Goal: Task Accomplishment & Management: Manage account settings

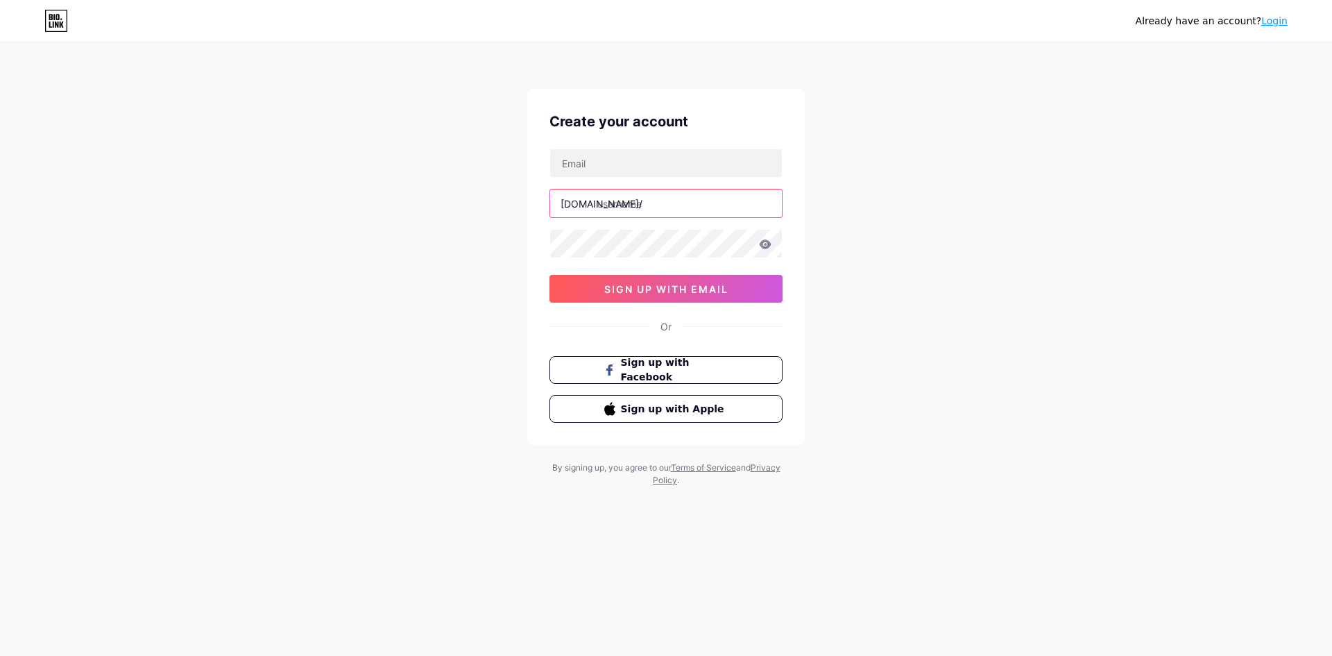
click at [678, 208] on input "text" at bounding box center [666, 203] width 232 height 28
click at [669, 206] on input "text" at bounding box center [666, 203] width 232 height 28
paste input "trisakti88"
type input "trisakti88"
click at [642, 162] on input "text" at bounding box center [666, 163] width 232 height 28
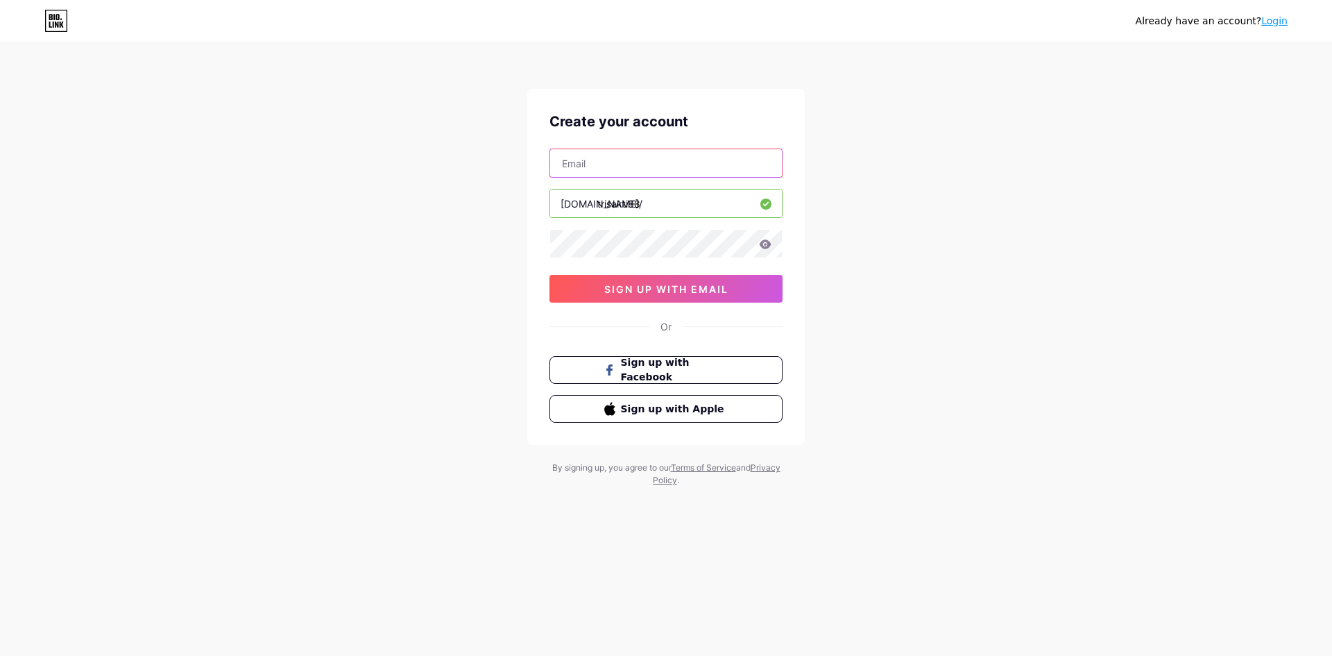
paste input "[EMAIL_ADDRESS][DOMAIN_NAME]"
type input "[EMAIL_ADDRESS][DOMAIN_NAME]"
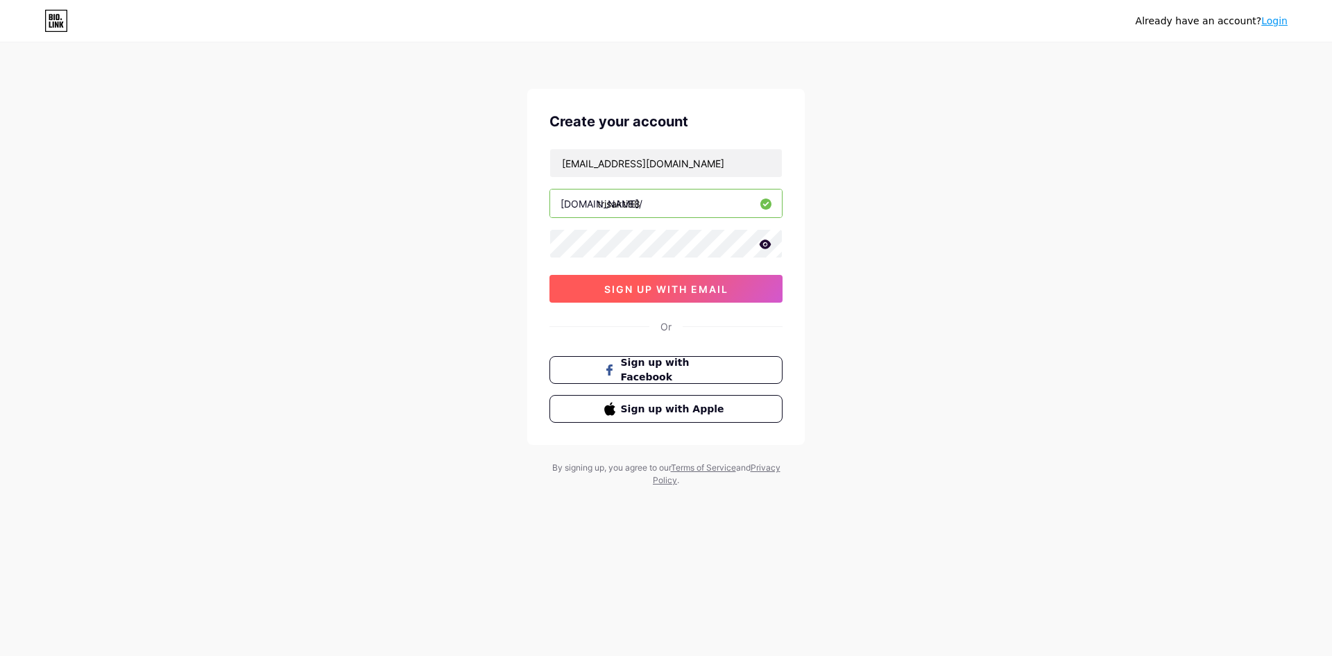
click at [690, 288] on span "sign up with email" at bounding box center [666, 289] width 124 height 12
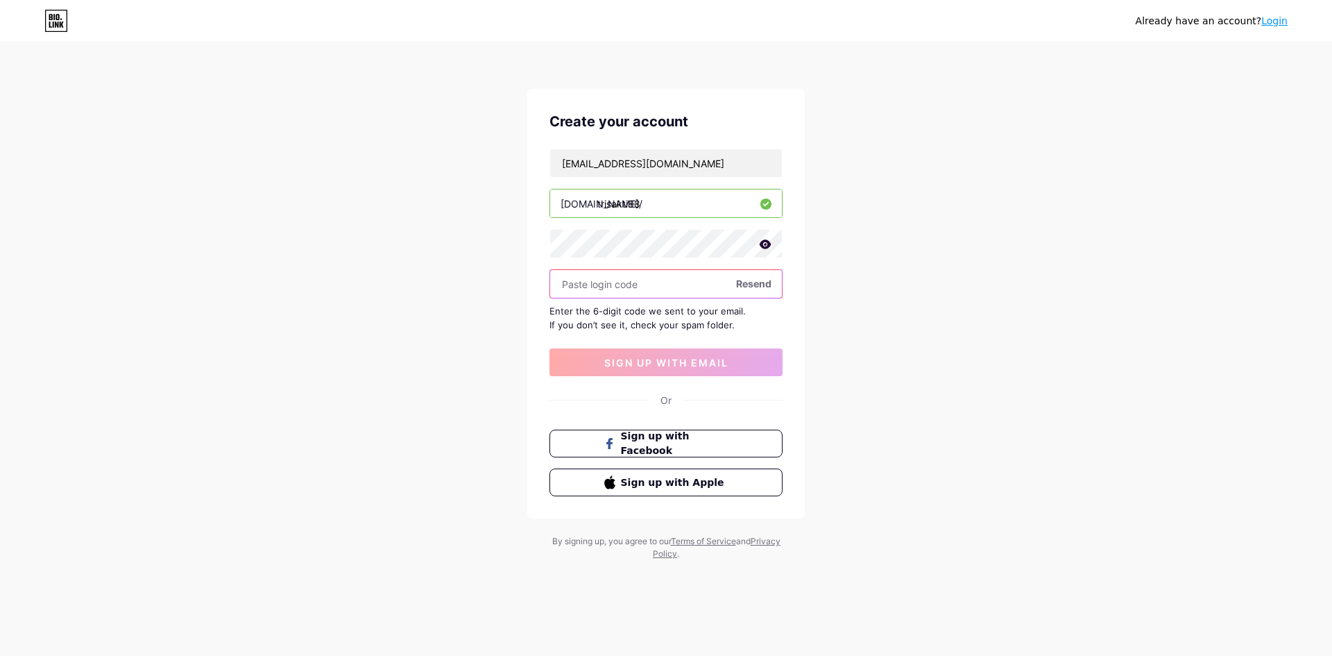
click at [598, 272] on input "text" at bounding box center [666, 284] width 232 height 28
click at [602, 282] on input "text" at bounding box center [666, 284] width 232 height 28
paste input "407442"
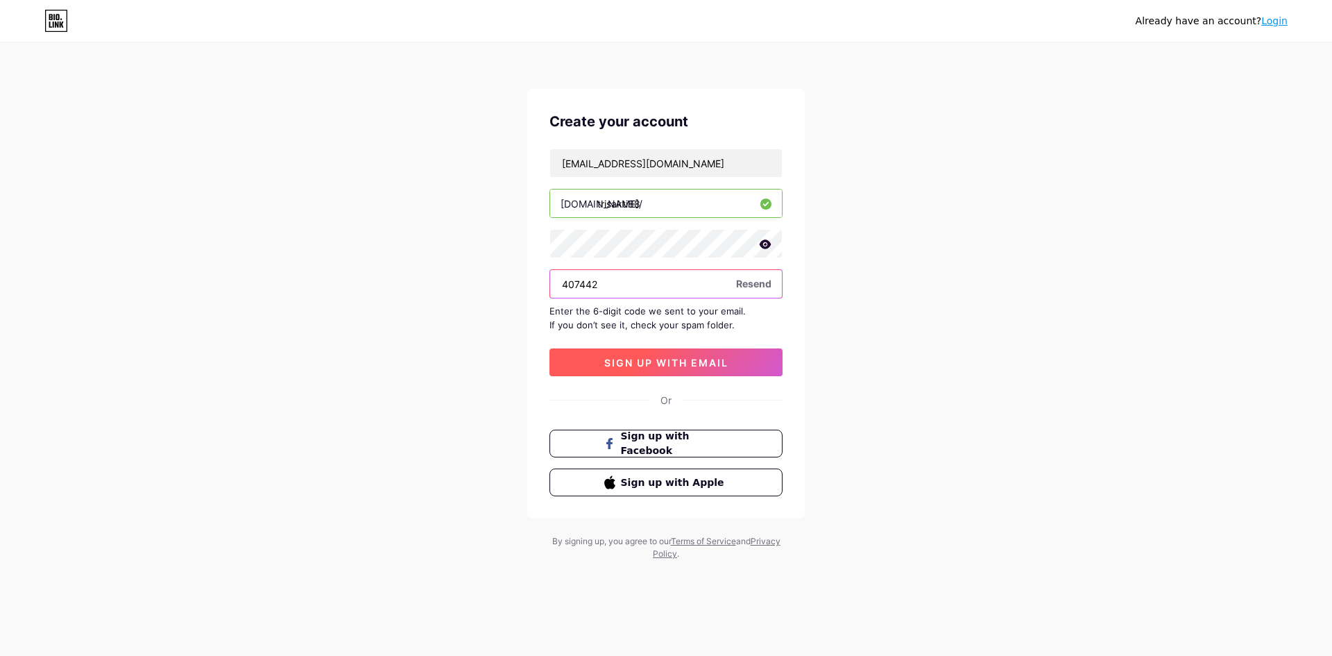
type input "407442"
click at [653, 355] on button "sign up with email" at bounding box center [665, 362] width 233 height 28
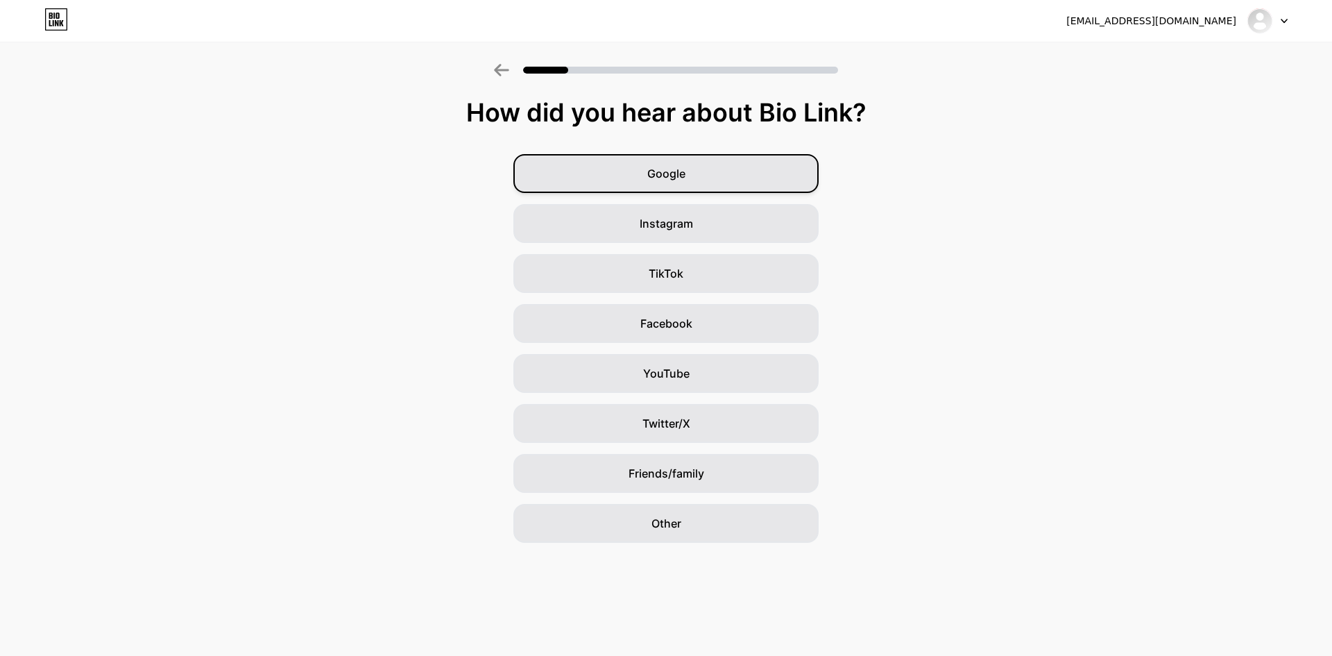
click at [696, 188] on div "Google" at bounding box center [665, 173] width 305 height 39
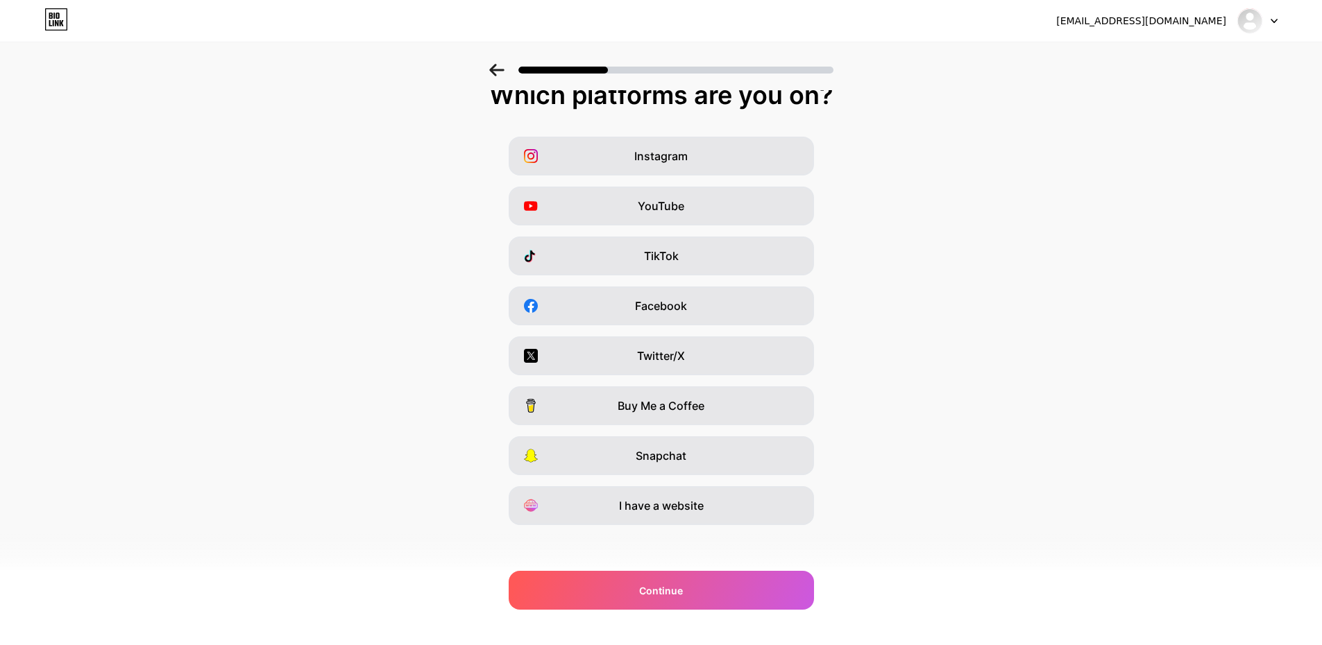
scroll to position [22, 0]
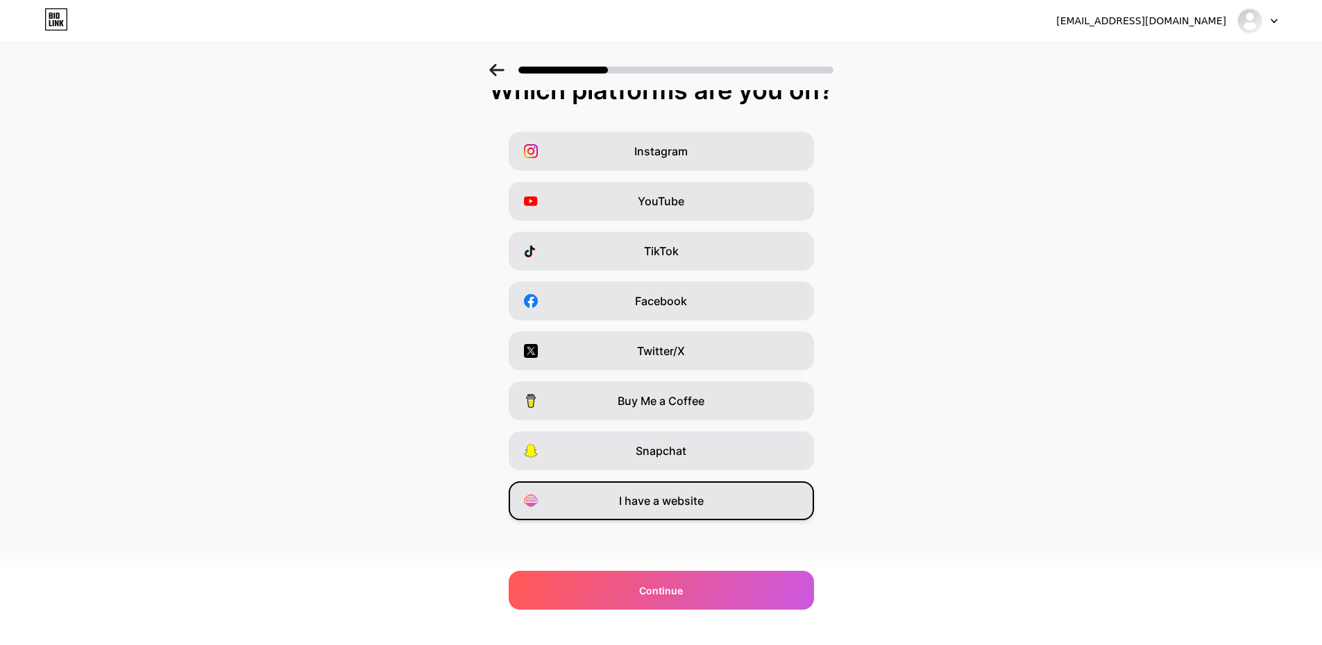
click at [721, 495] on div "I have a website" at bounding box center [660, 500] width 305 height 39
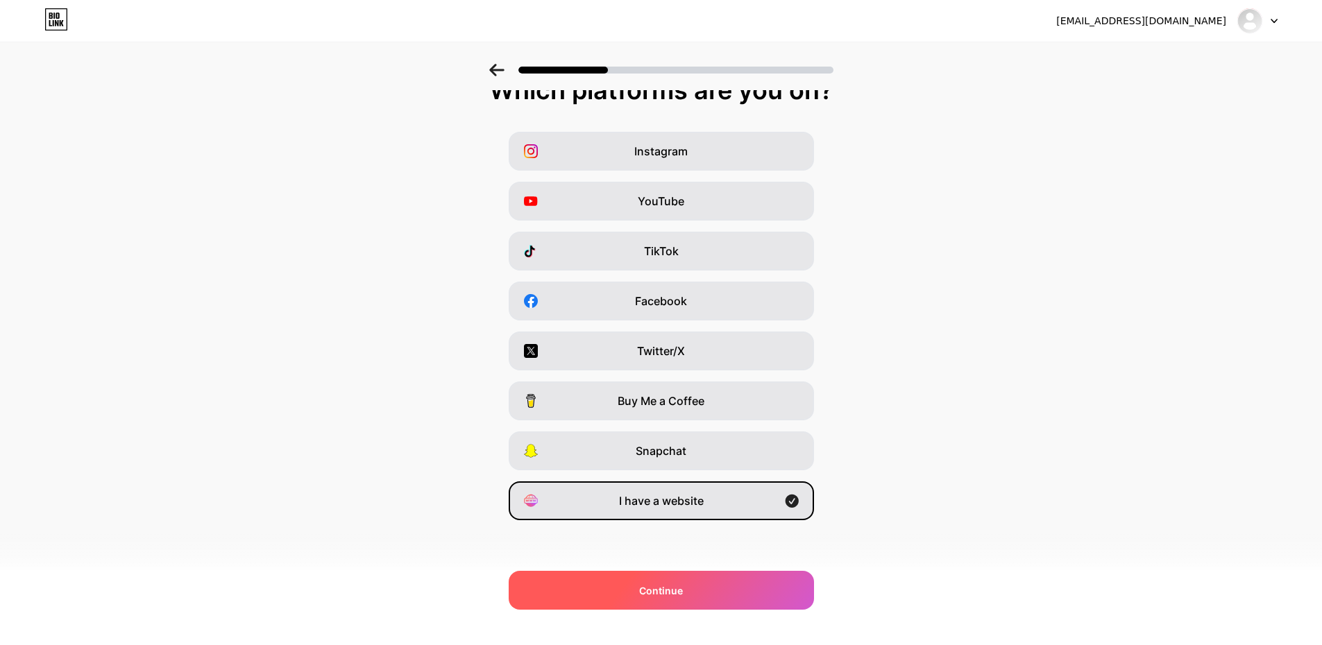
click at [713, 600] on div "Continue" at bounding box center [660, 590] width 305 height 39
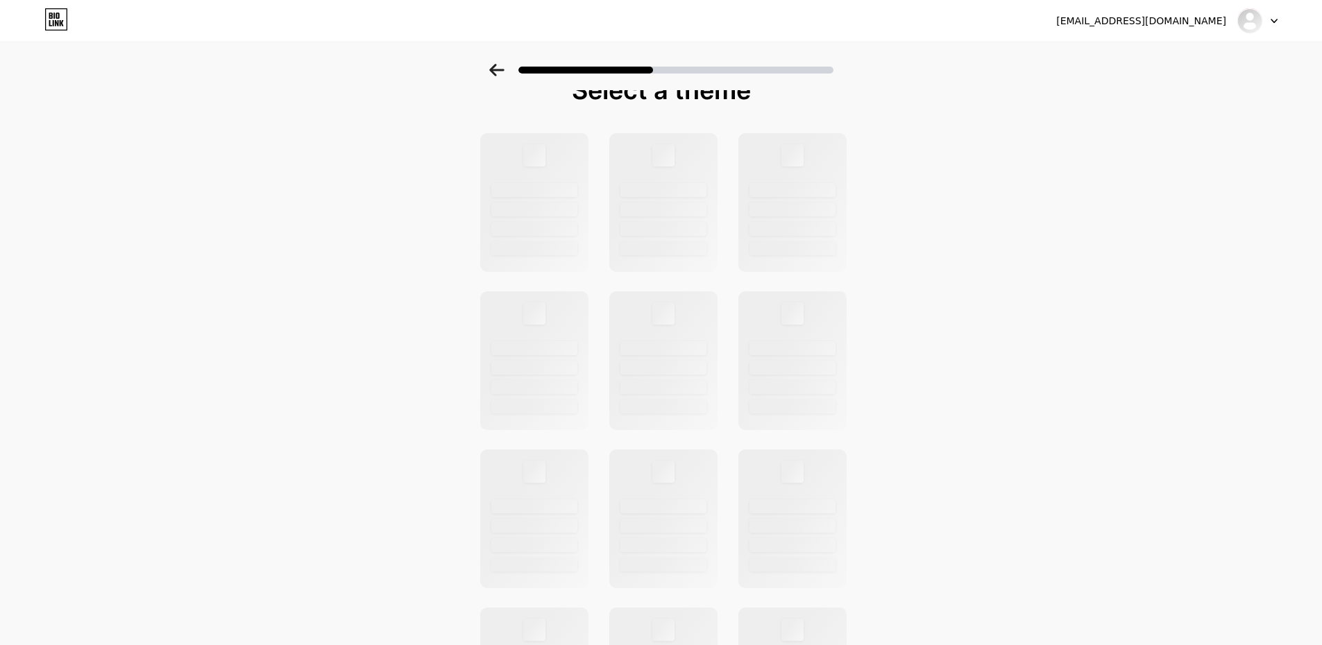
scroll to position [0, 0]
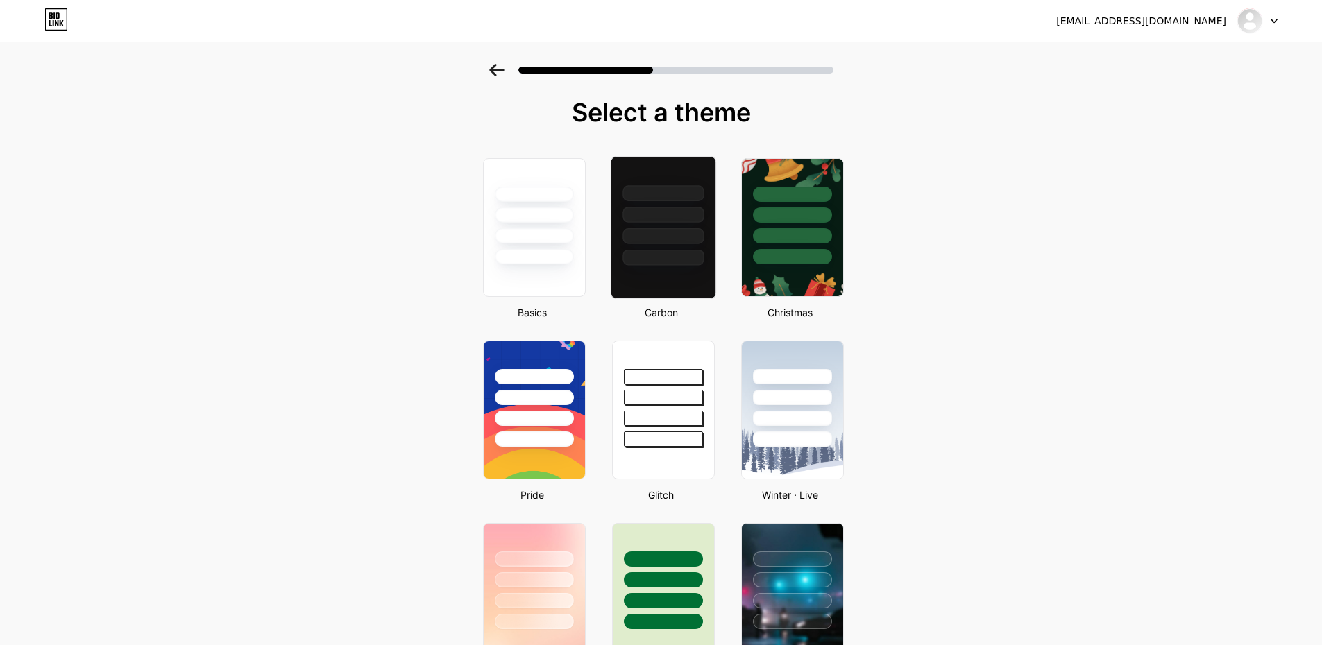
click at [659, 243] on div at bounding box center [662, 236] width 81 height 16
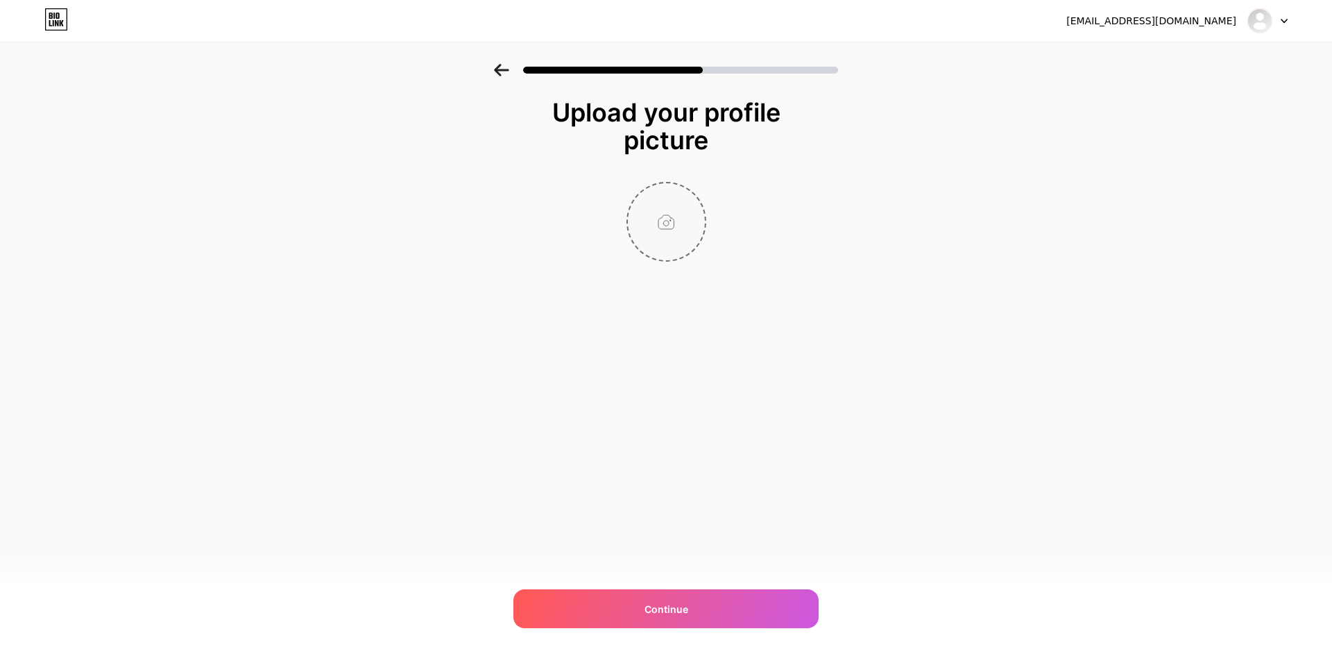
click at [661, 248] on input "file" at bounding box center [666, 221] width 77 height 77
type input "C:\fakepath\Screenshot_39.jpg"
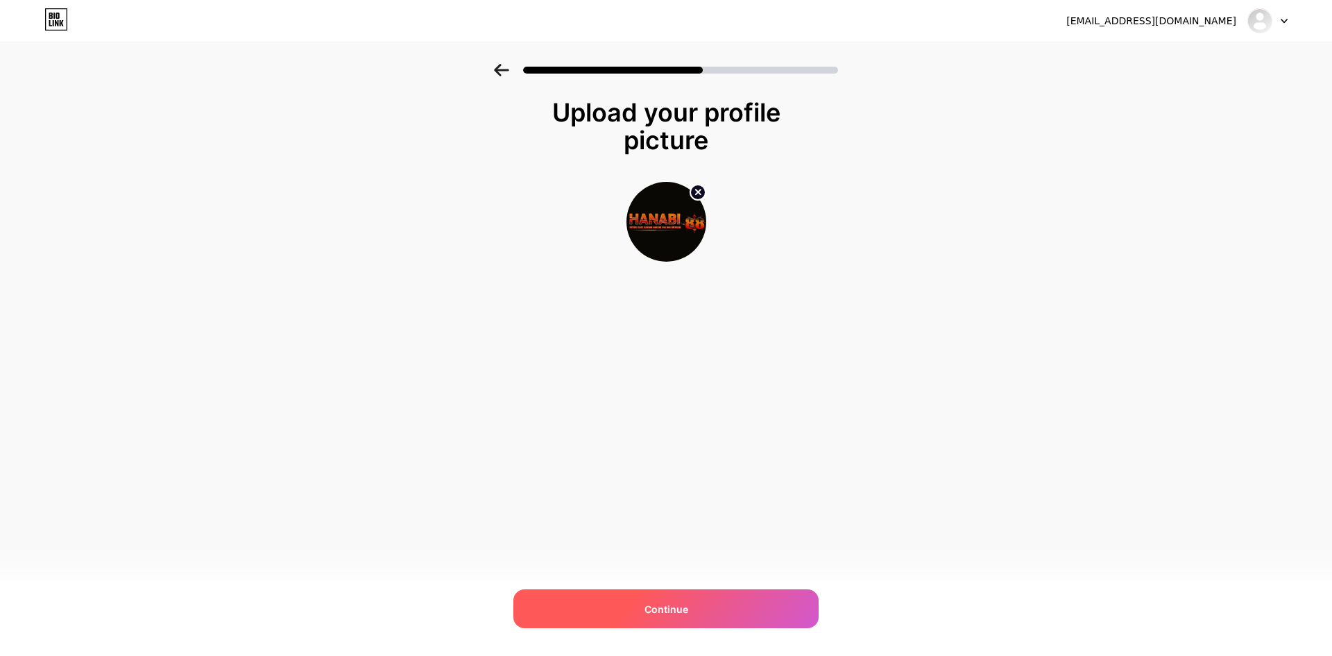
click at [740, 607] on div "Continue" at bounding box center [665, 608] width 305 height 39
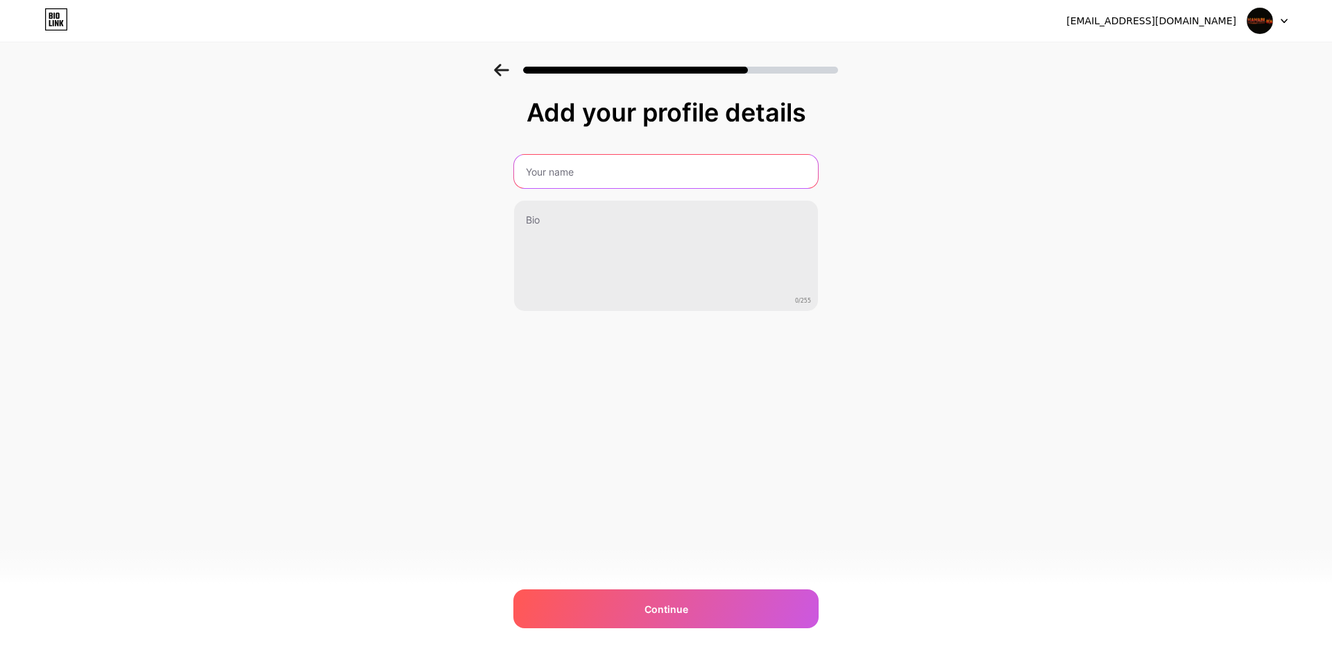
click at [615, 181] on input "text" at bounding box center [666, 171] width 304 height 33
click at [592, 176] on input "text" at bounding box center [666, 171] width 304 height 33
paste input "TRISAKTI88"
drag, startPoint x: 575, startPoint y: 171, endPoint x: 948, endPoint y: 185, distance: 372.8
click at [958, 185] on div "Add your profile details TRISAKTI88 Link Login Dan Link Aternatif 0/255 Continu…" at bounding box center [666, 222] width 1332 height 317
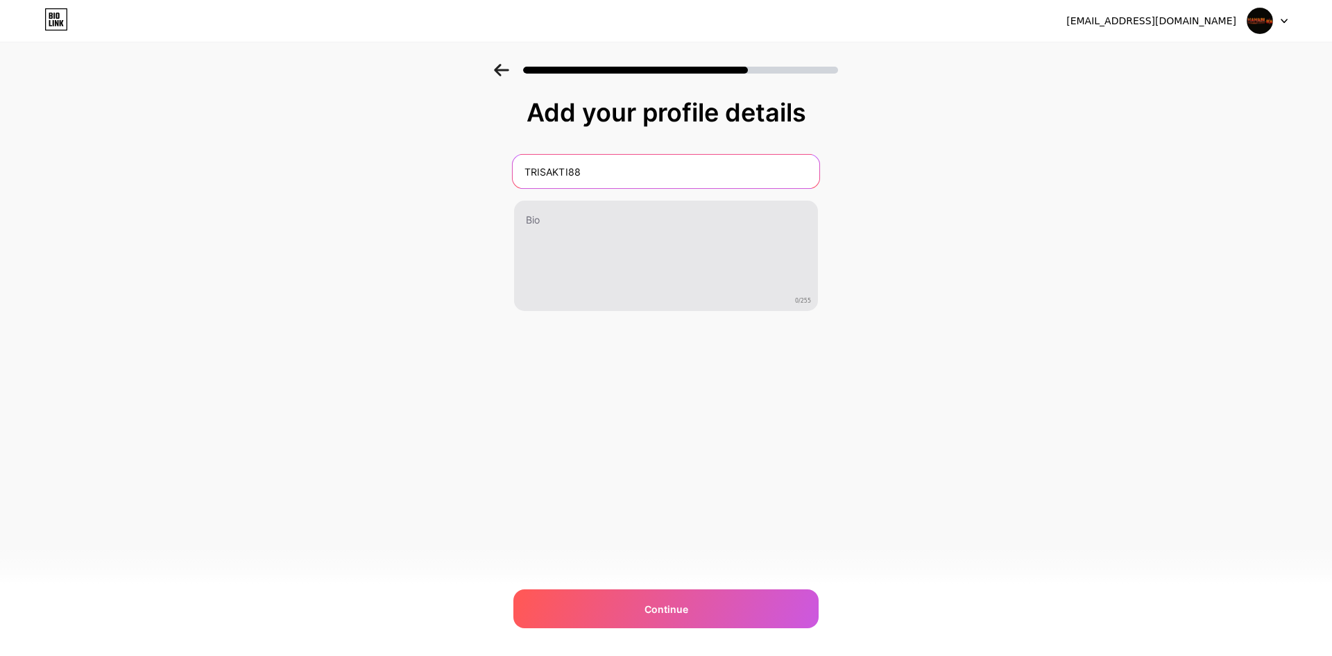
type input "TRISAKTI88"
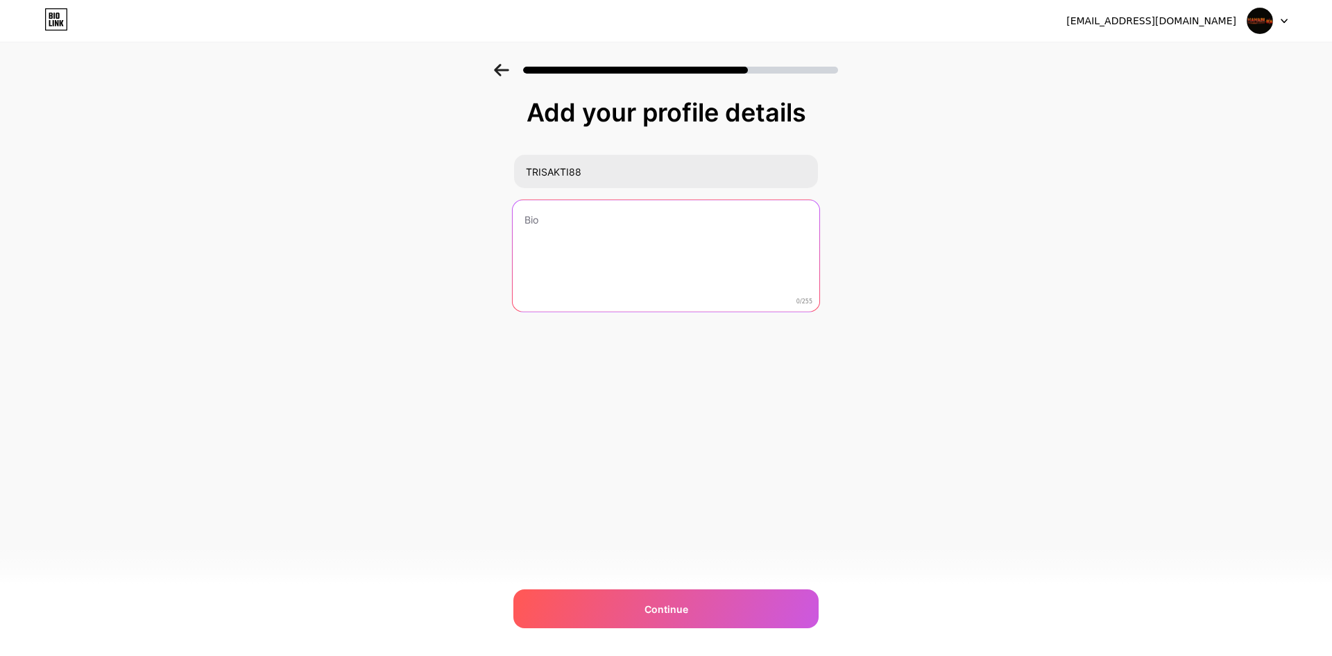
click at [654, 235] on textarea at bounding box center [666, 256] width 307 height 113
click at [581, 255] on textarea at bounding box center [666, 256] width 307 height 113
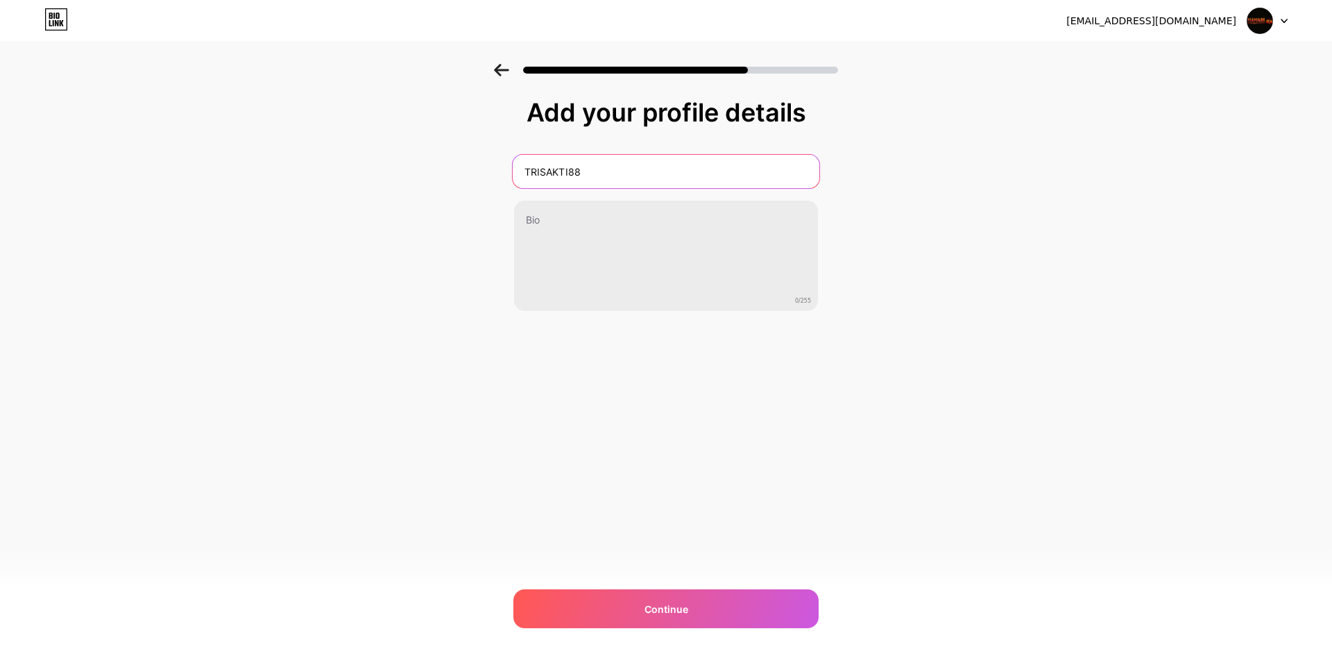
click at [542, 167] on input "TRISAKTI88" at bounding box center [666, 171] width 307 height 33
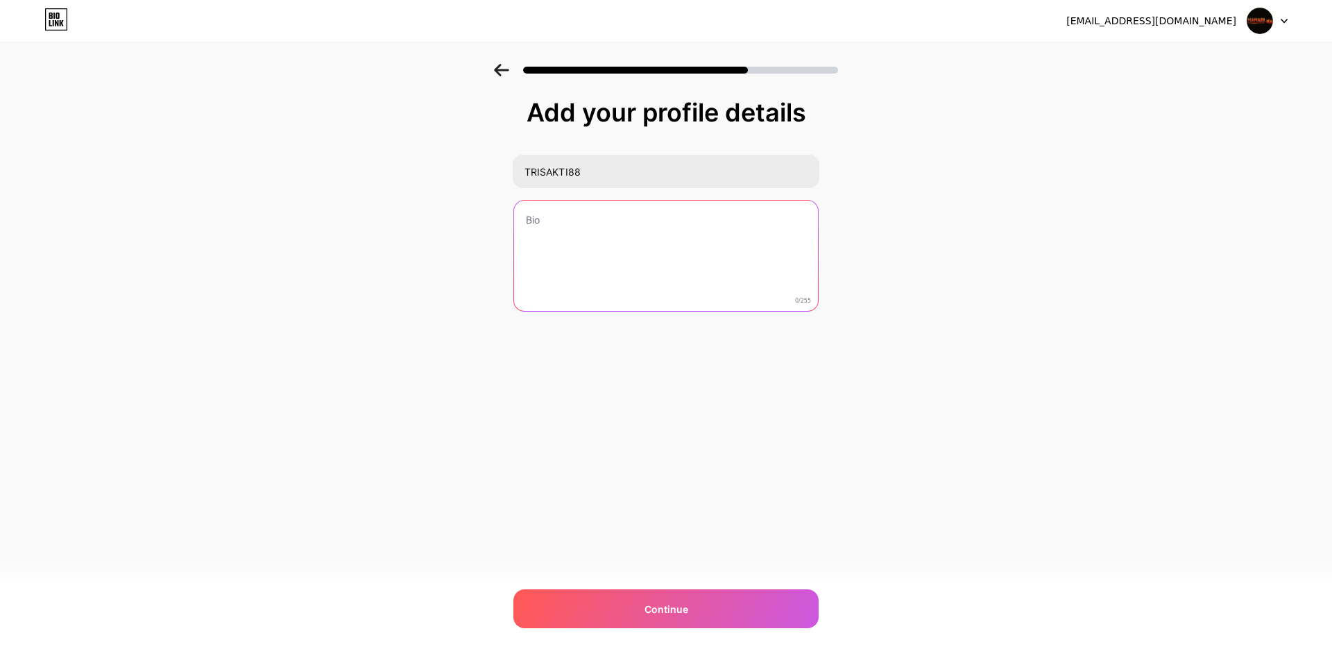
click at [549, 254] on textarea at bounding box center [666, 256] width 304 height 112
paste textarea "TRISAKTI88"
click at [558, 219] on textarea "TRISAKTI88 Situs Judi Terpercaya Dengan Link Login dan link alternatif terupdat…" at bounding box center [666, 256] width 307 height 113
click at [613, 260] on textarea "TRISAKTI88 Situs Judi Terpercaya Dengan Link Login dan link alternatif terupdat…" at bounding box center [666, 256] width 307 height 113
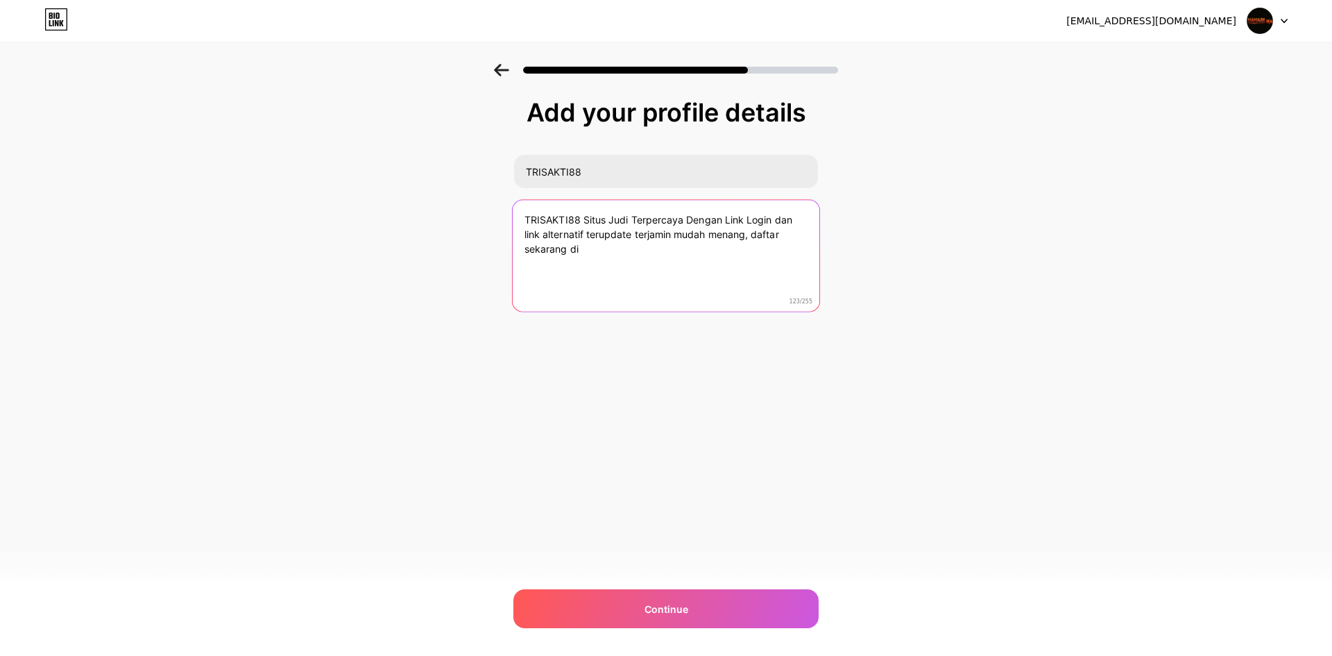
paste textarea "TRISAKTI88"
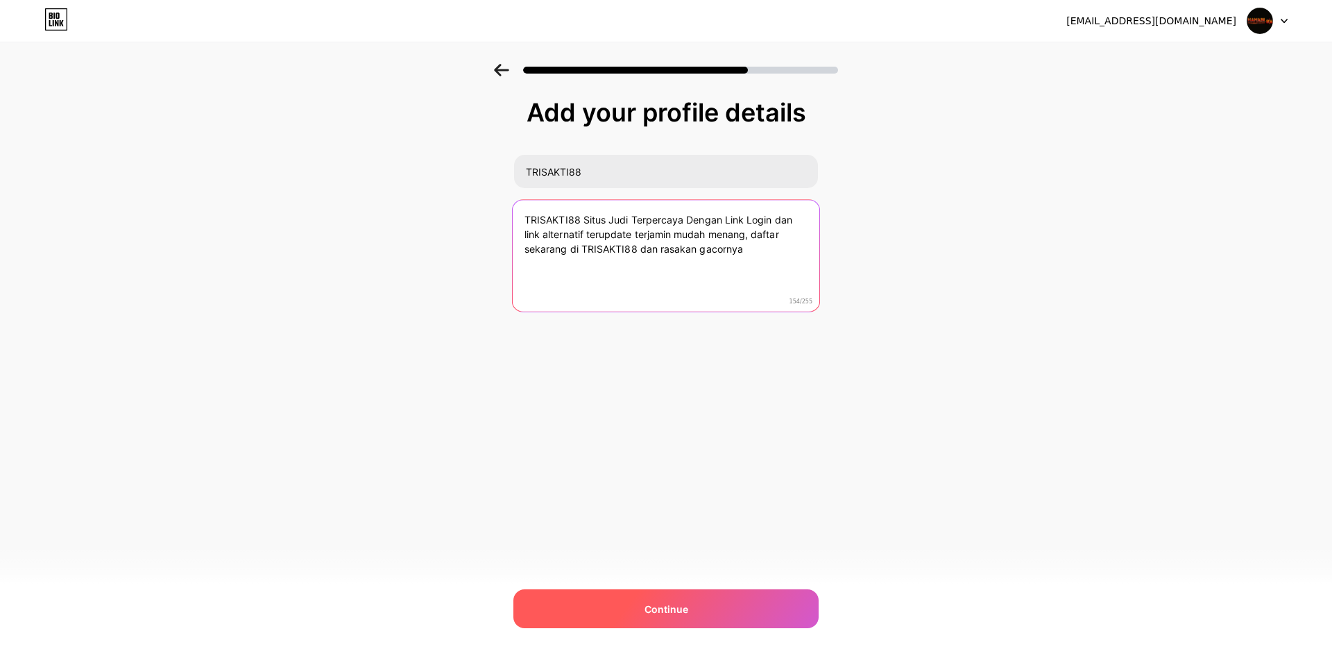
type textarea "TRISAKTI88 Situs Judi Terpercaya Dengan Link Login dan link alternatif terupdat…"
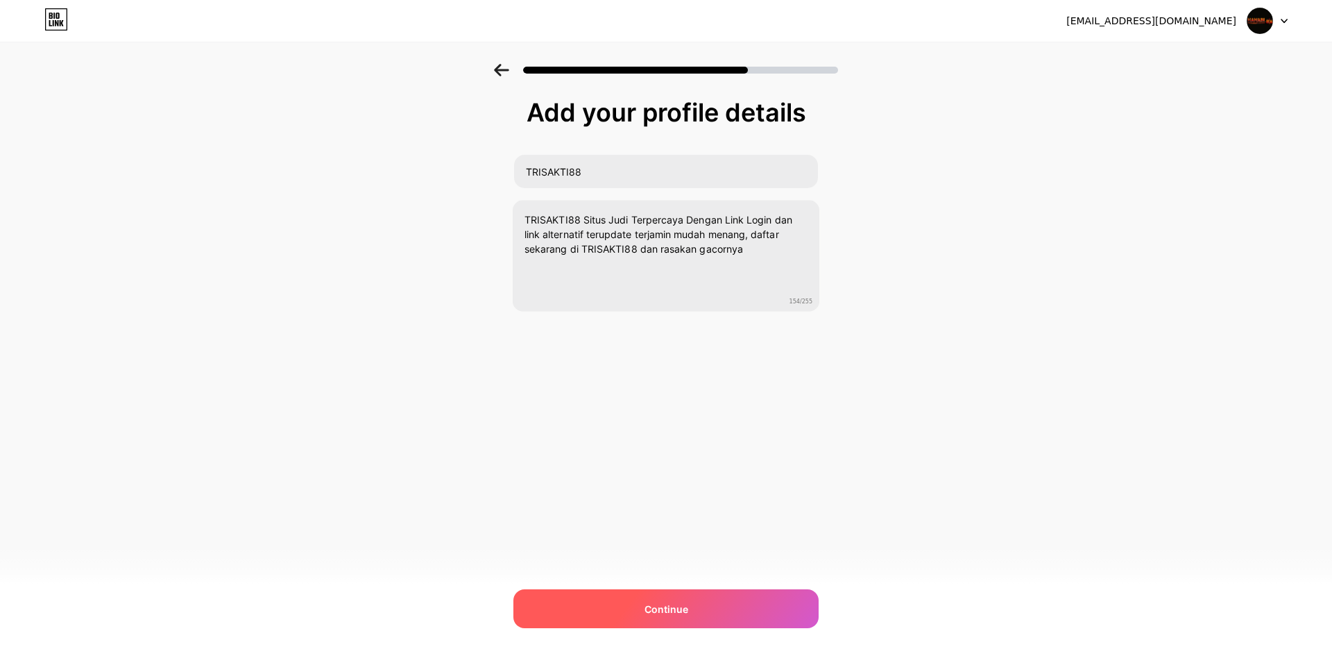
click at [699, 594] on div "Continue" at bounding box center [665, 608] width 305 height 39
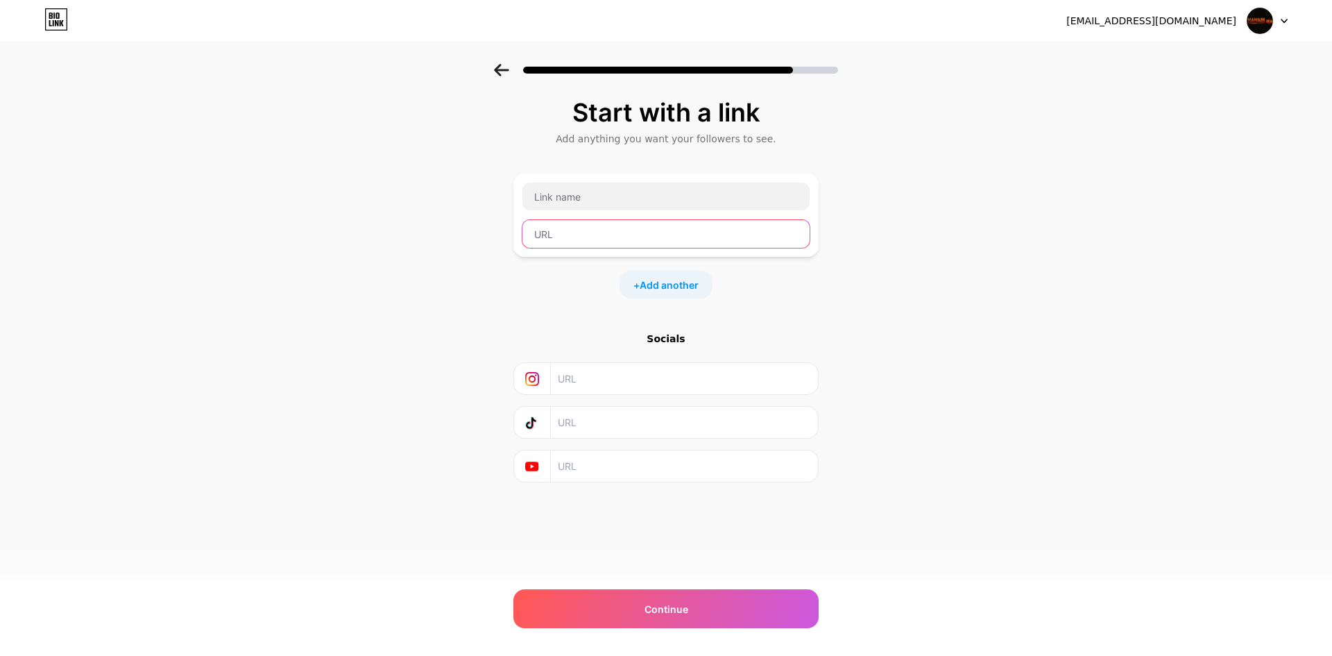
click at [589, 235] on input "text" at bounding box center [665, 234] width 287 height 28
paste input "https://hanabi88.com/"
type input "https://hanabi88.com/"
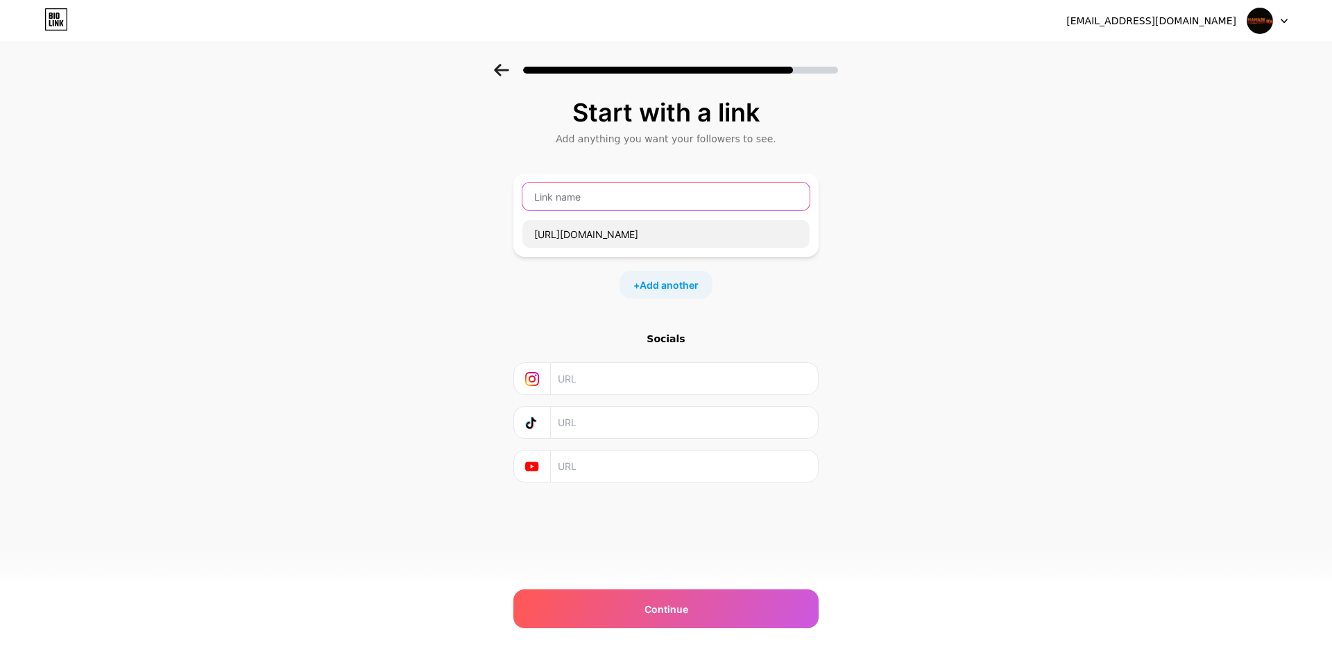
click at [601, 196] on input "text" at bounding box center [665, 196] width 287 height 28
click at [639, 200] on input "text" at bounding box center [665, 196] width 287 height 28
paste input "TRISAKTI88"
type input "TRISAKTI88"
click at [1066, 438] on div "Start with a link Add anything you want your followers to see. TRISAKTI88 https…" at bounding box center [666, 308] width 1332 height 488
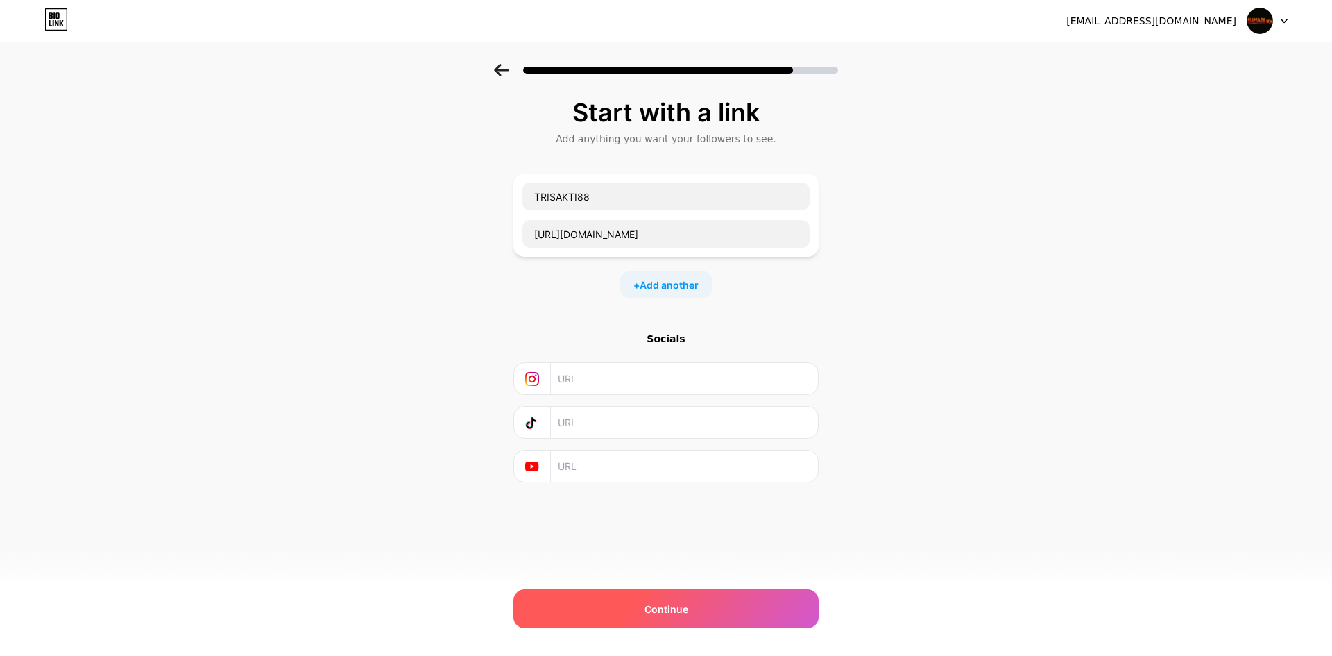
click at [693, 607] on div "Continue" at bounding box center [665, 608] width 305 height 39
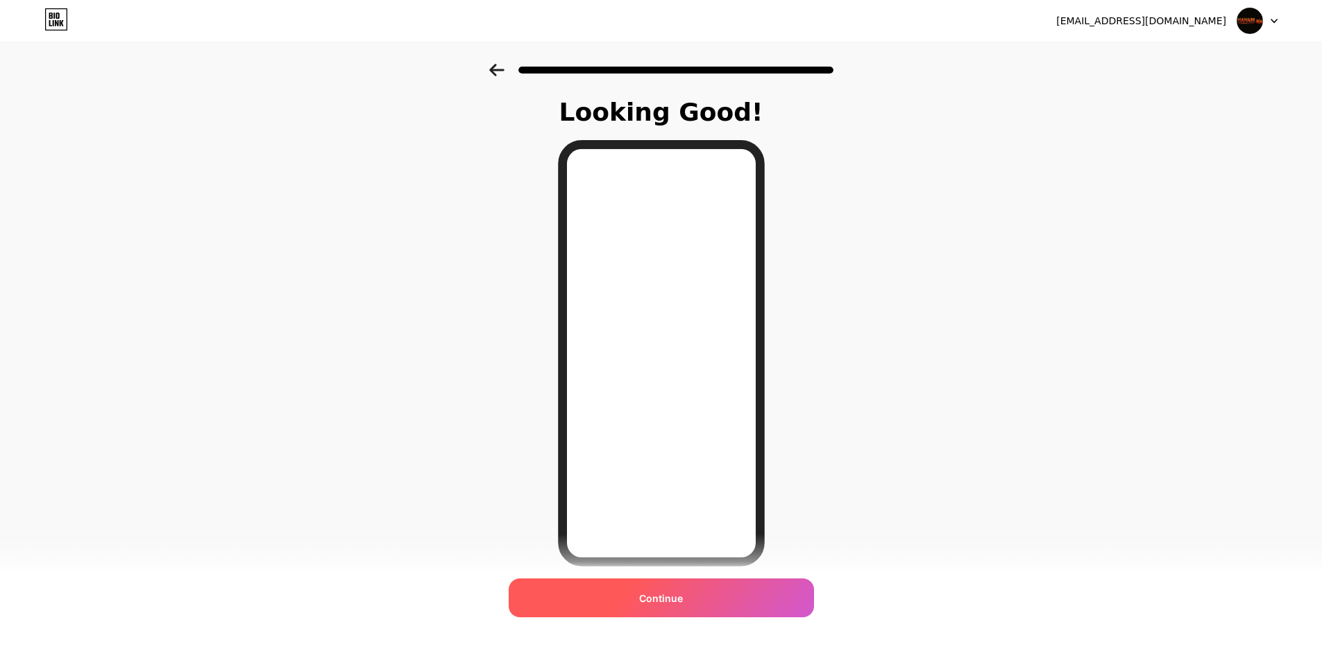
click at [688, 598] on div "Continue" at bounding box center [660, 598] width 305 height 39
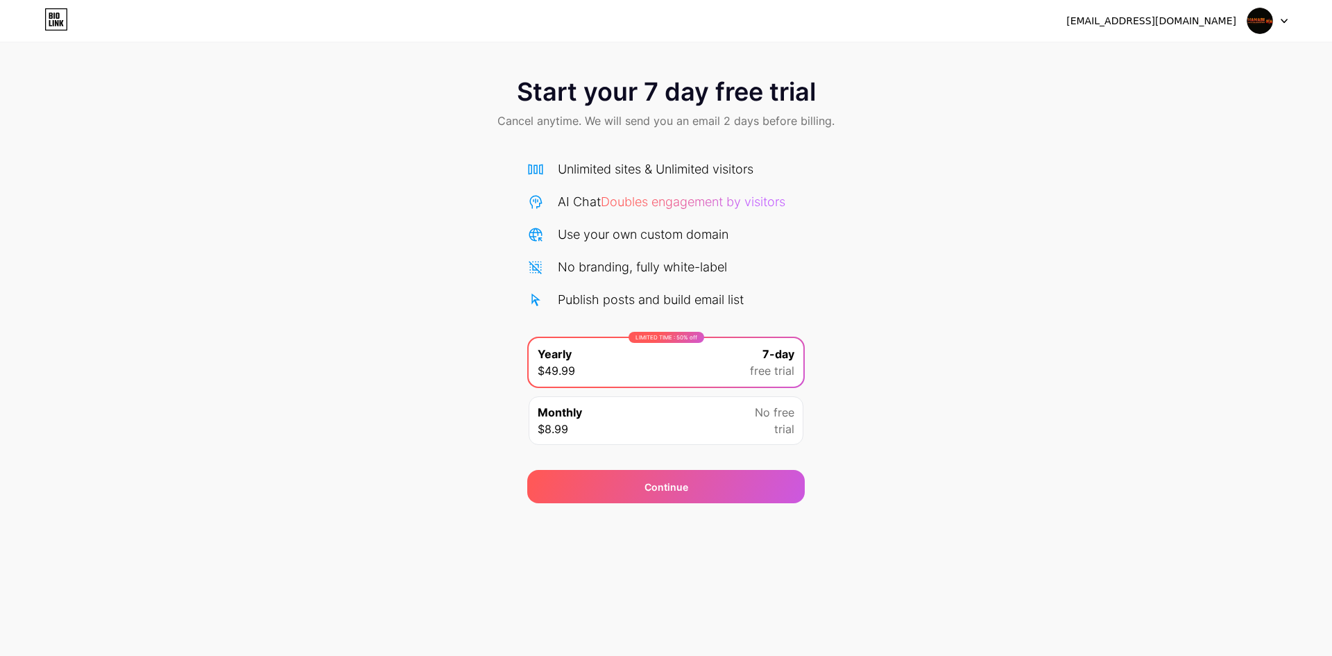
click at [755, 412] on span "No free" at bounding box center [775, 412] width 40 height 17
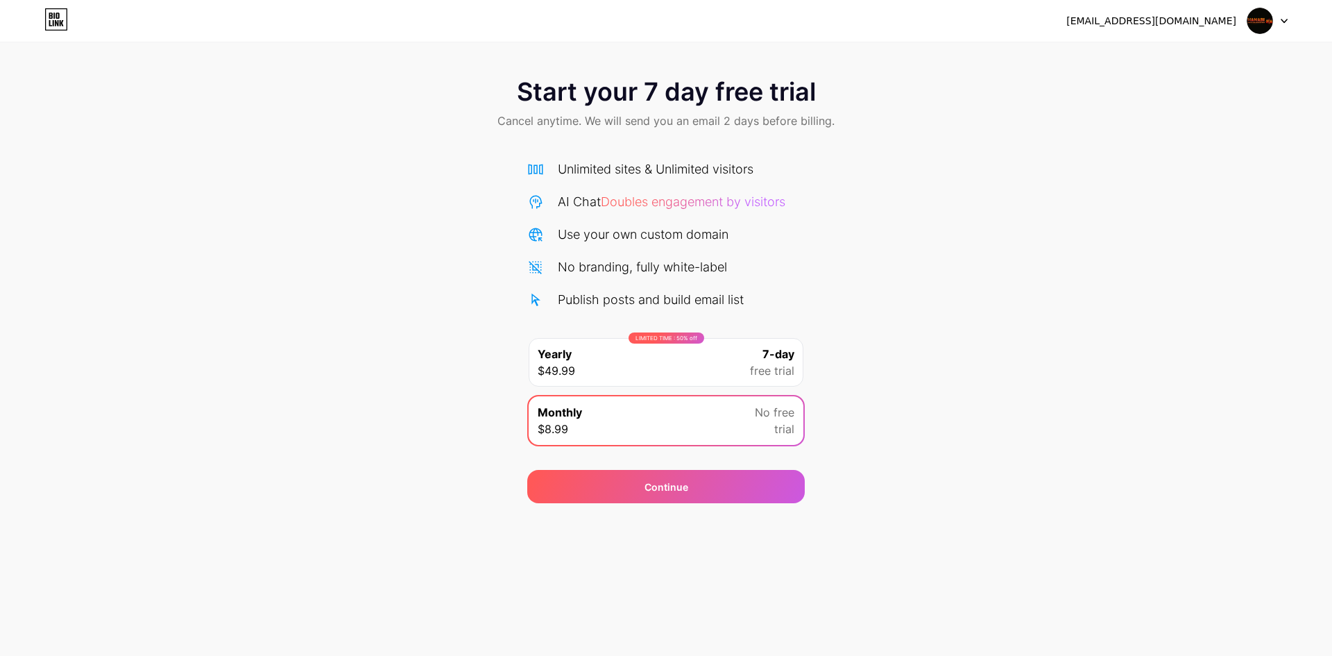
click at [894, 369] on div "Start your 7 day free trial Cancel anytime. We will send you an email 2 days be…" at bounding box center [666, 283] width 1332 height 439
click at [749, 484] on div "Continue" at bounding box center [665, 486] width 277 height 33
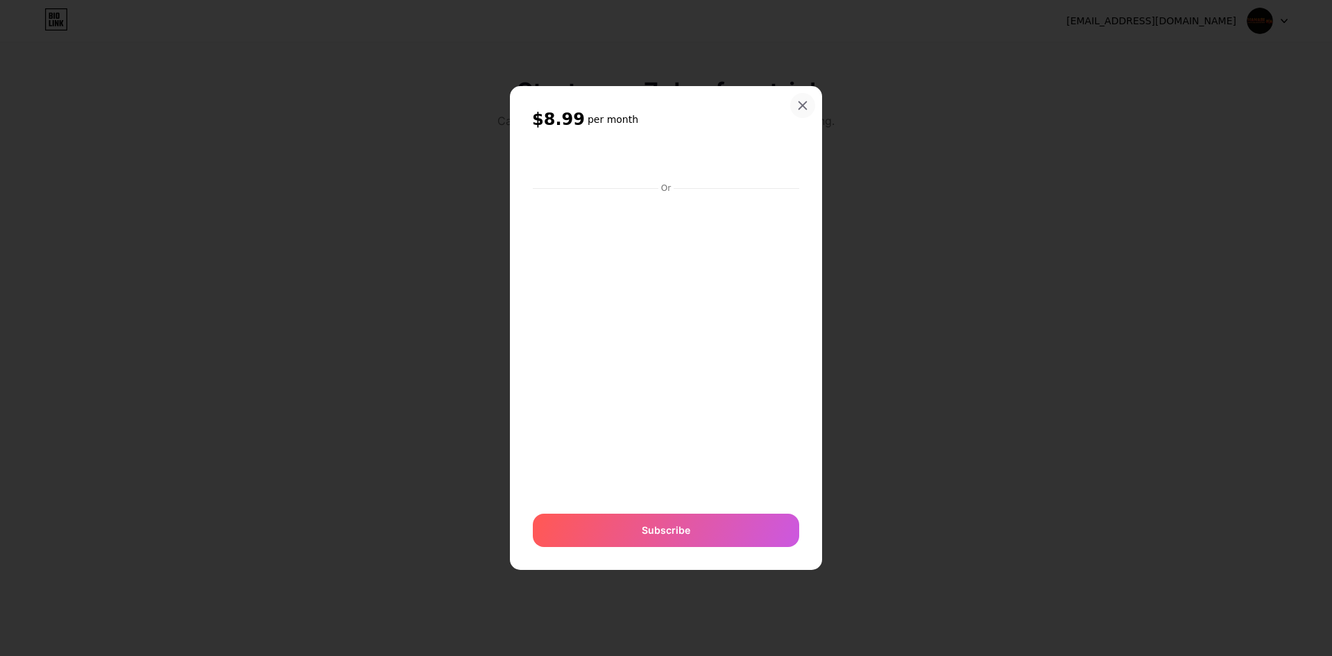
click at [798, 108] on icon at bounding box center [802, 105] width 11 height 11
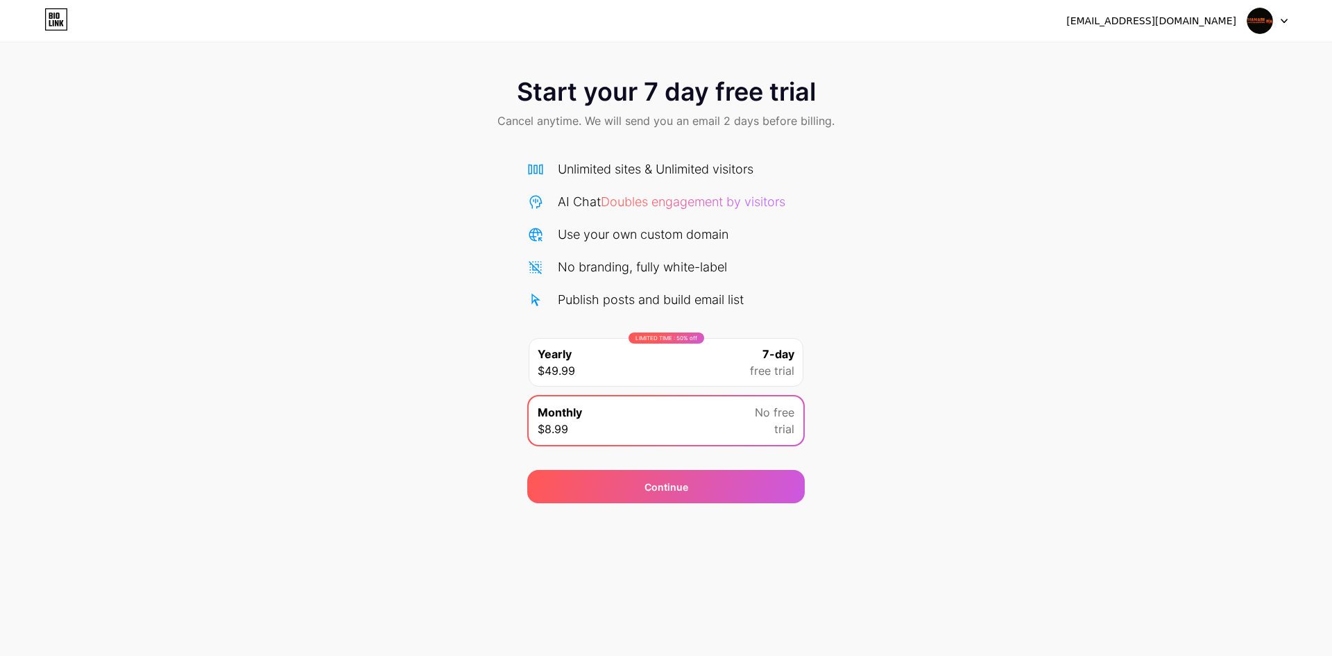
click at [53, 22] on icon at bounding box center [53, 23] width 1 height 6
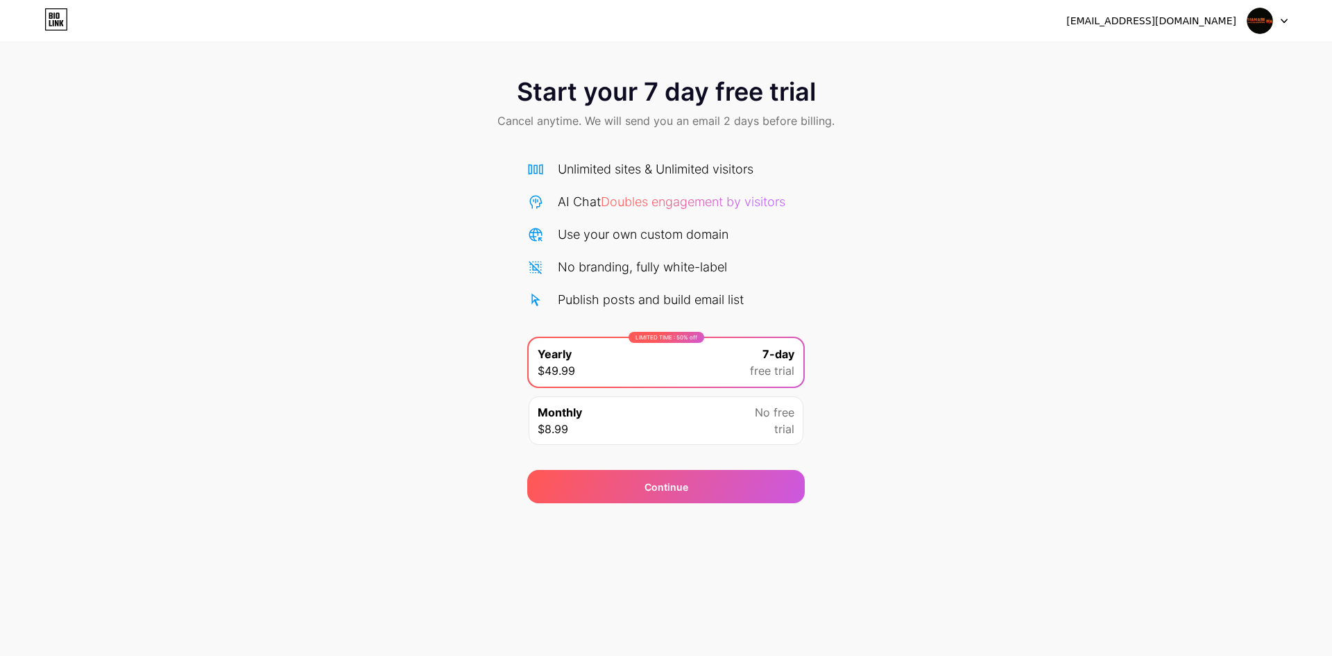
click at [1202, 26] on div "fudpawn.tigabelas@gmail.com" at bounding box center [1151, 21] width 170 height 15
click at [1268, 17] on img at bounding box center [1260, 21] width 26 height 26
click at [883, 274] on div "Start your 7 day free trial Cancel anytime. We will send you an email 2 days be…" at bounding box center [666, 283] width 1332 height 439
click at [669, 429] on div "Monthly $8.99 No free trial" at bounding box center [666, 420] width 275 height 49
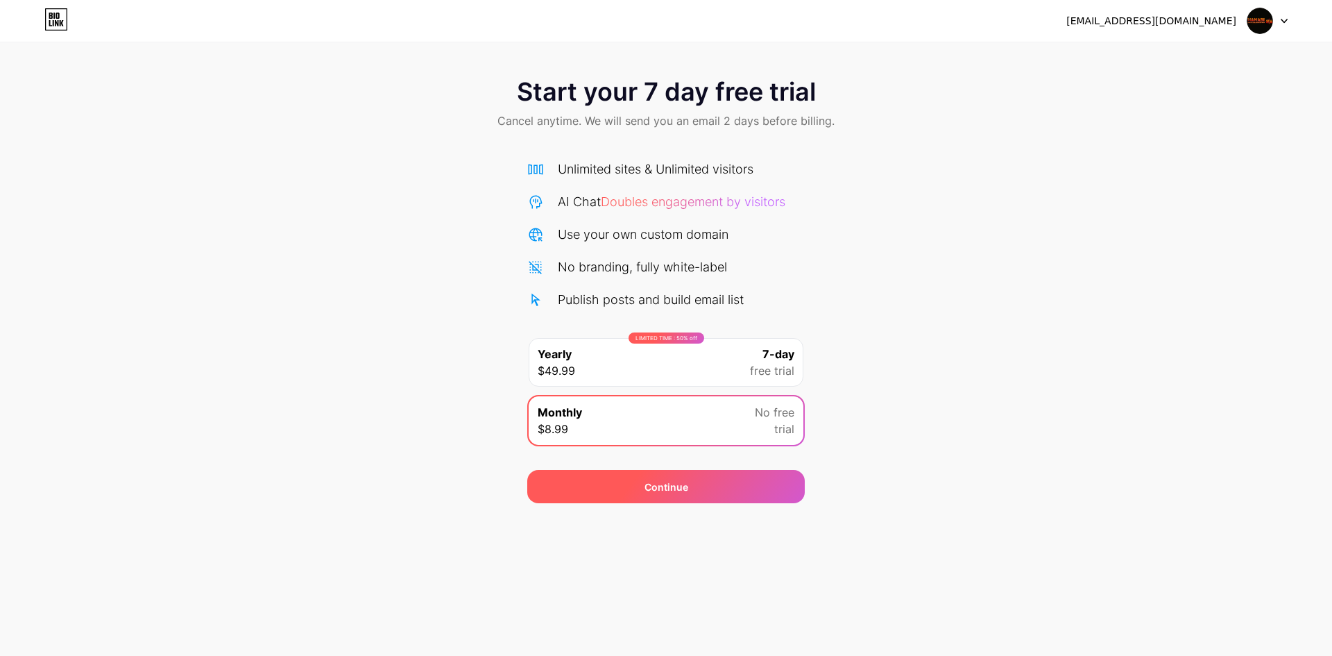
click at [718, 494] on div "Continue" at bounding box center [665, 486] width 277 height 33
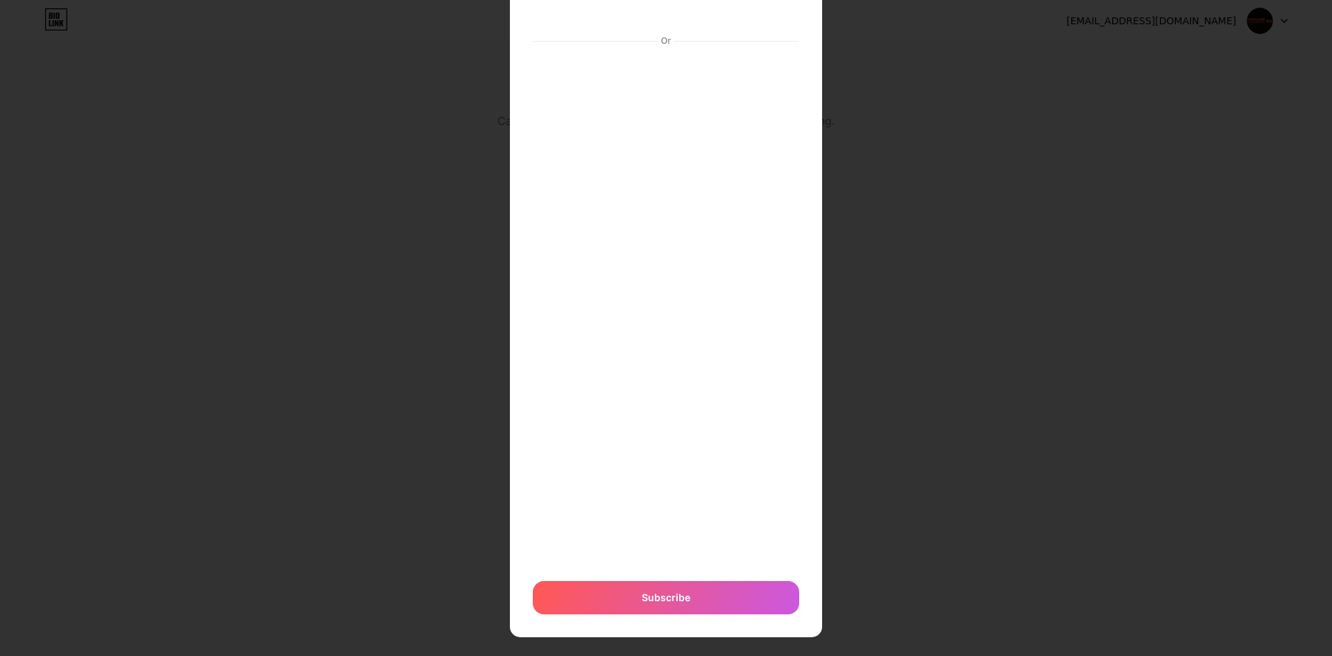
scroll to position [103, 0]
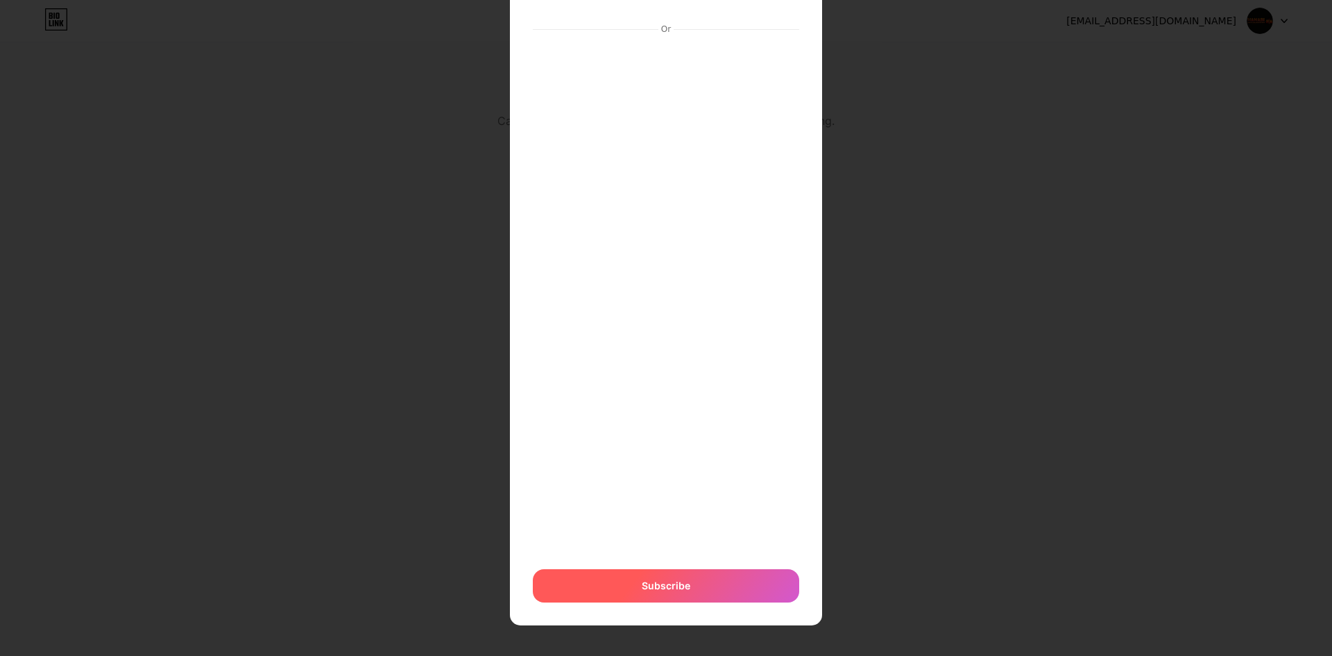
click at [718, 588] on div "Subscribe" at bounding box center [666, 585] width 266 height 33
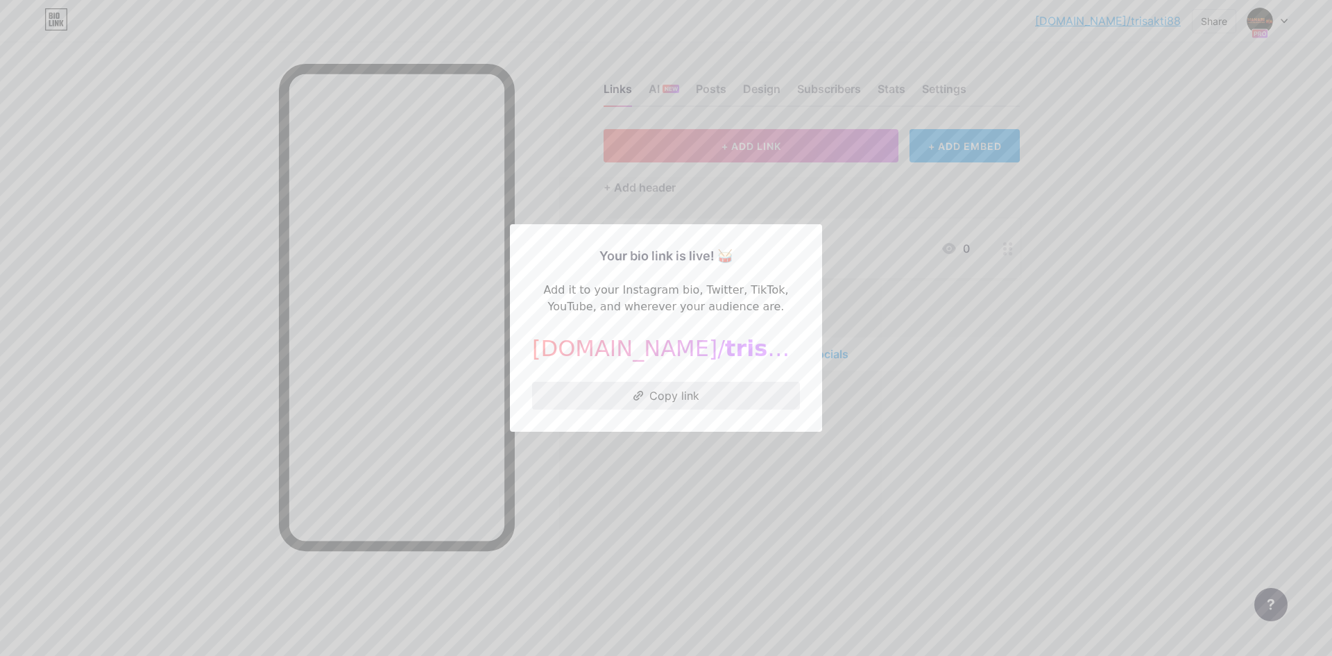
click at [711, 397] on button "Copy link" at bounding box center [666, 396] width 268 height 28
click at [1032, 357] on div at bounding box center [666, 328] width 1332 height 656
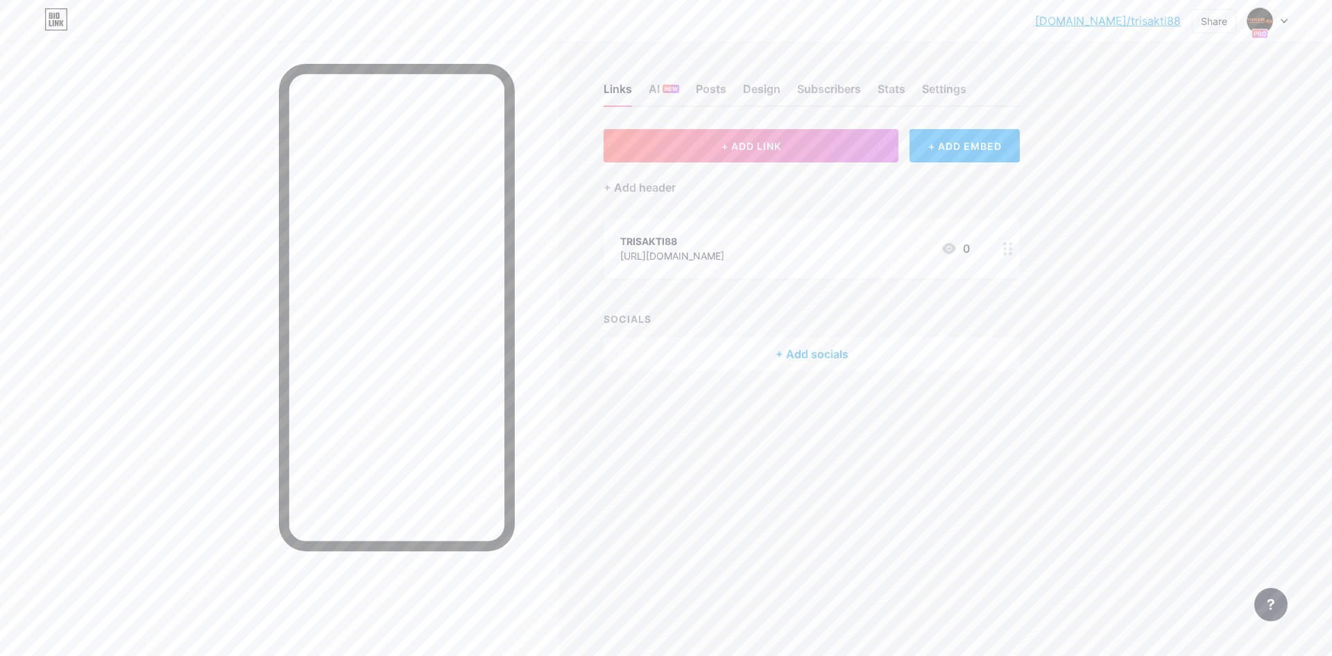
click at [693, 253] on div "https://hanabi88.com/" at bounding box center [672, 255] width 104 height 15
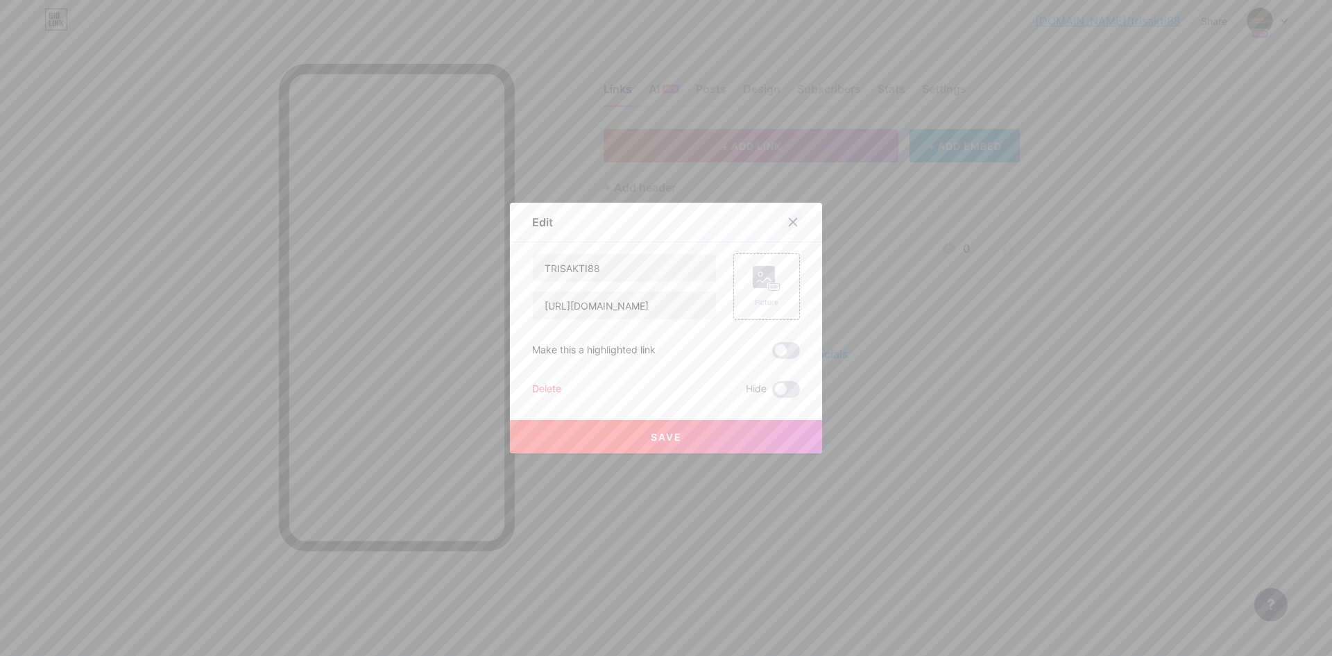
click at [794, 227] on icon at bounding box center [792, 221] width 11 height 11
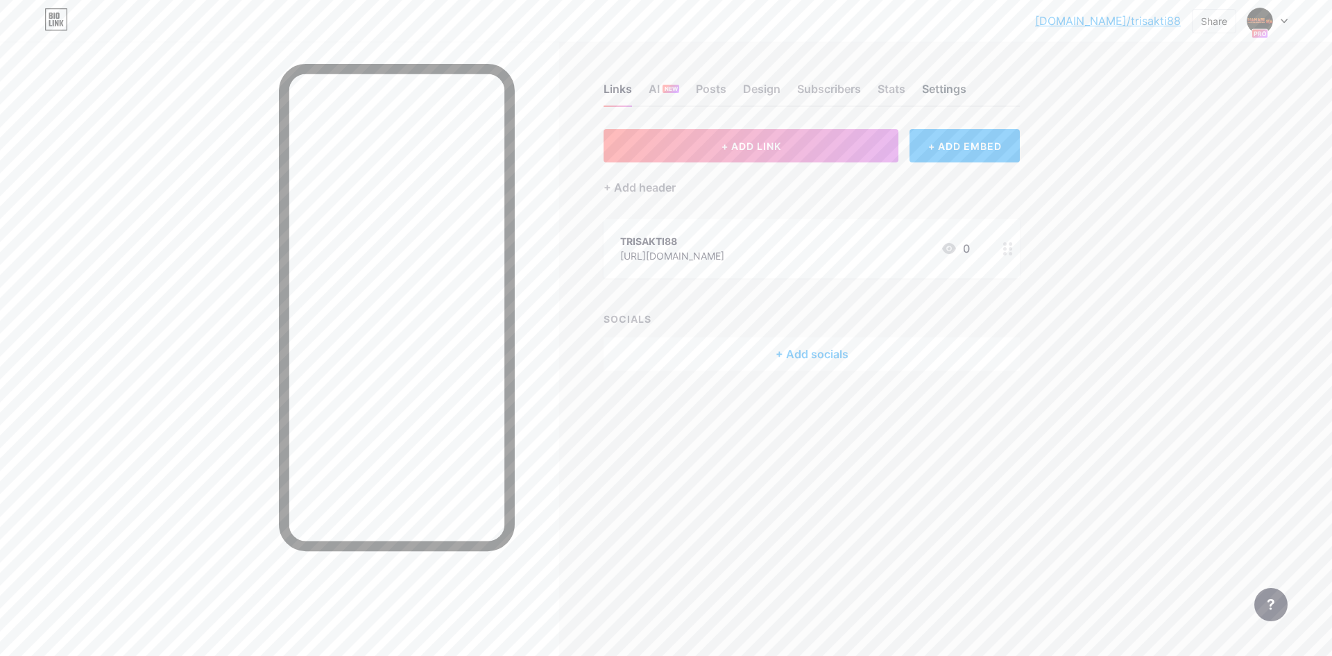
click at [943, 90] on div "Settings" at bounding box center [944, 92] width 44 height 25
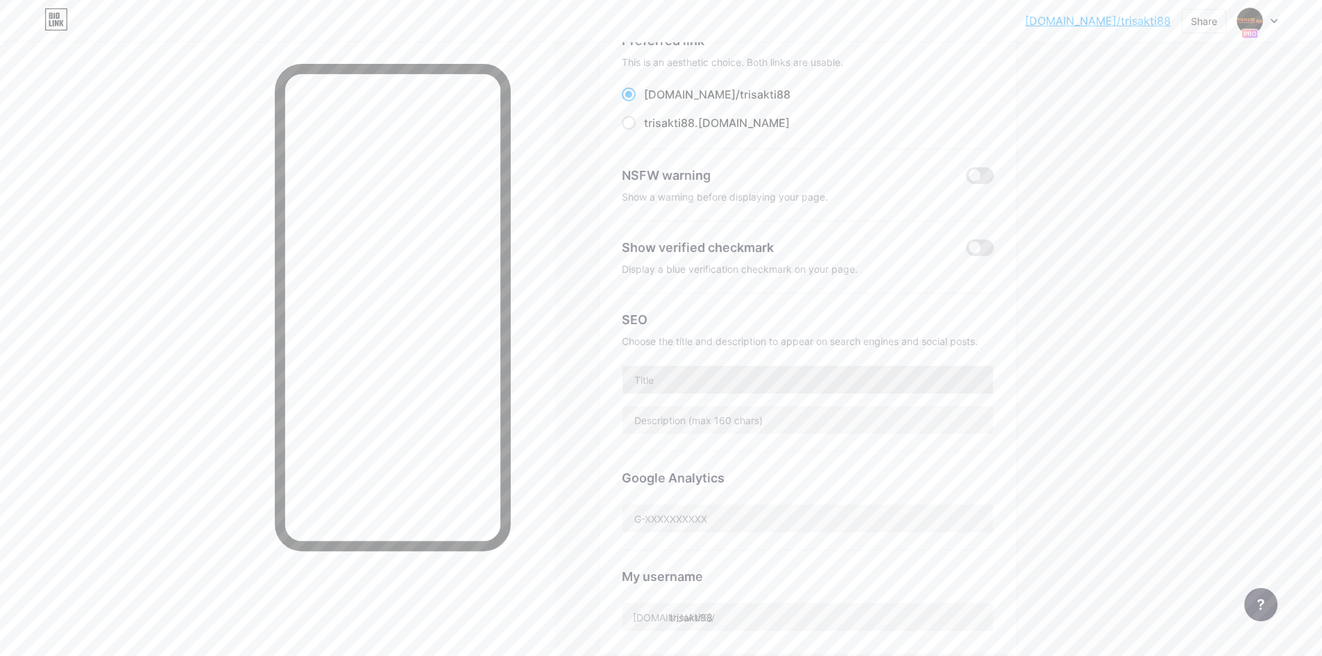
scroll to position [139, 0]
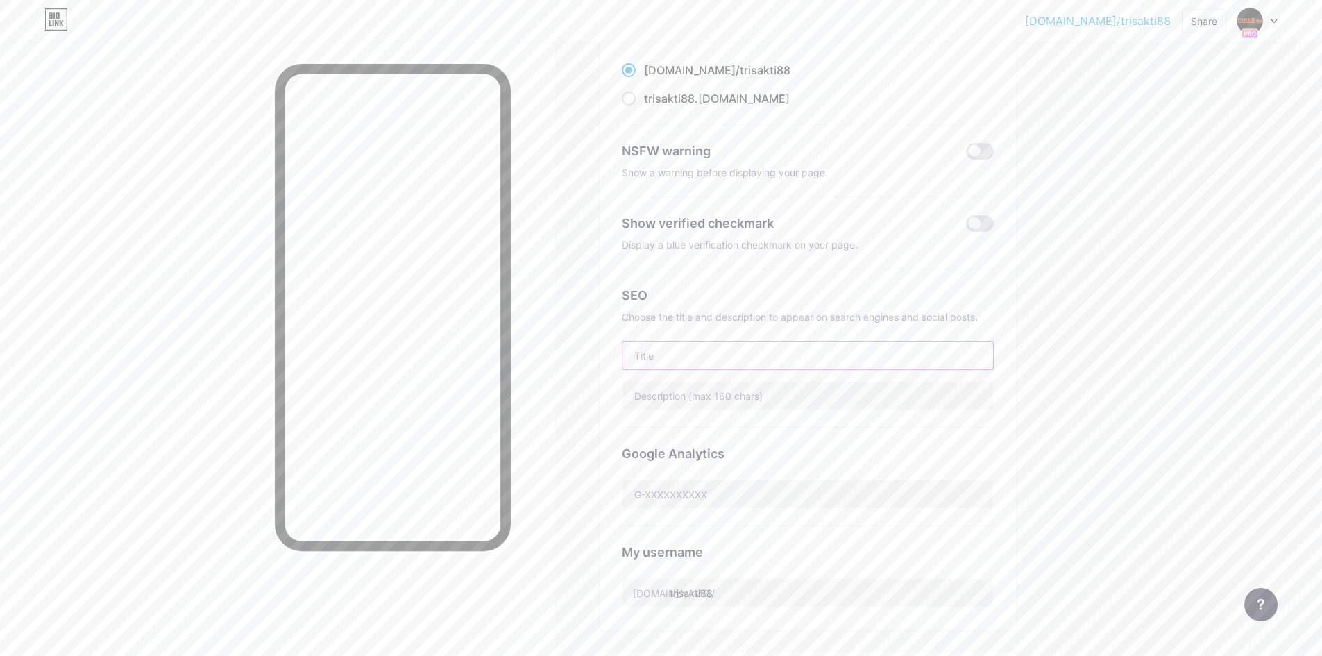
click at [717, 353] on input "text" at bounding box center [807, 355] width 370 height 28
paste input "TRISAKTI88"
type input "TRISAKTI88"
click at [699, 399] on input "text" at bounding box center [807, 396] width 370 height 28
paste input "TRISAKTI88 Situs Judi Terpercaya Dengan Link Login dan link alternatif terupdat…"
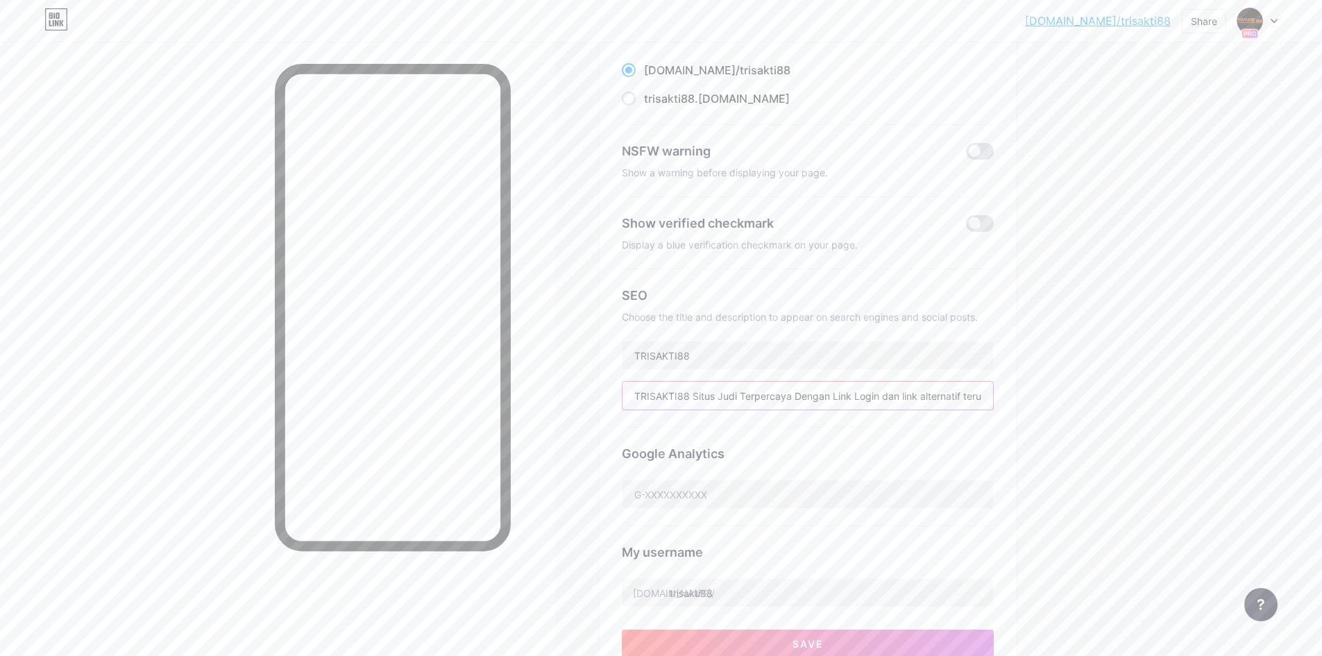
scroll to position [0, 391]
type input "TRISAKTI88 Situs Judi Terpercaya Dengan Link Login dan link alternatif terupdat…"
click at [857, 462] on div "Google Analytics" at bounding box center [808, 476] width 372 height 99
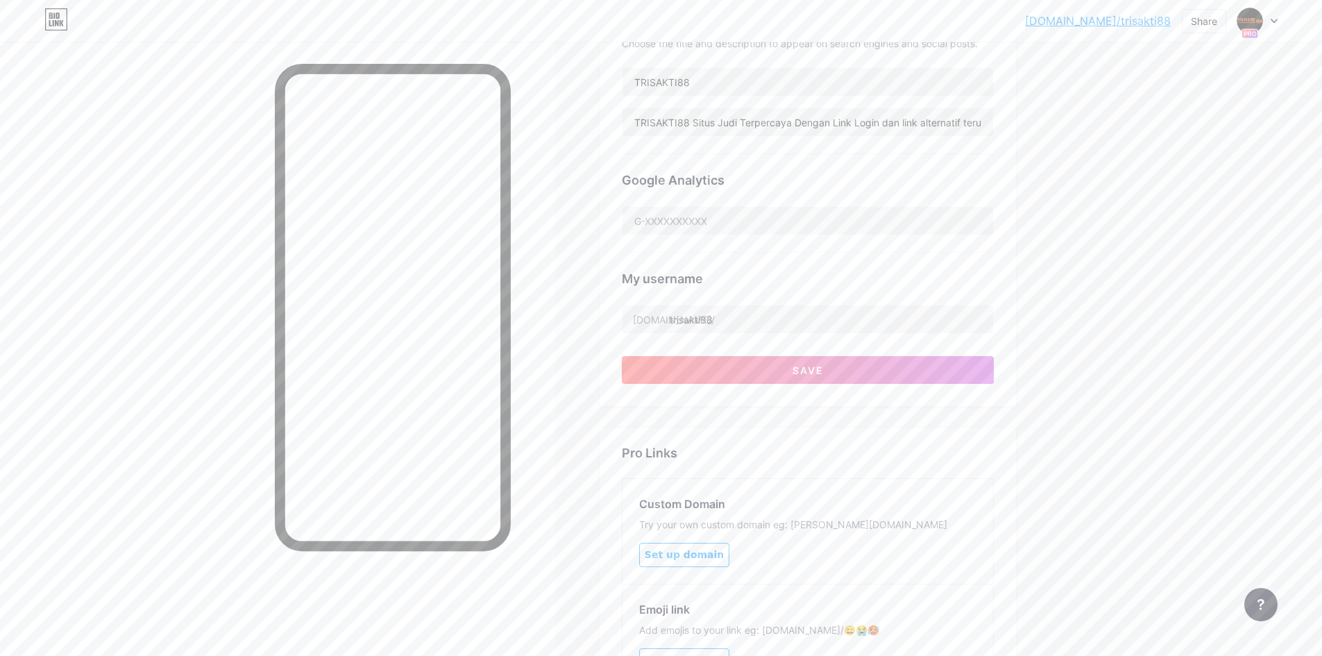
scroll to position [215, 0]
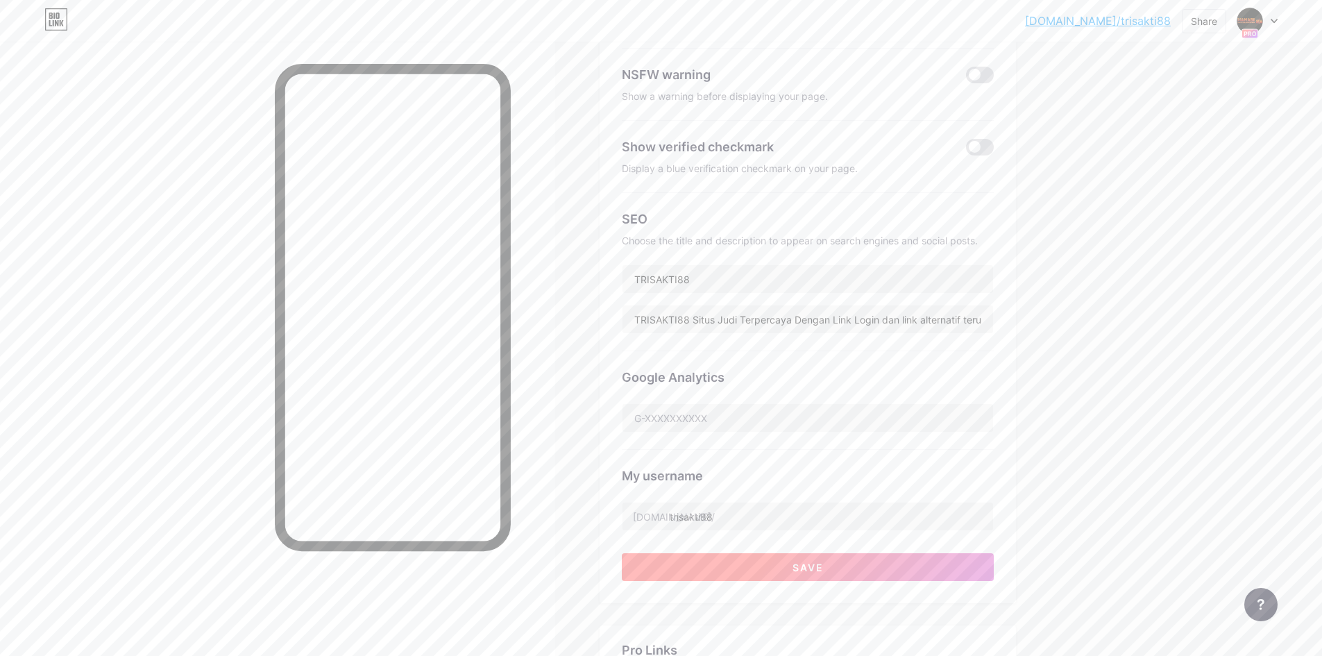
click at [817, 558] on button "Save" at bounding box center [808, 567] width 372 height 28
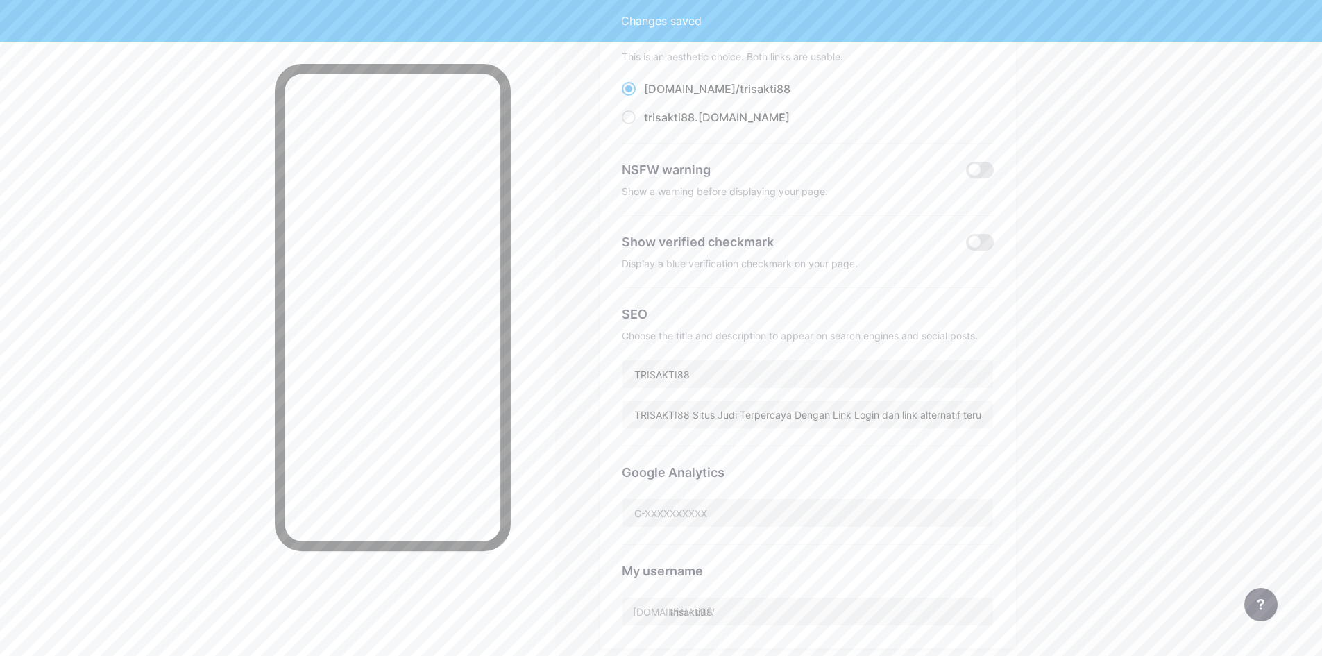
scroll to position [7, 0]
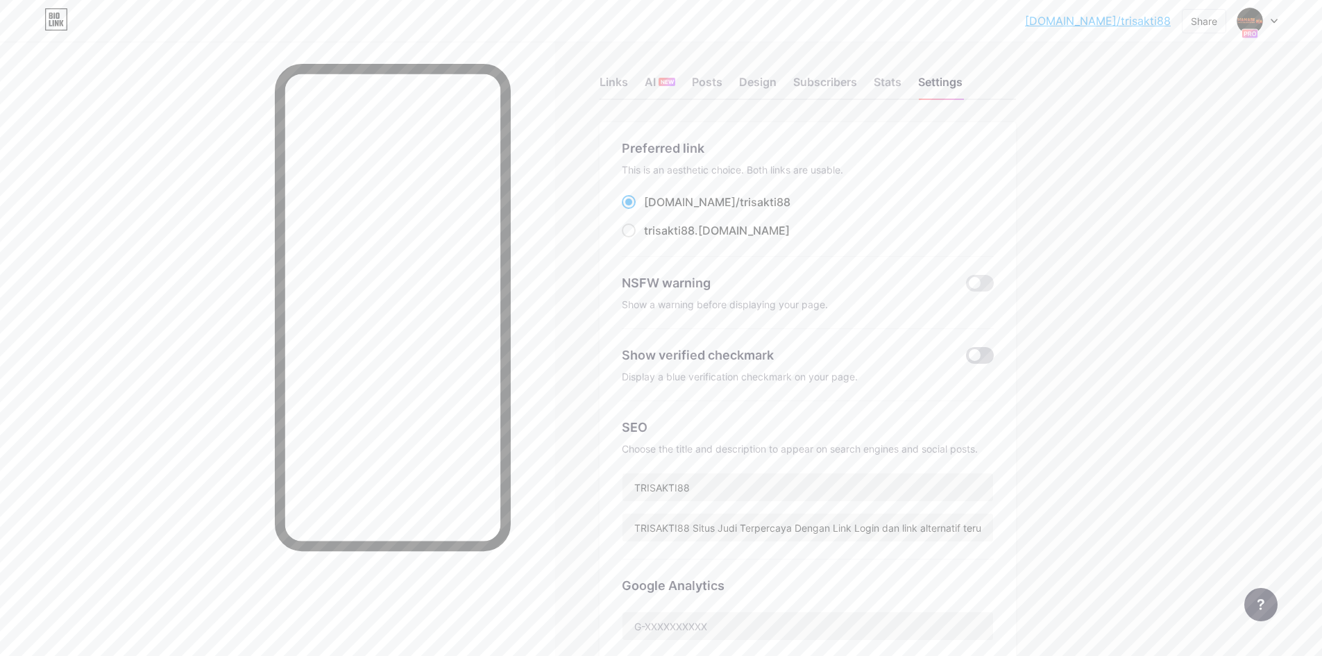
click at [983, 354] on span at bounding box center [980, 355] width 28 height 17
click at [966, 359] on input "checkbox" at bounding box center [966, 359] width 0 height 0
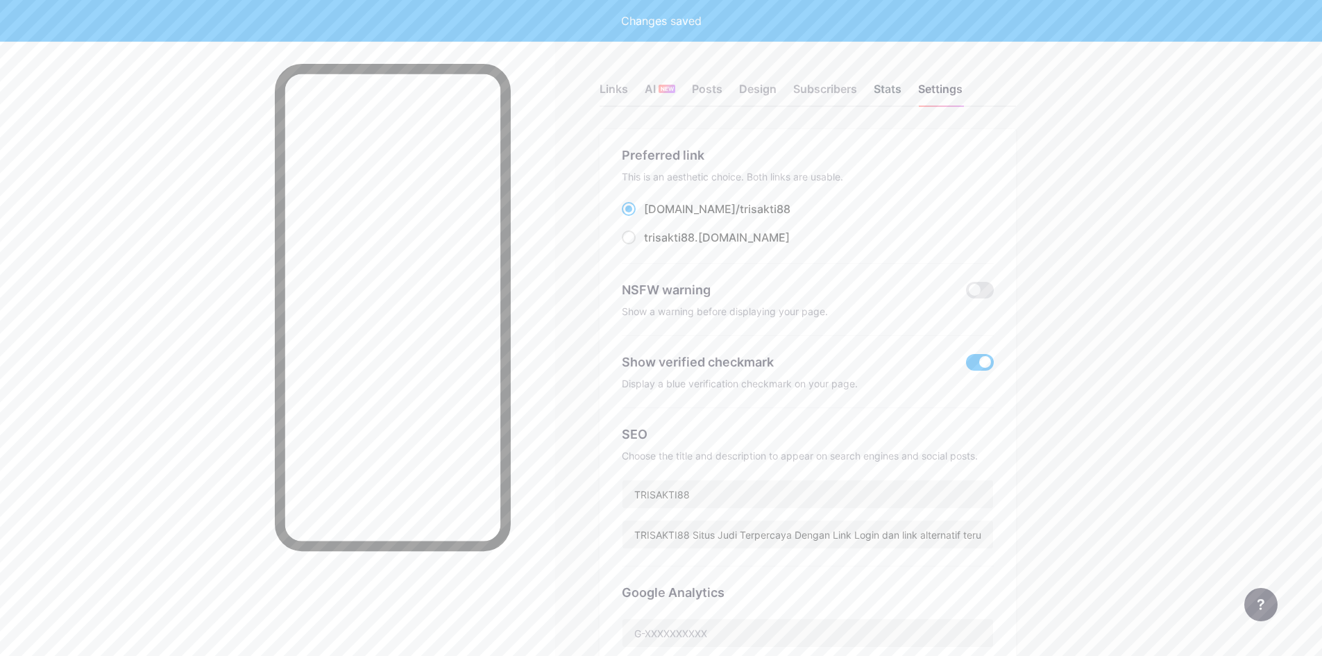
click at [901, 94] on div "Stats" at bounding box center [887, 92] width 28 height 25
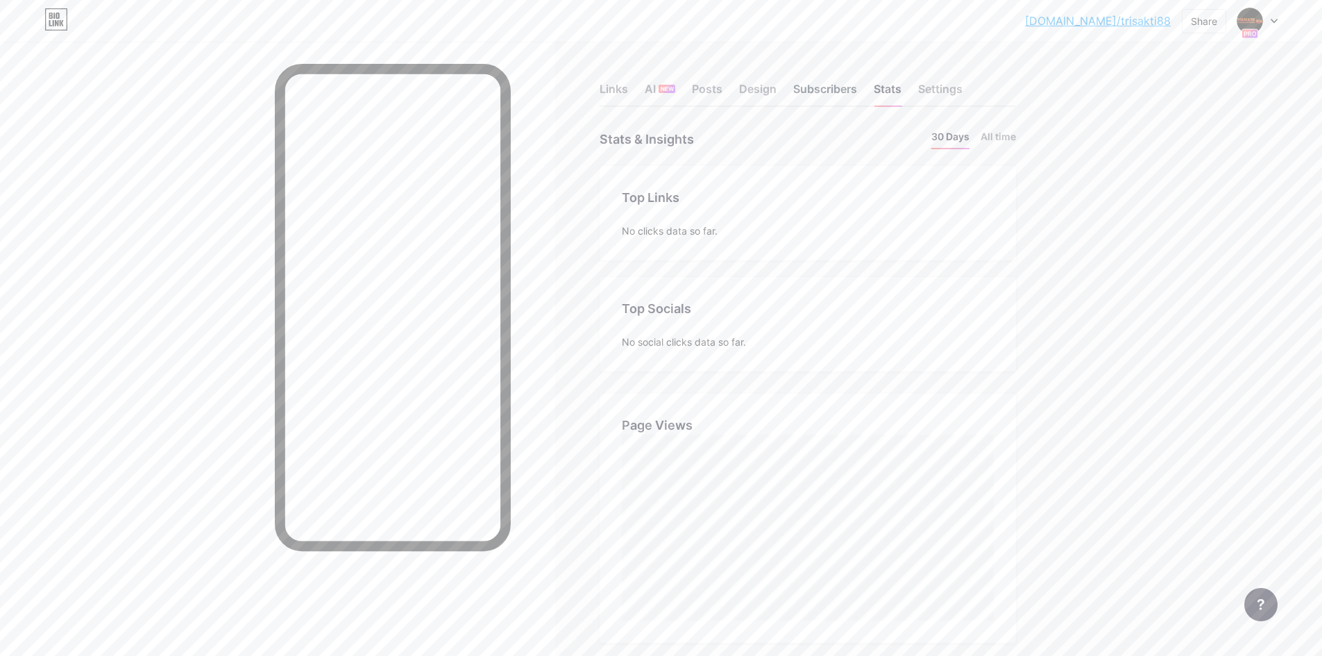
click at [843, 96] on div "Subscribers" at bounding box center [825, 92] width 64 height 25
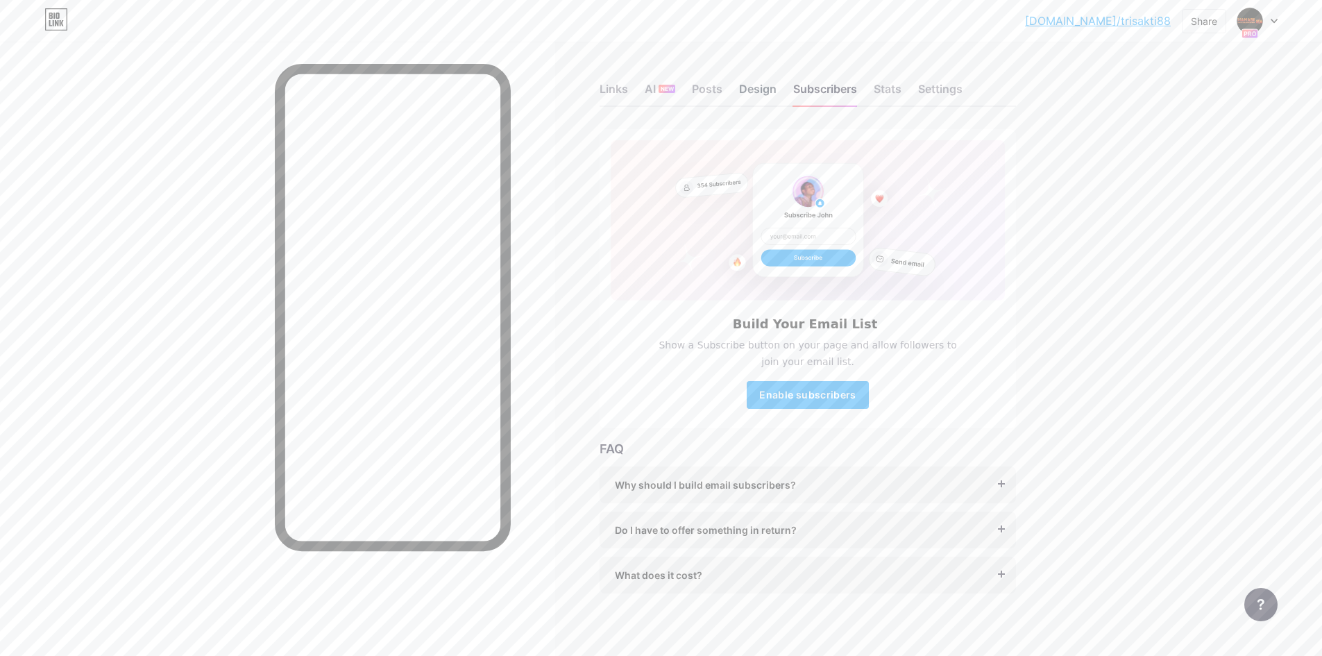
click at [764, 87] on div "Design" at bounding box center [757, 92] width 37 height 25
click at [710, 90] on div "Posts" at bounding box center [707, 92] width 31 height 25
click at [665, 88] on span "NEW" at bounding box center [666, 89] width 13 height 8
click at [623, 93] on div "Links" at bounding box center [613, 92] width 28 height 25
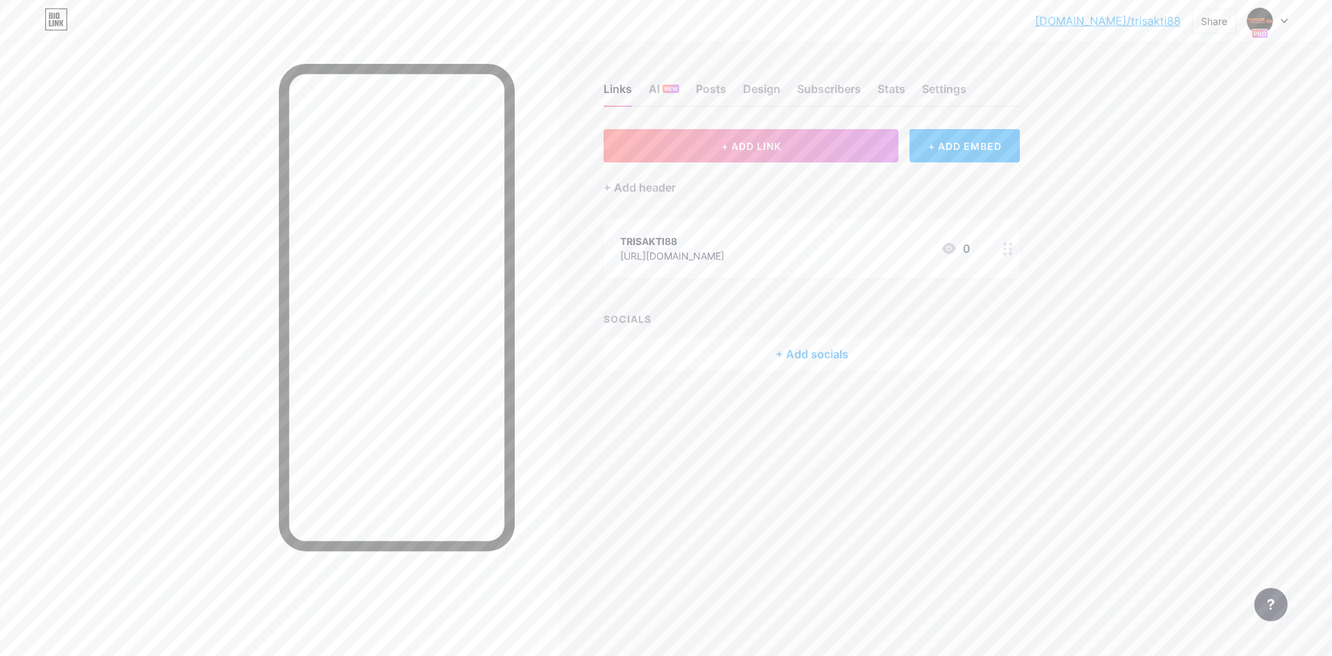
click at [775, 253] on div "TRISAKTI88 https://hanabi88.com/ 0" at bounding box center [795, 248] width 350 height 32
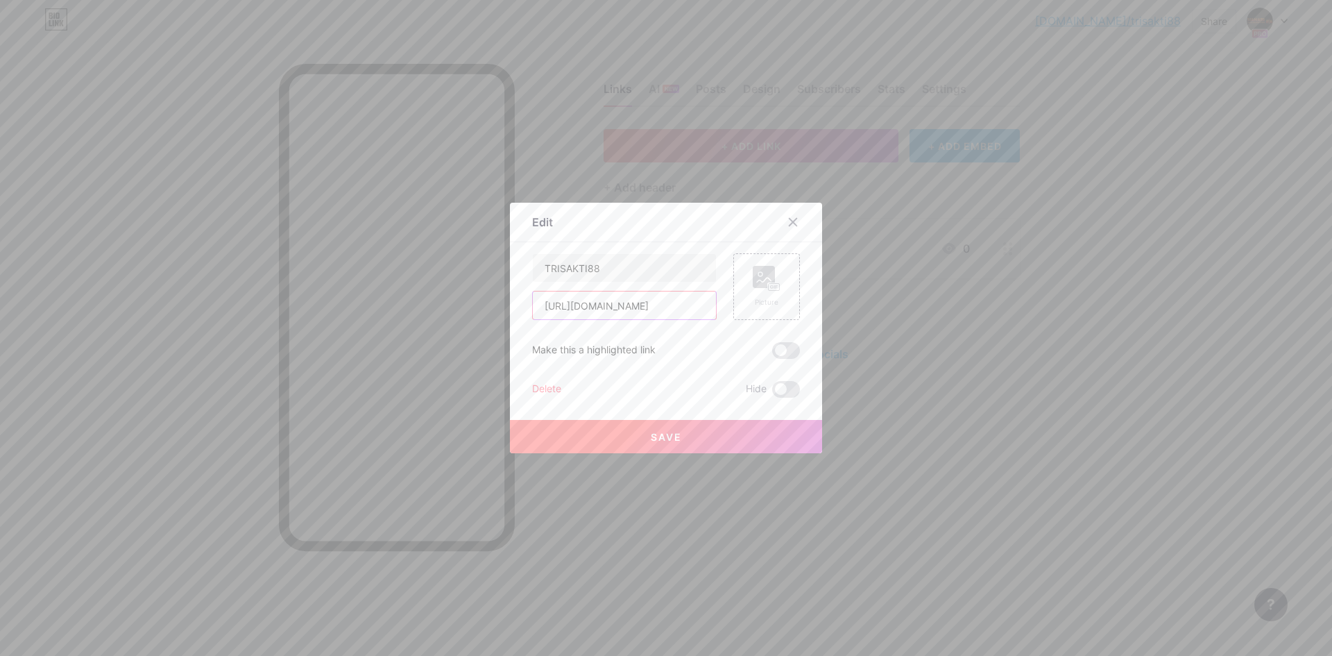
click at [633, 310] on input "https://hanabi88.com/" at bounding box center [624, 305] width 183 height 28
paste input "foto.kontan.co.id/JL6nPlU3OMSdb954tR6omzzDY38=/smart/story/2022/06/16/195649055…"
type input "https://foto.kontan.co.id/JL6nPlU3OMSdb954tR6omzzDY38=/smart/story/2022/06/16/1…"
click at [736, 431] on button "Save" at bounding box center [666, 436] width 312 height 33
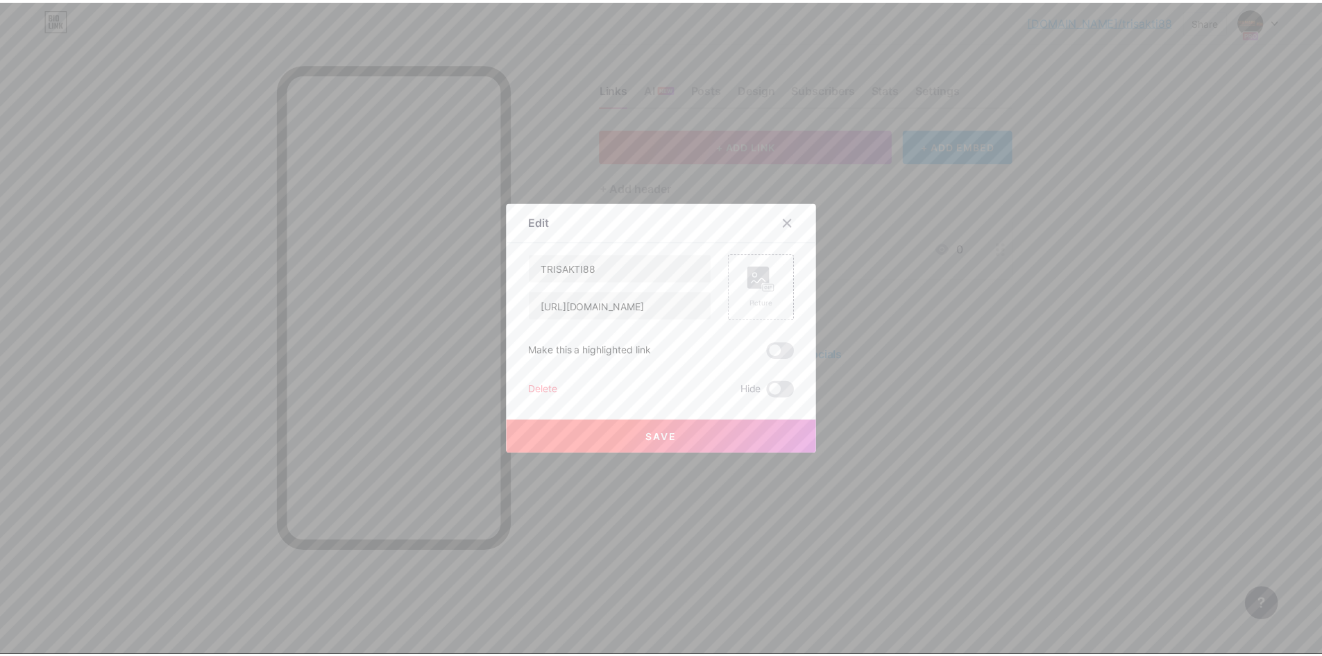
scroll to position [0, 0]
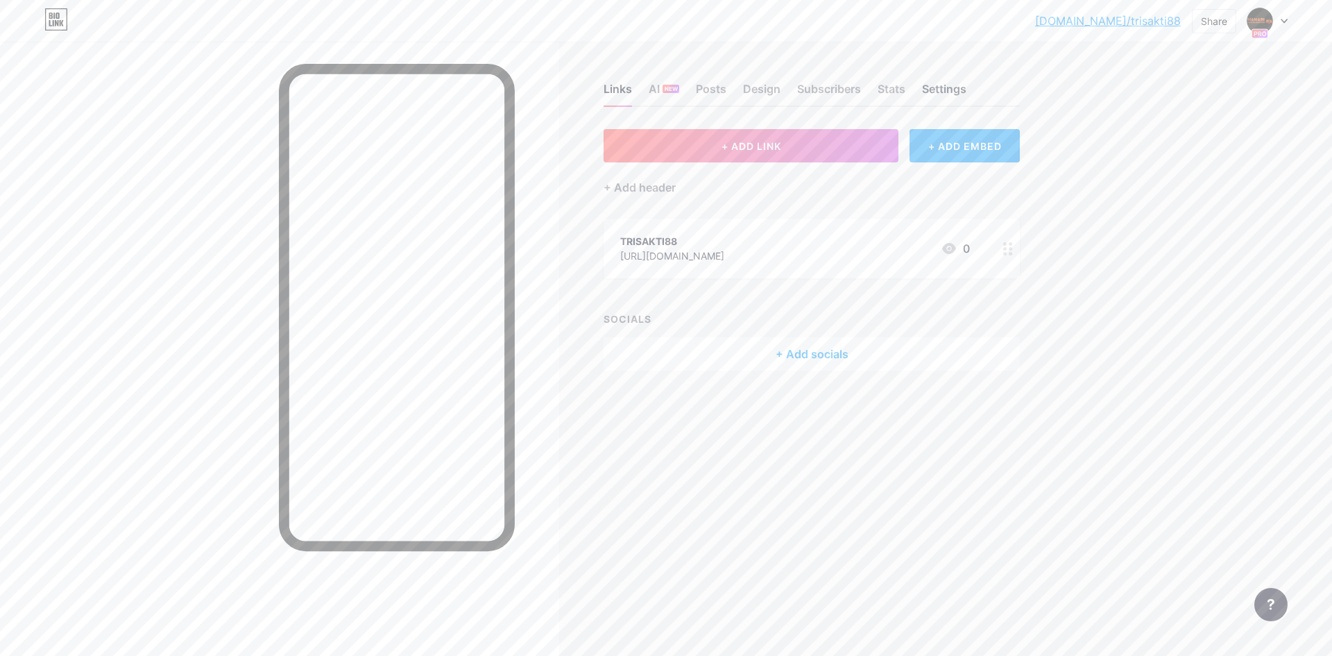
click at [943, 83] on div "Settings" at bounding box center [944, 92] width 44 height 25
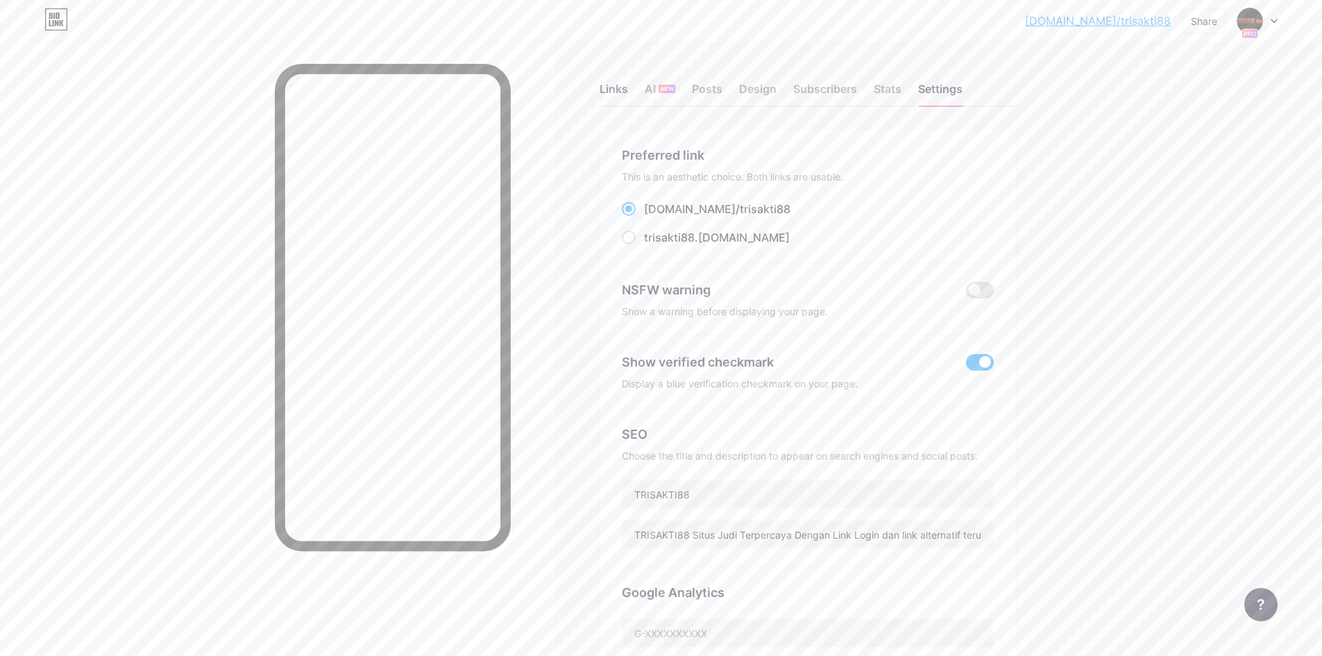
click at [619, 96] on div "Links" at bounding box center [613, 92] width 28 height 25
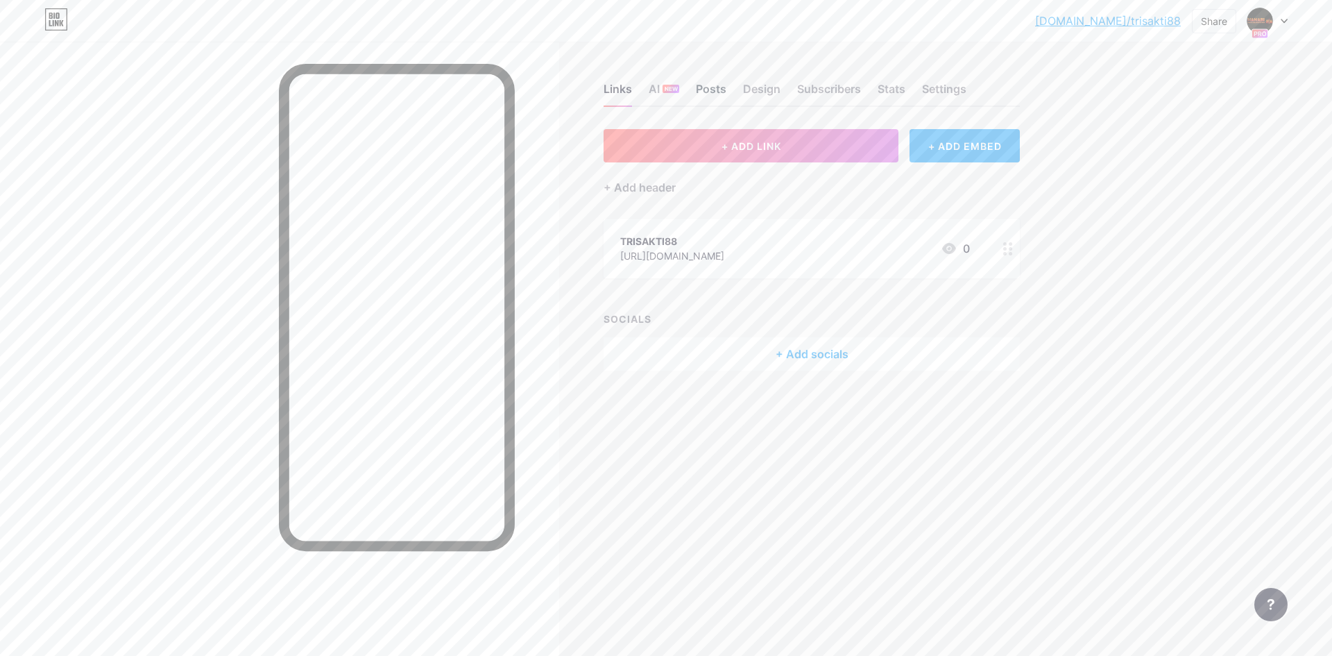
click at [704, 89] on div "Posts" at bounding box center [711, 92] width 31 height 25
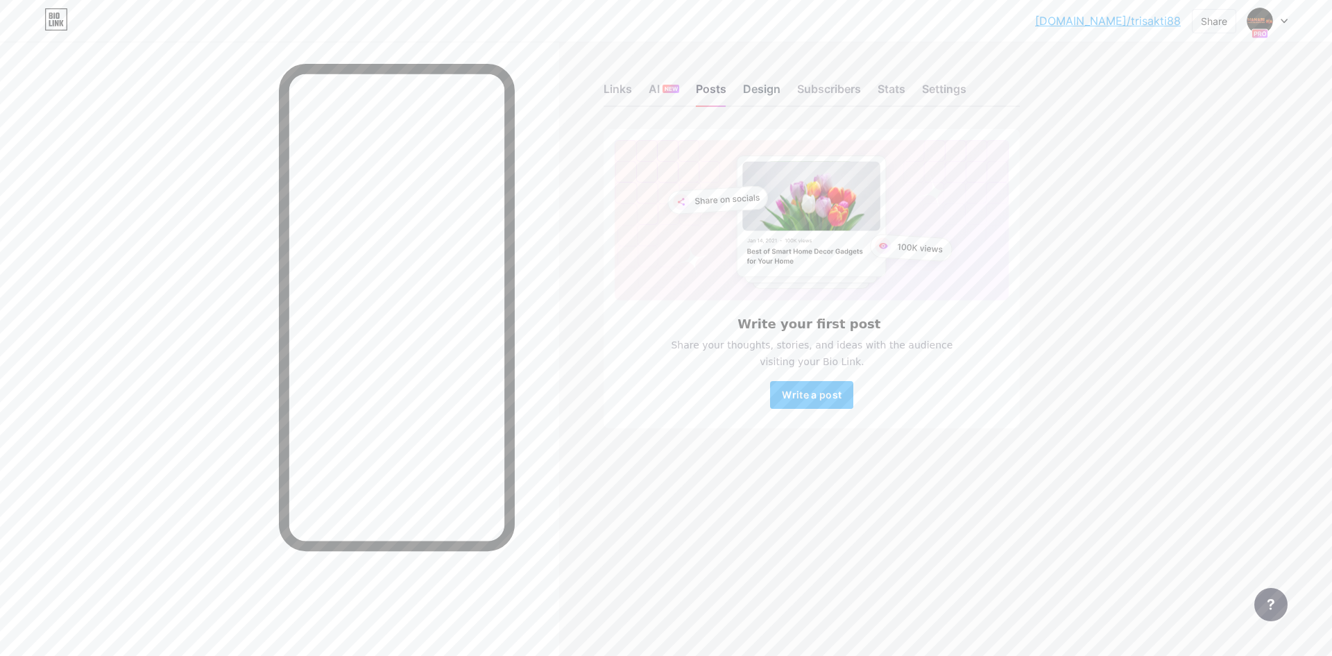
click at [750, 87] on div "Design" at bounding box center [761, 92] width 37 height 25
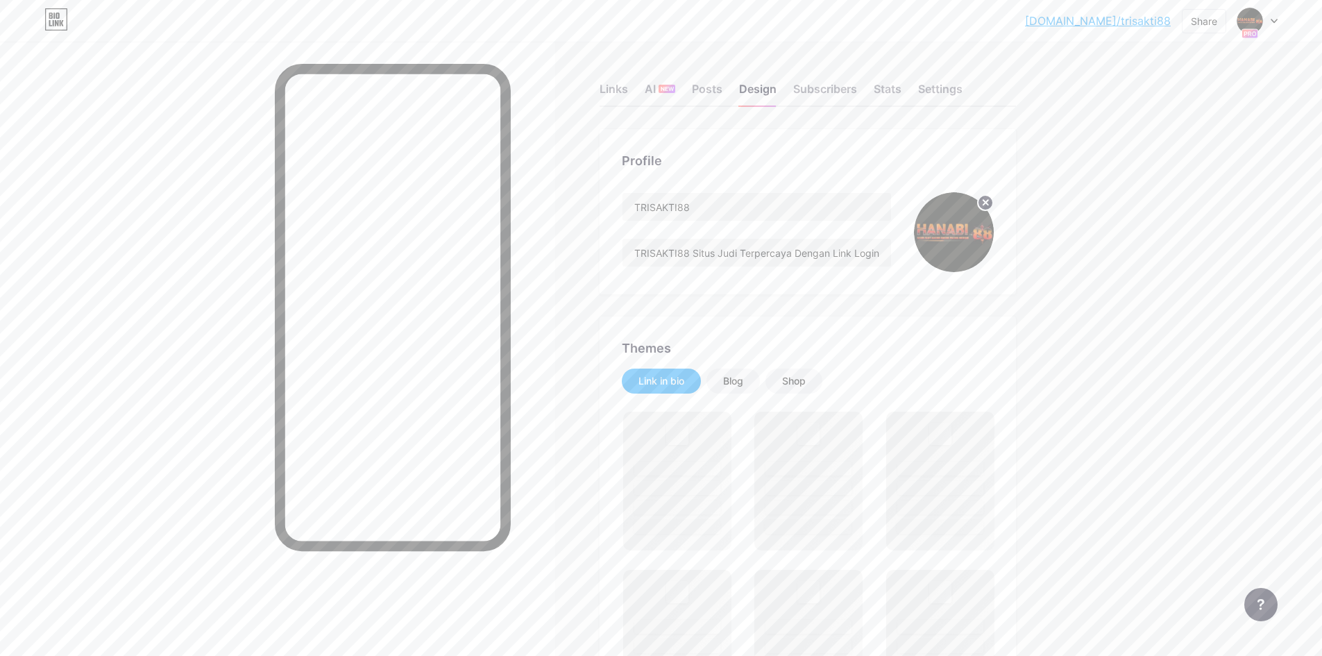
click at [989, 201] on icon at bounding box center [985, 202] width 17 height 17
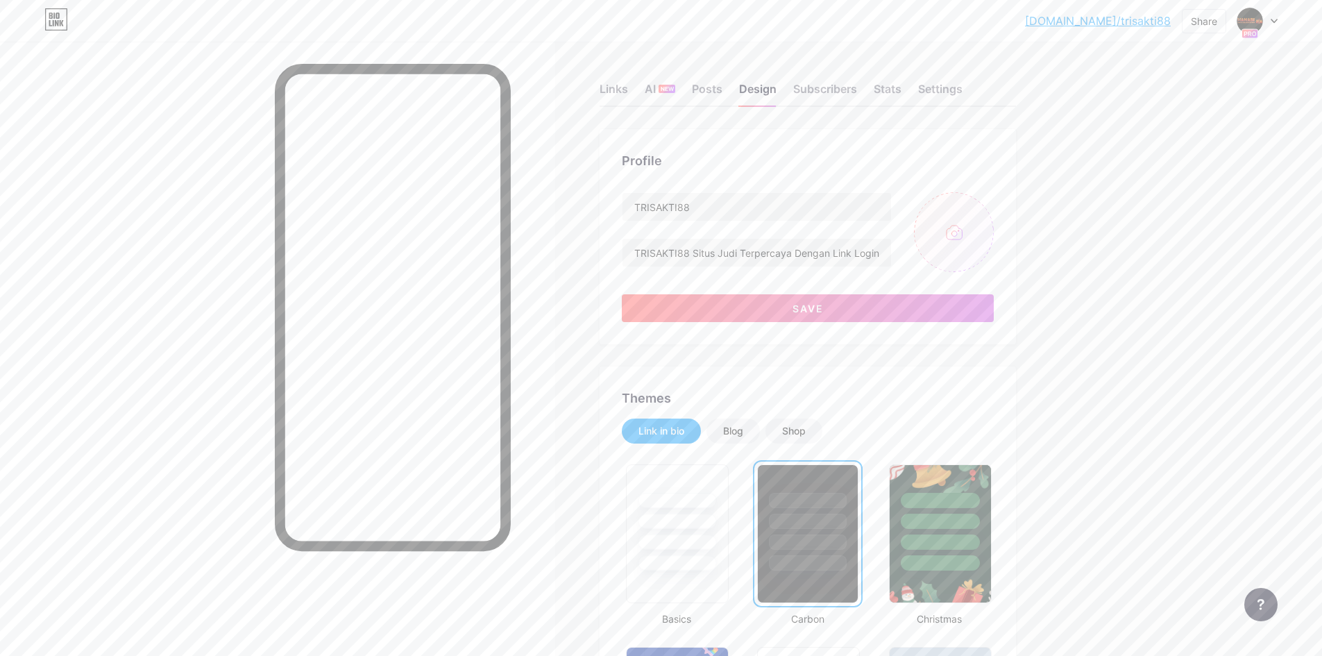
click at [955, 233] on input "file" at bounding box center [954, 232] width 80 height 80
type input "C:\fakepath\Screenshot_39.jpg"
click at [991, 203] on circle at bounding box center [984, 202] width 15 height 15
click at [943, 237] on input "file" at bounding box center [954, 232] width 80 height 80
type input "C:\fakepath\Screenshot_40.jpg"
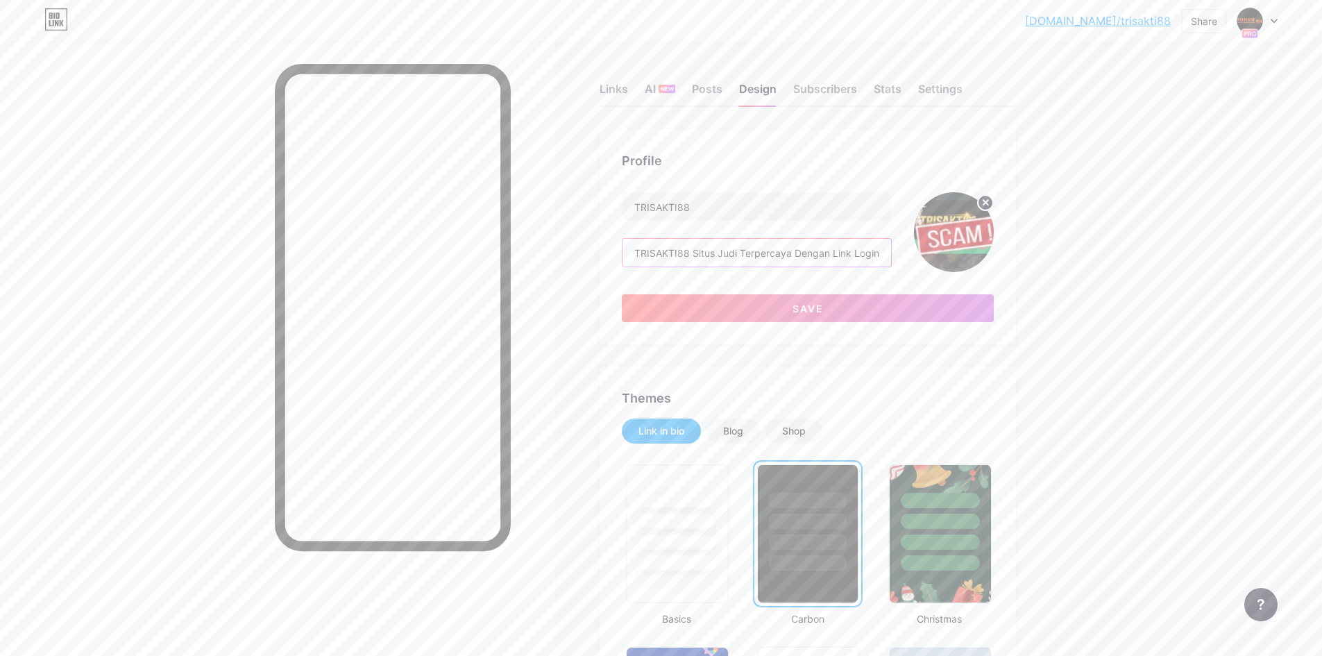
click at [733, 255] on input "TRISAKTI88 Situs Judi Terpercaya Dengan Link Login dan link alternatif terupdat…" at bounding box center [756, 253] width 268 height 28
click at [740, 255] on input "TRISAKTI88 Situs Judi Terpercaya Dengan Link Login dan link alternatif terupdat…" at bounding box center [756, 253] width 268 height 28
paste input "situs judi bodong yang mencurangi membernya dengan link login dan link alternat…"
click at [765, 258] on input "TRISAKTI88 situs judi bodong yang mencurangi membernya dengan link login dan li…" at bounding box center [756, 253] width 268 height 28
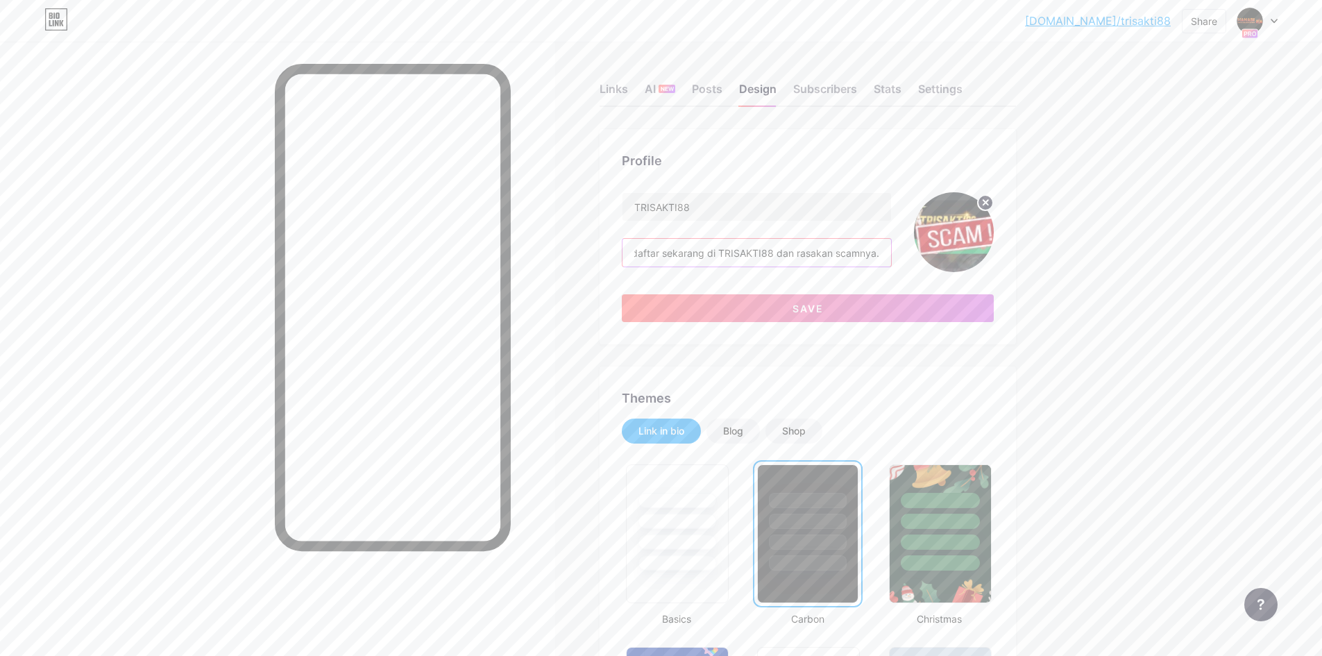
paste input "text"
type input "TRISAKTI88 situs judi bodong yang mencurangi membernya dengan link login dan li…"
click at [778, 318] on button "Save" at bounding box center [808, 308] width 372 height 28
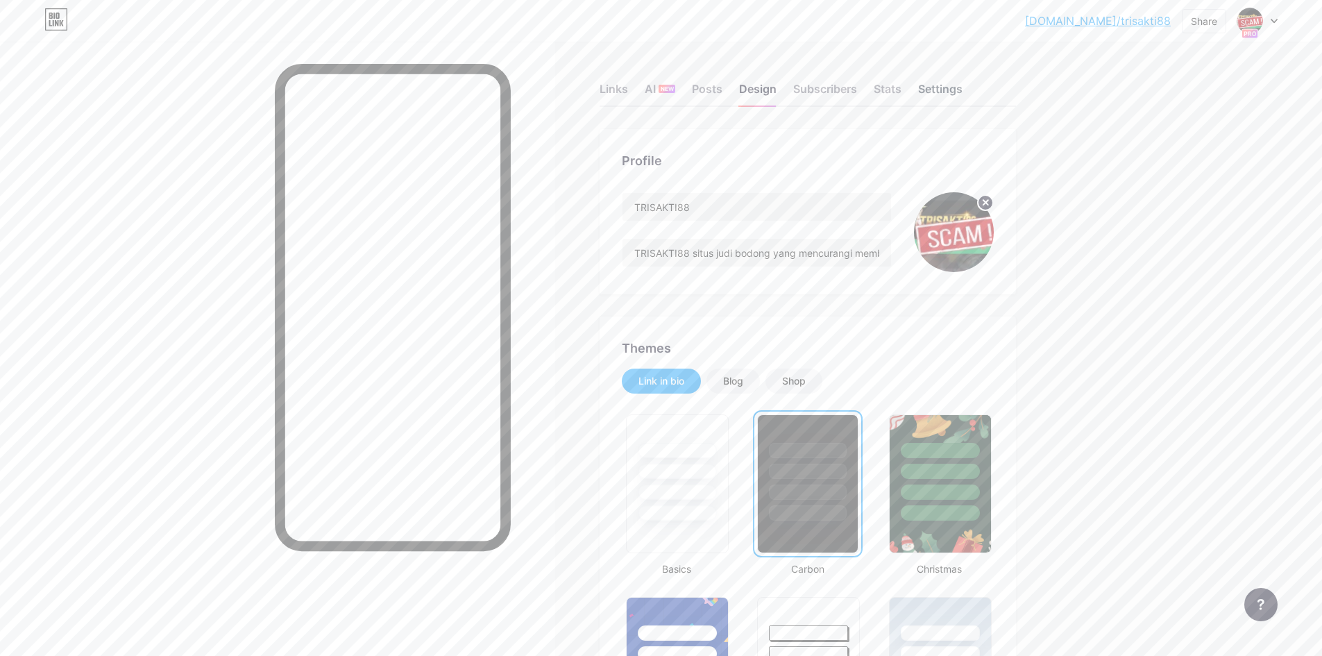
click at [946, 93] on div "Settings" at bounding box center [940, 92] width 44 height 25
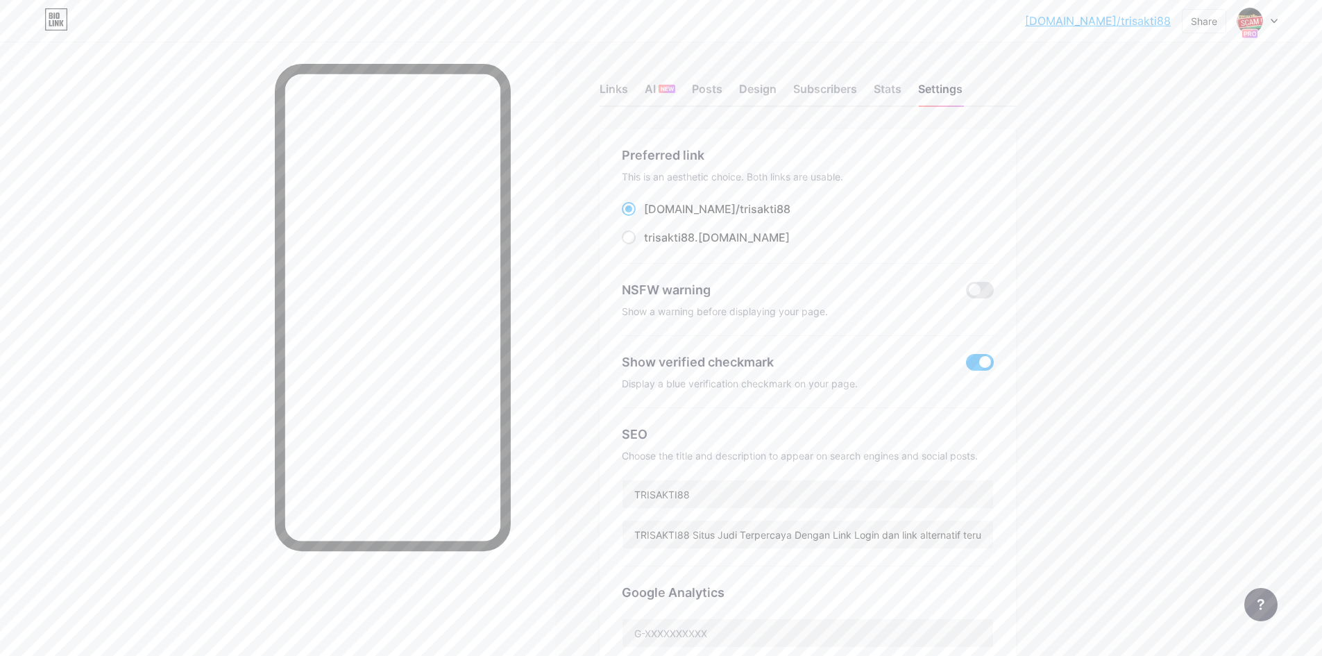
drag, startPoint x: 762, startPoint y: 551, endPoint x: 762, endPoint y: 538, distance: 13.2
click at [762, 550] on div "SEO Choose the title and description to appear on search engines and social pos…" at bounding box center [808, 487] width 372 height 158
click at [762, 536] on input "TRISAKTI88 Situs Judi Terpercaya Dengan Link Login dan link alternatif terupdat…" at bounding box center [807, 534] width 370 height 28
paste input "situs judi bodong yang mencurangi membernya dengan link login dan link alternat…"
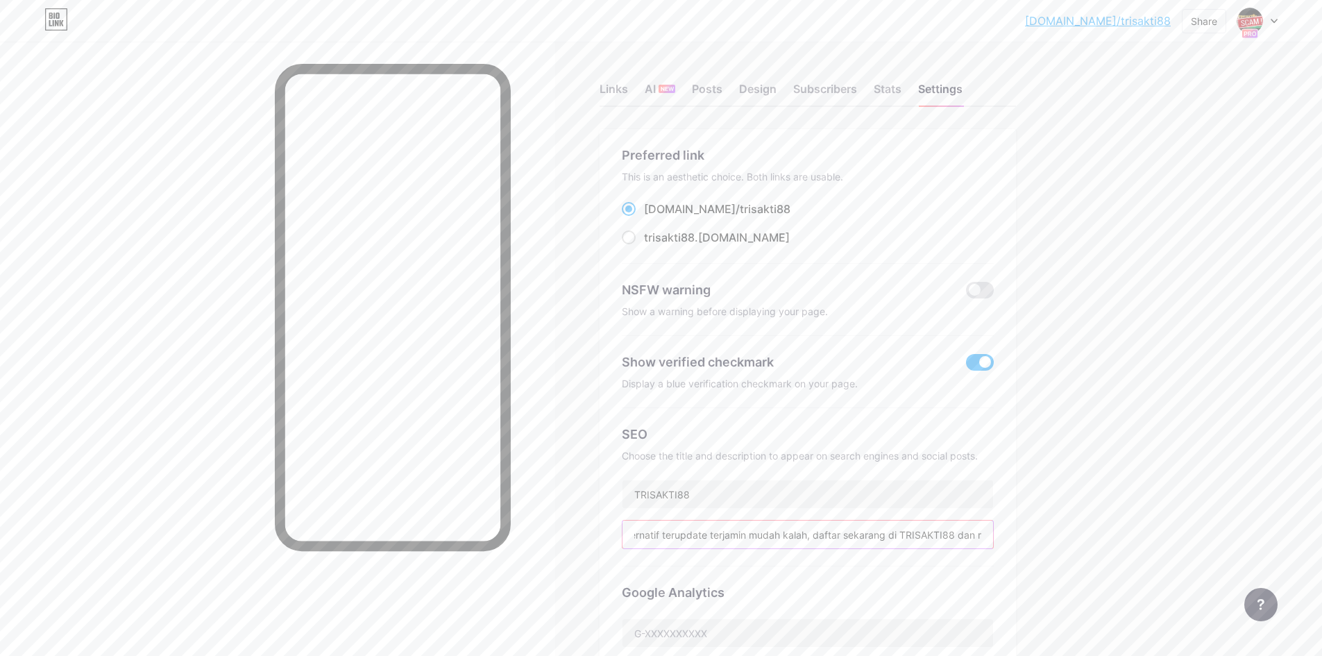
type input "TRISAKTI88 situs judi bodong yang mencurangi membernya dengan link login dan li…"
click at [1070, 558] on div "Links AI NEW Posts Design Subscribers Stats Settings Preferred link This is an …" at bounding box center [537, 630] width 1074 height 1177
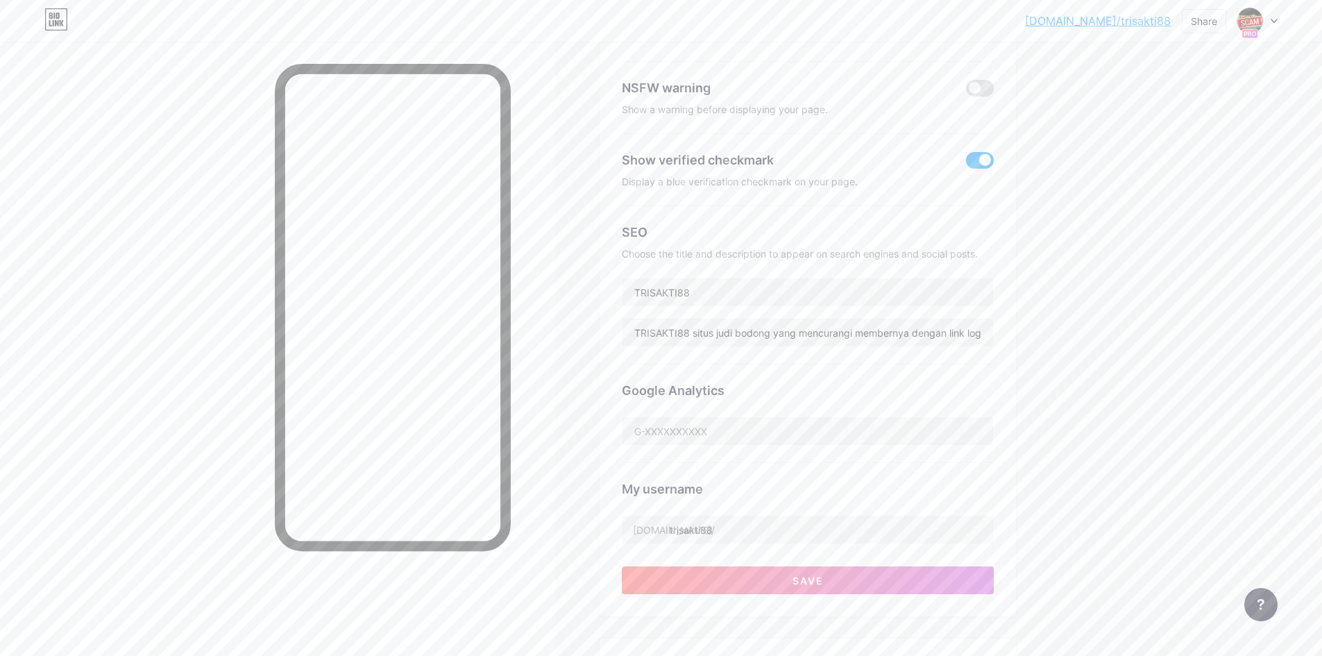
scroll to position [347, 0]
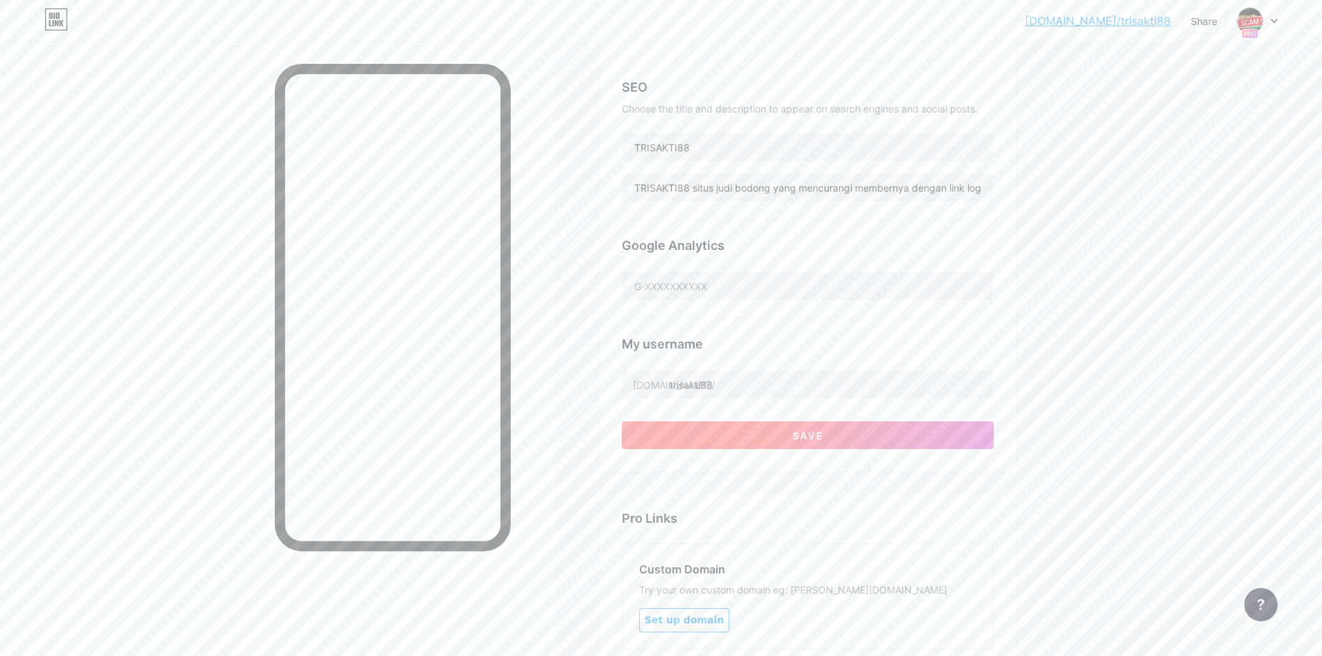
click at [875, 434] on button "Save" at bounding box center [808, 435] width 372 height 28
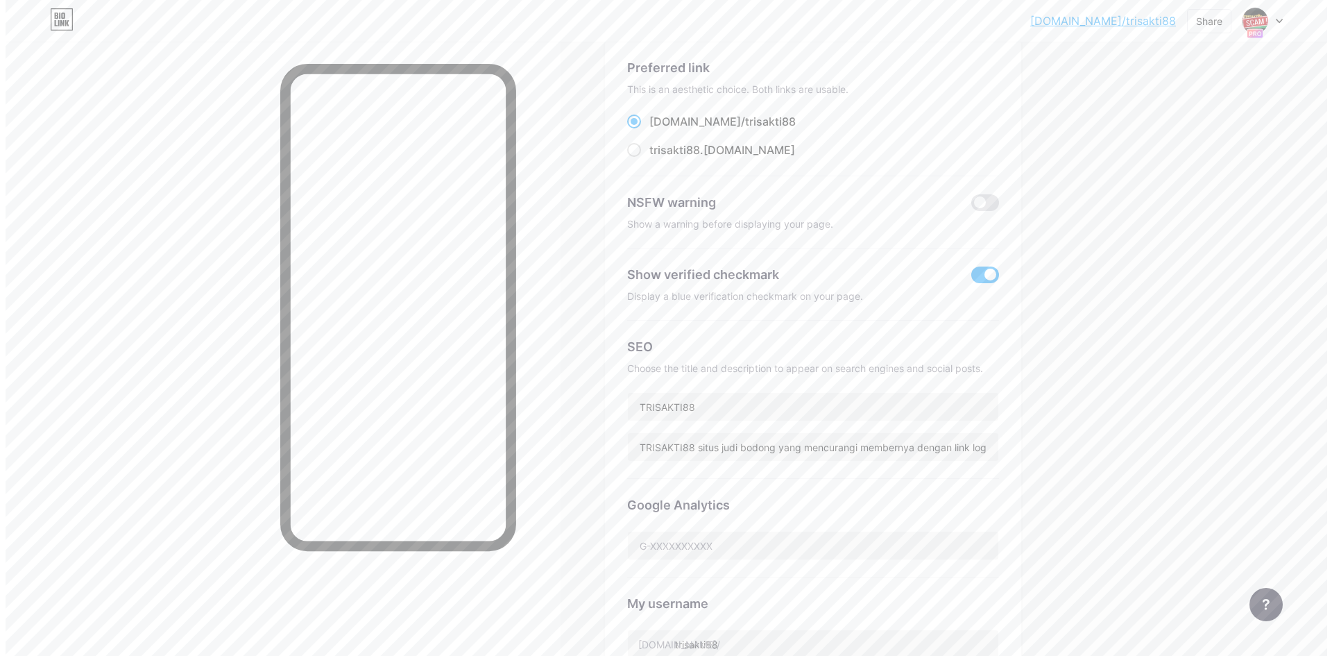
scroll to position [0, 0]
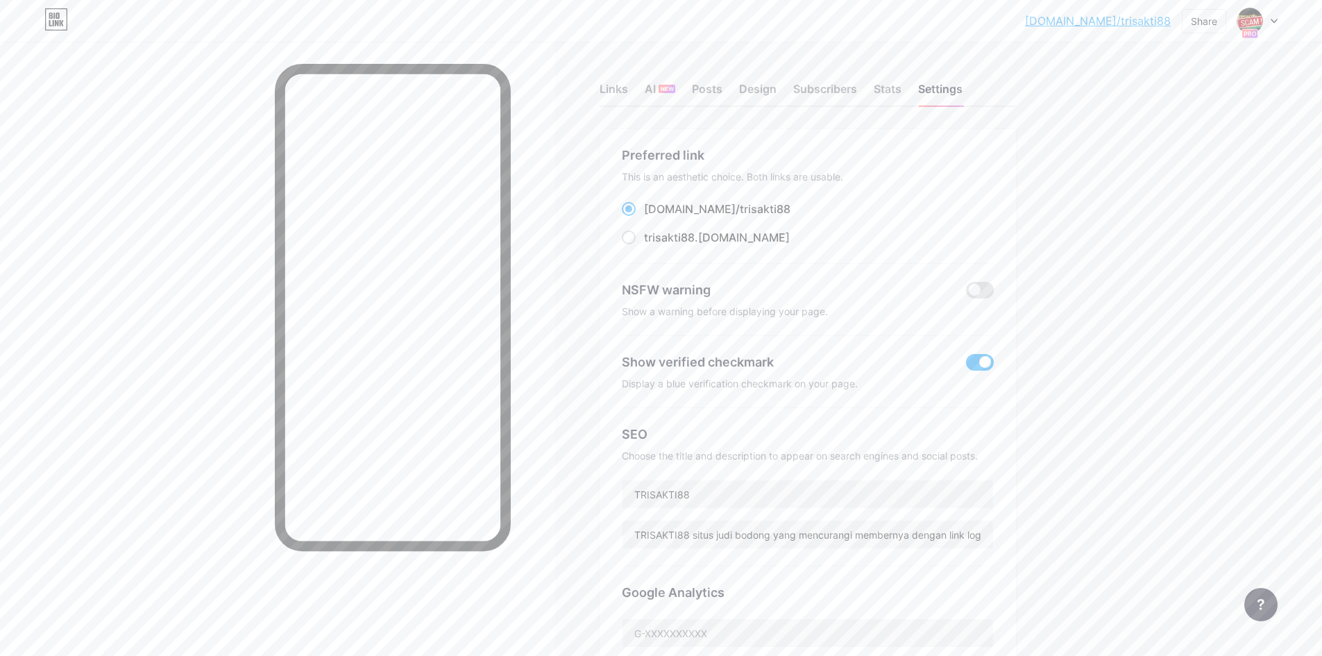
click at [1140, 21] on link "[DOMAIN_NAME]/trisakti88" at bounding box center [1098, 20] width 146 height 17
click at [619, 94] on div "Links" at bounding box center [613, 92] width 28 height 25
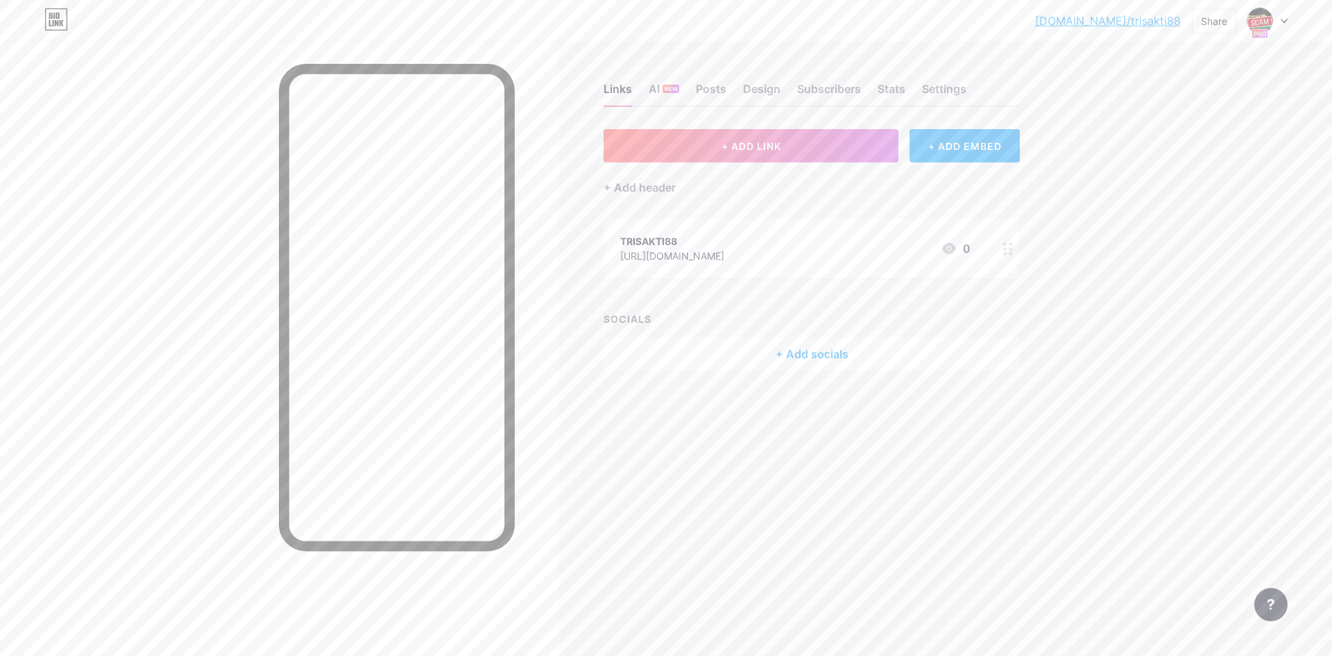
click at [708, 237] on div "TRISAKTI88" at bounding box center [672, 241] width 104 height 15
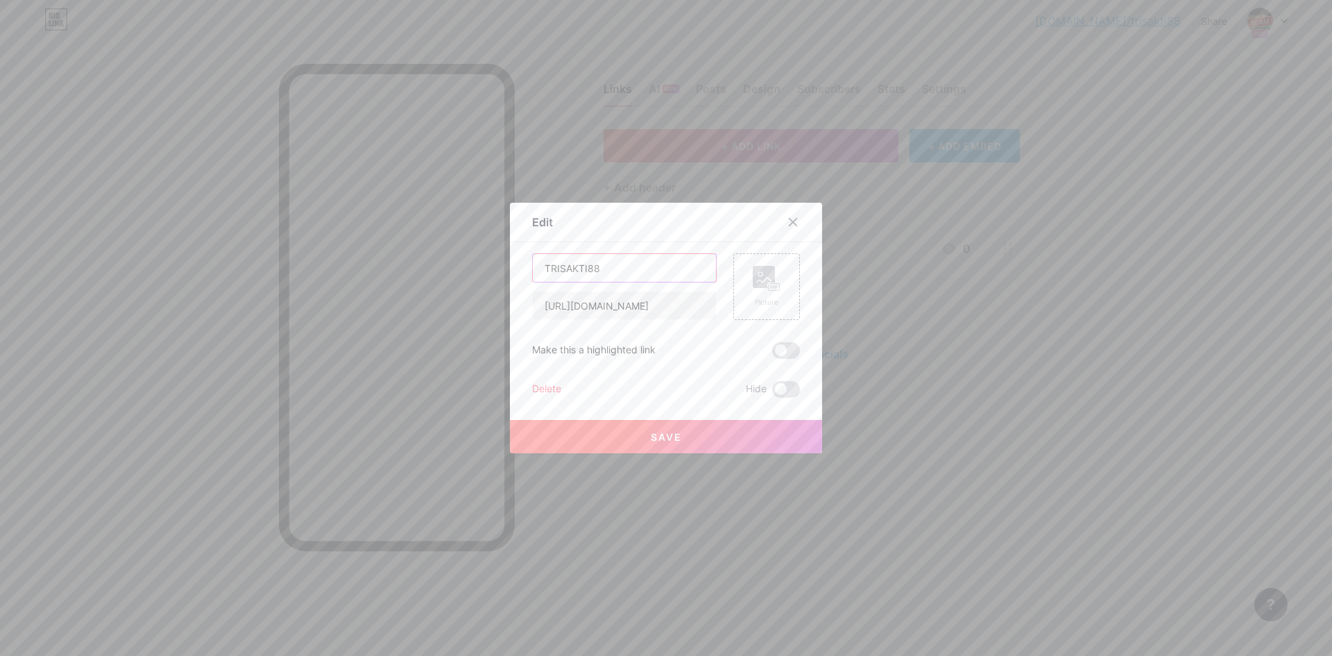
click at [649, 258] on input "TRISAKTI88" at bounding box center [624, 268] width 183 height 28
type input "Hati-hati situs SCAM di TRISAKTI88"
click at [738, 443] on button "Save" at bounding box center [666, 436] width 312 height 33
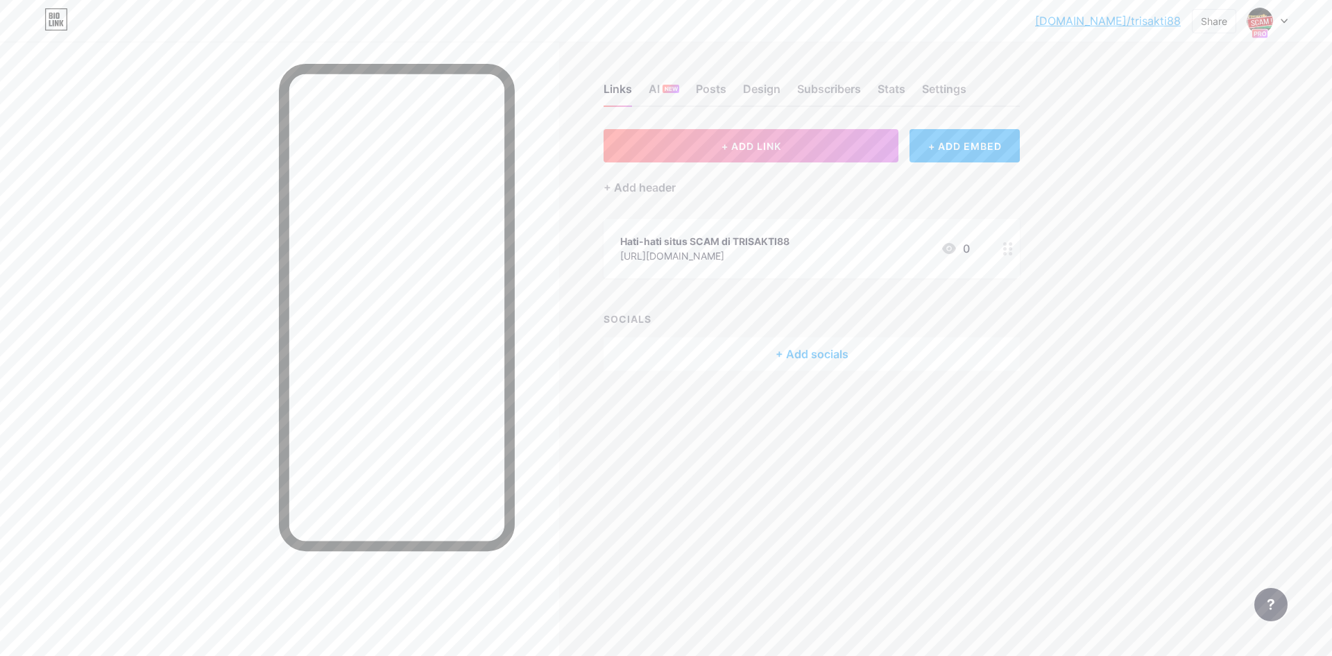
click at [1113, 394] on div "bio.link/trisak... bio.link/trisakti88 Share Switch accounts TRISAKTI88 bio.lin…" at bounding box center [666, 328] width 1332 height 656
click at [1139, 19] on link "[DOMAIN_NAME]/trisakti88" at bounding box center [1108, 20] width 146 height 17
click at [754, 144] on span "+ ADD LINK" at bounding box center [751, 146] width 60 height 12
click at [795, 232] on icon at bounding box center [792, 235] width 11 height 11
click at [731, 143] on span "+ ADD LINK" at bounding box center [751, 146] width 60 height 12
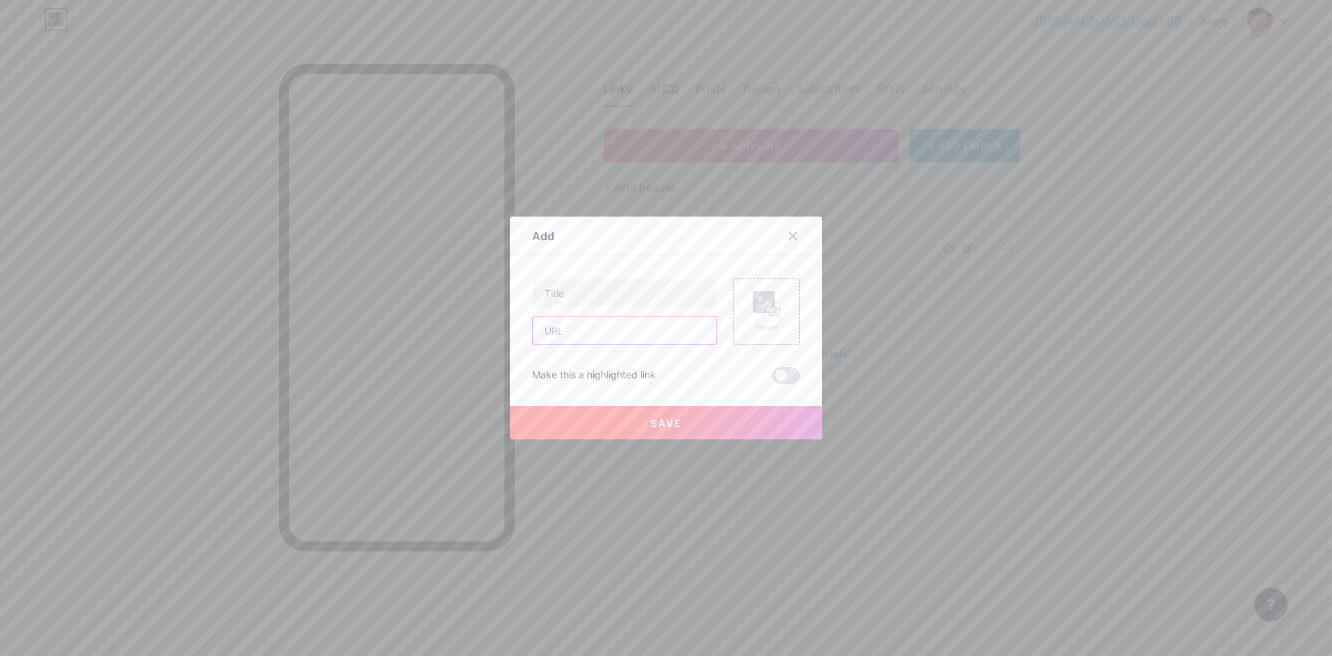
click at [611, 325] on input "text" at bounding box center [624, 330] width 183 height 28
paste input "https://foto.kontan.co.id/JL6nPlU3OMSdb954tR6omzzDY38=/smart/story/2022/06/16/1…"
type input "https://foto.kontan.co.id/JL6nPlU3OMSdb954tR6omzzDY38=/smart/story/2022/06/16/1…"
click at [608, 288] on input "text" at bounding box center [624, 293] width 183 height 28
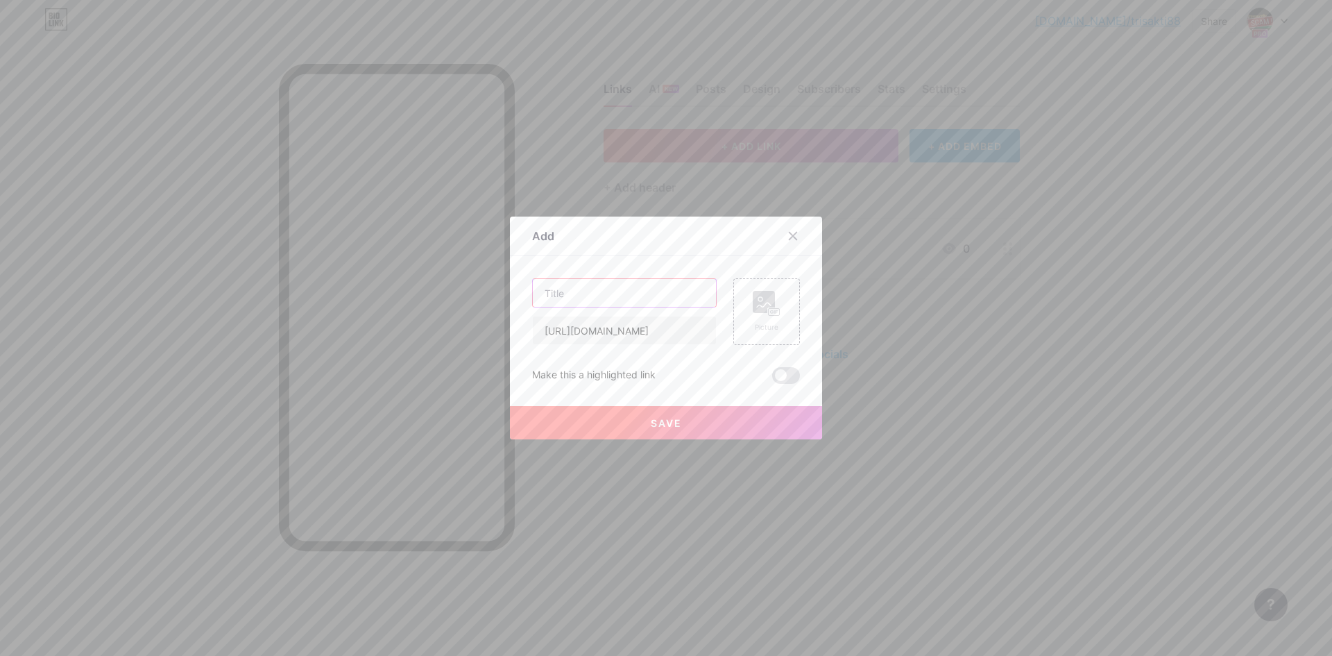
scroll to position [0, 0]
click at [604, 285] on input "text" at bounding box center [624, 293] width 183 height 28
paste input "Situs Bodong TRISAKTI88 Yang Tidak Membayar Membernya"
click at [634, 289] on input "Situs Bodong TRISAKTI88 Yang Tidak Membayar Membernya" at bounding box center [624, 293] width 183 height 28
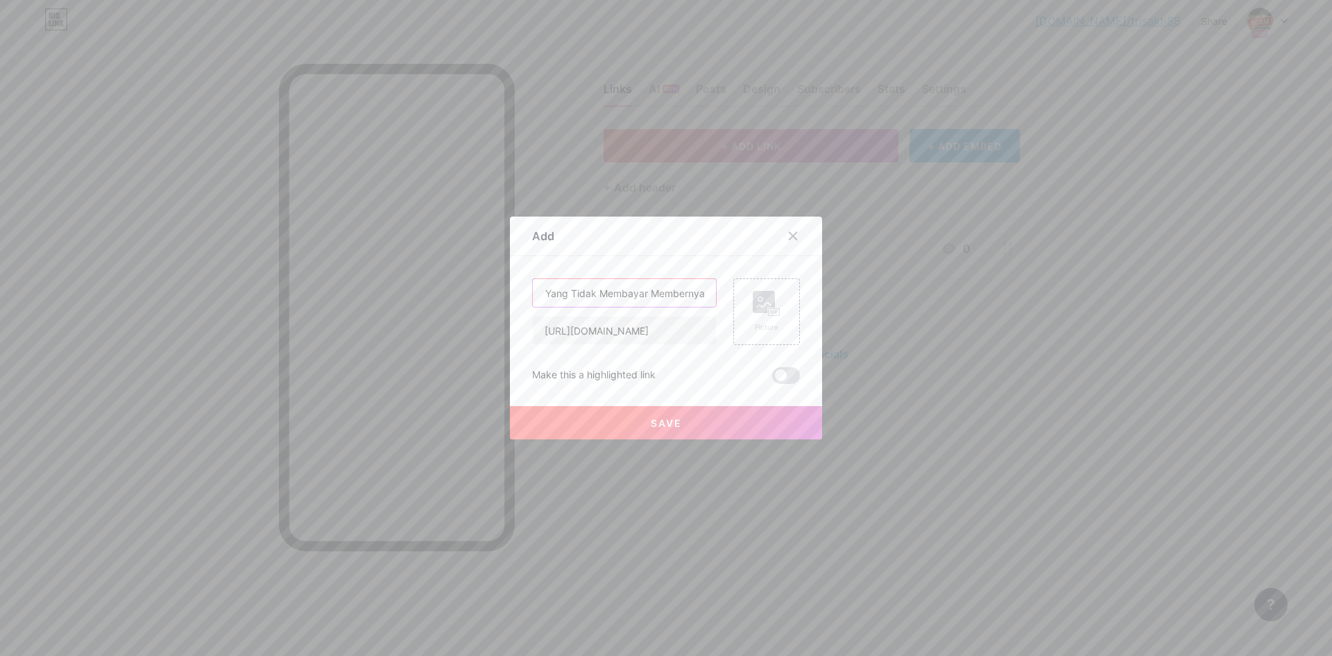
type input "Situs Bodong TRISAKTI88 Yang Tidak Membayar Membernya"
click at [388, 277] on div at bounding box center [666, 328] width 1332 height 656
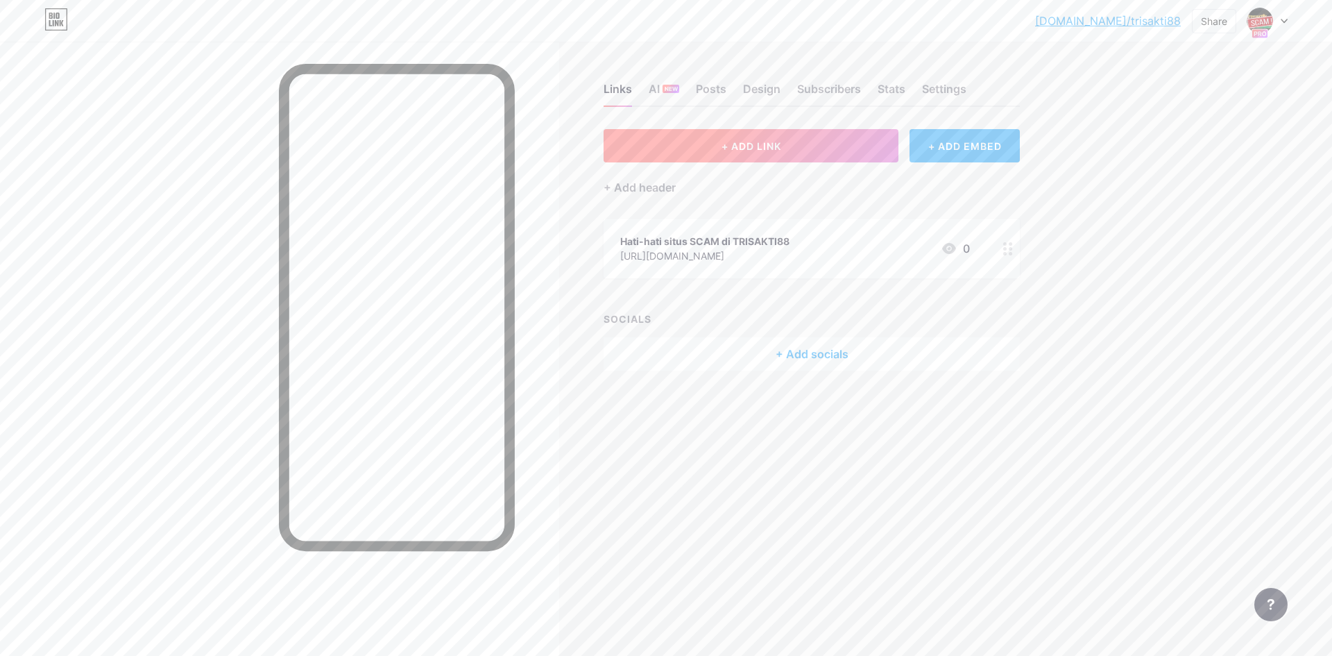
click at [767, 139] on button "+ ADD LINK" at bounding box center [751, 145] width 295 height 33
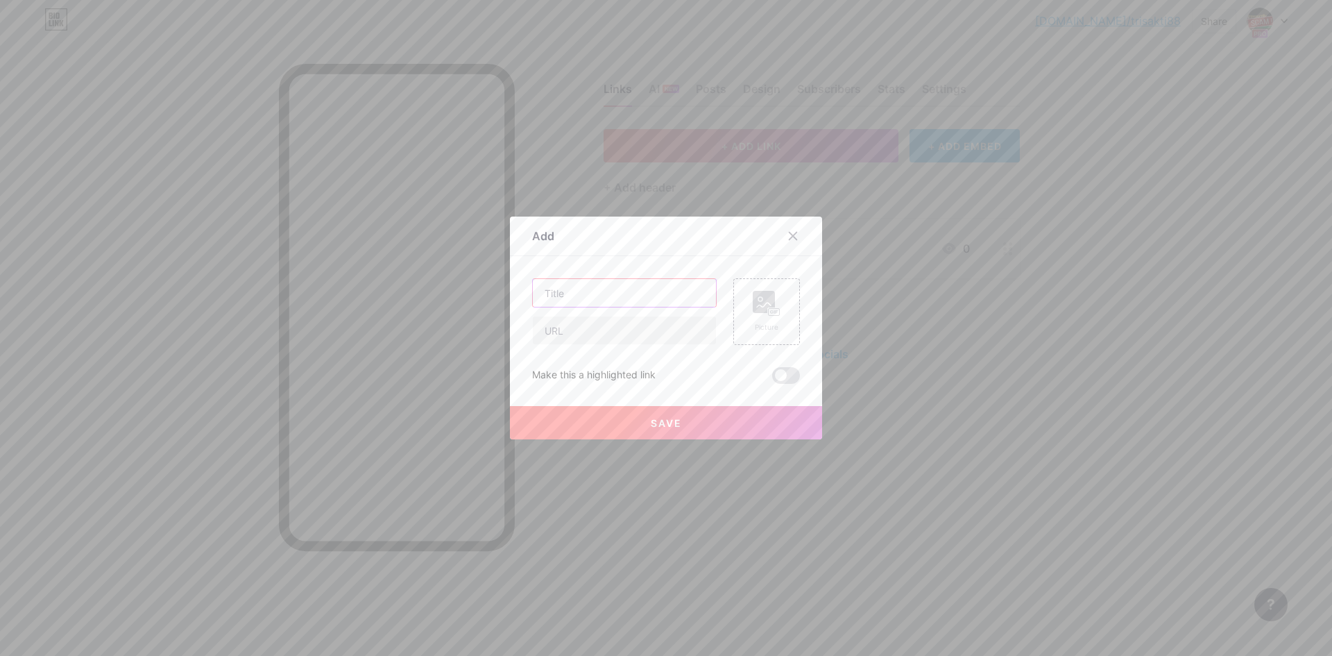
click at [621, 291] on input "text" at bounding box center [624, 293] width 183 height 28
paste input "Situs Bodong TRISAKTI88 Yang Tidak Membayar Membernya"
type input "Situs Bodong TRISAKTI88 Yang Tidak Membayar Membernya"
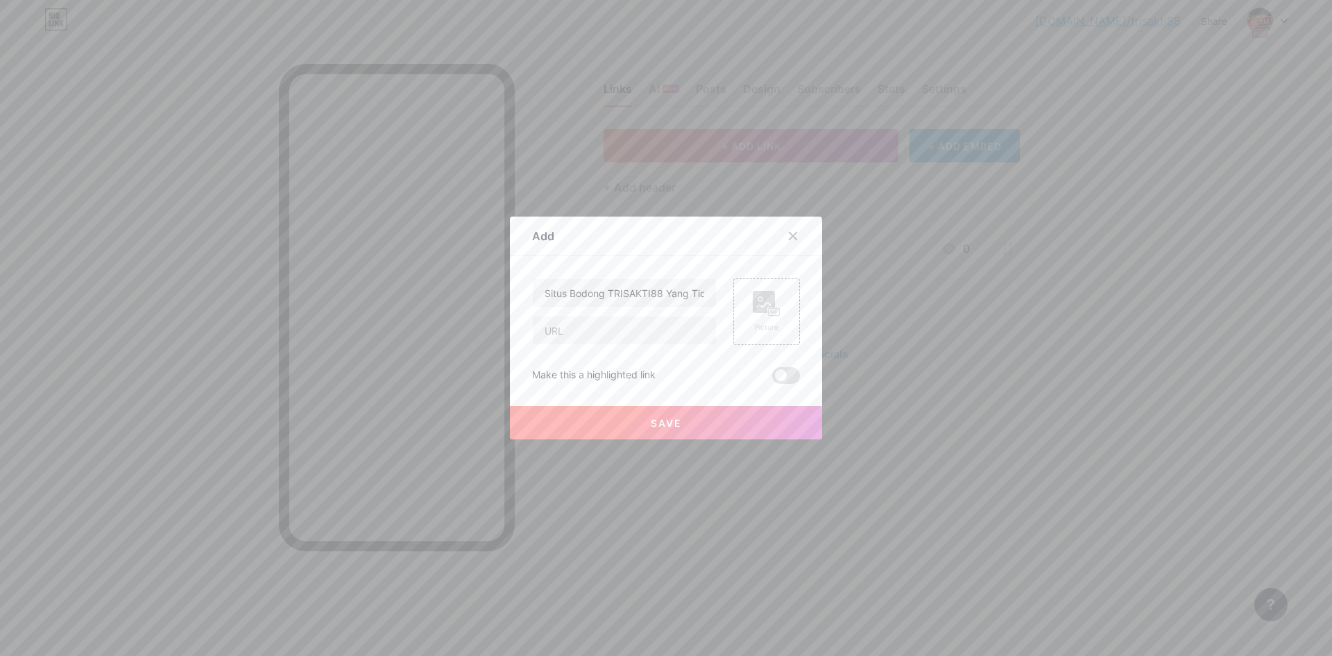
click at [709, 424] on button "Save" at bounding box center [666, 422] width 312 height 33
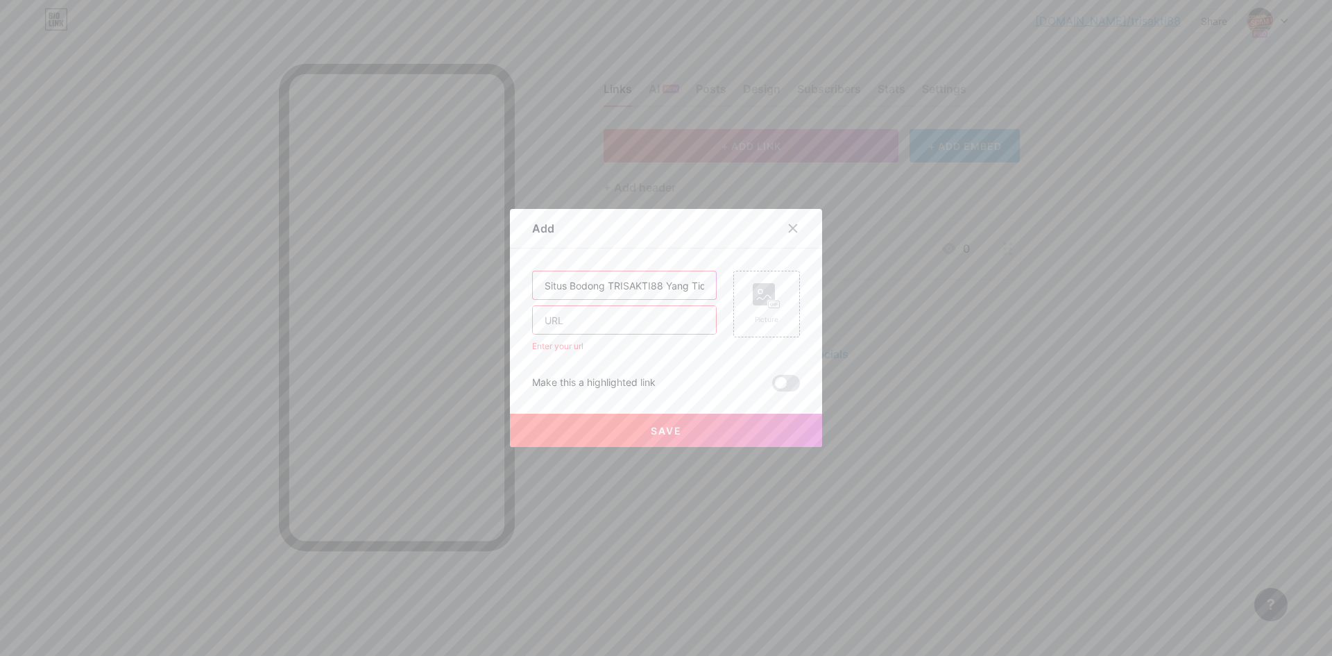
click at [688, 282] on input "Situs Bodong TRISAKTI88 Yang Tidak Membayar Membernya" at bounding box center [624, 285] width 183 height 28
click at [796, 229] on icon at bounding box center [792, 228] width 11 height 11
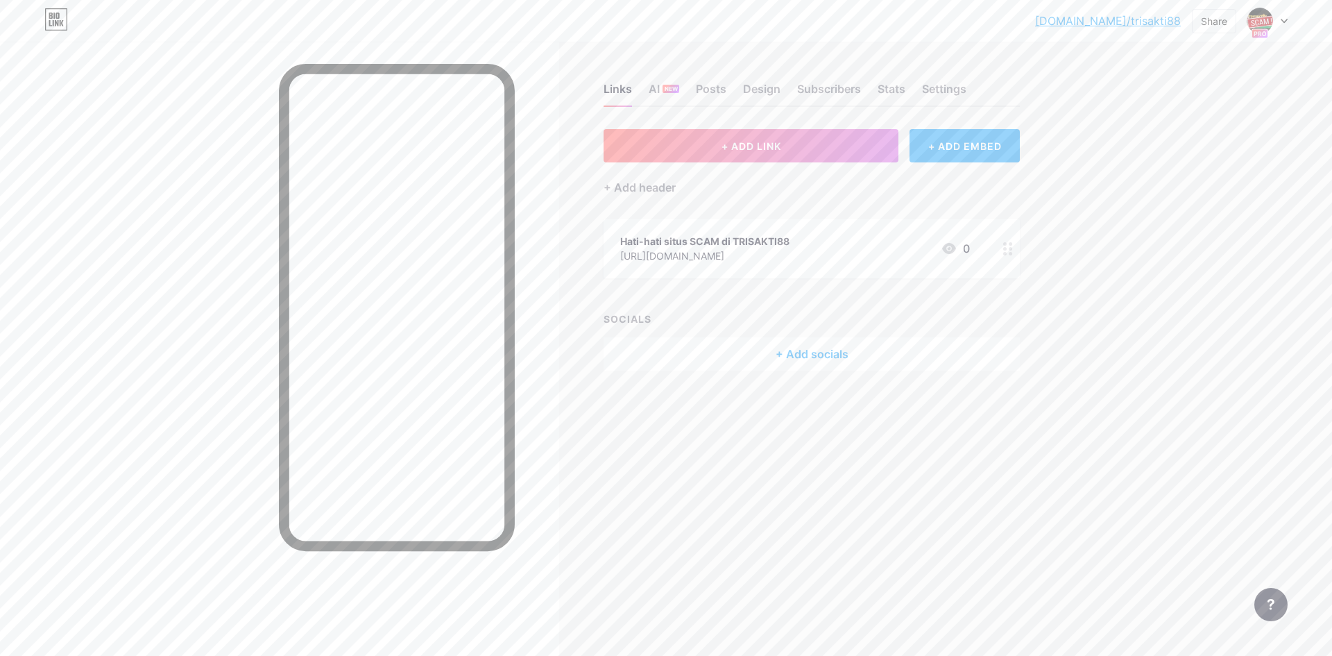
click at [685, 234] on div "Hati-hati situs SCAM di TRISAKTI88" at bounding box center [704, 241] width 169 height 15
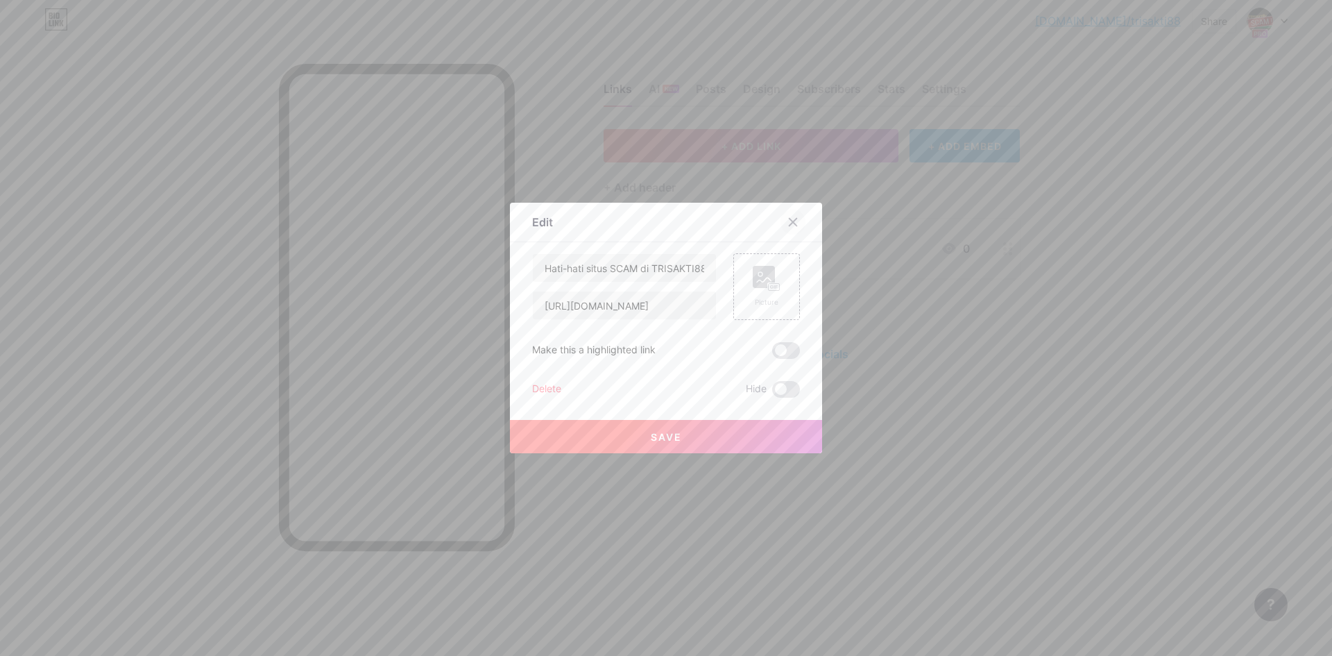
click at [793, 221] on icon at bounding box center [792, 221] width 11 height 11
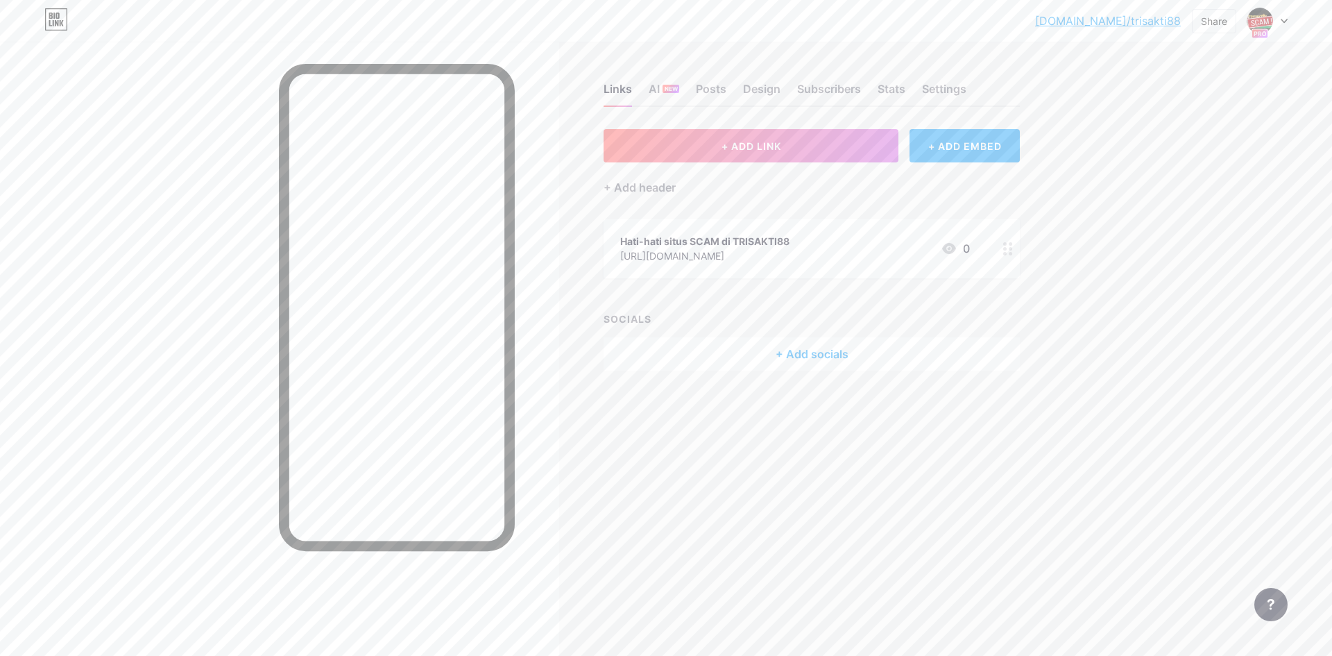
click at [1144, 27] on link "[DOMAIN_NAME]/trisakti88" at bounding box center [1108, 20] width 146 height 17
click at [717, 146] on button "+ ADD LINK" at bounding box center [751, 145] width 295 height 33
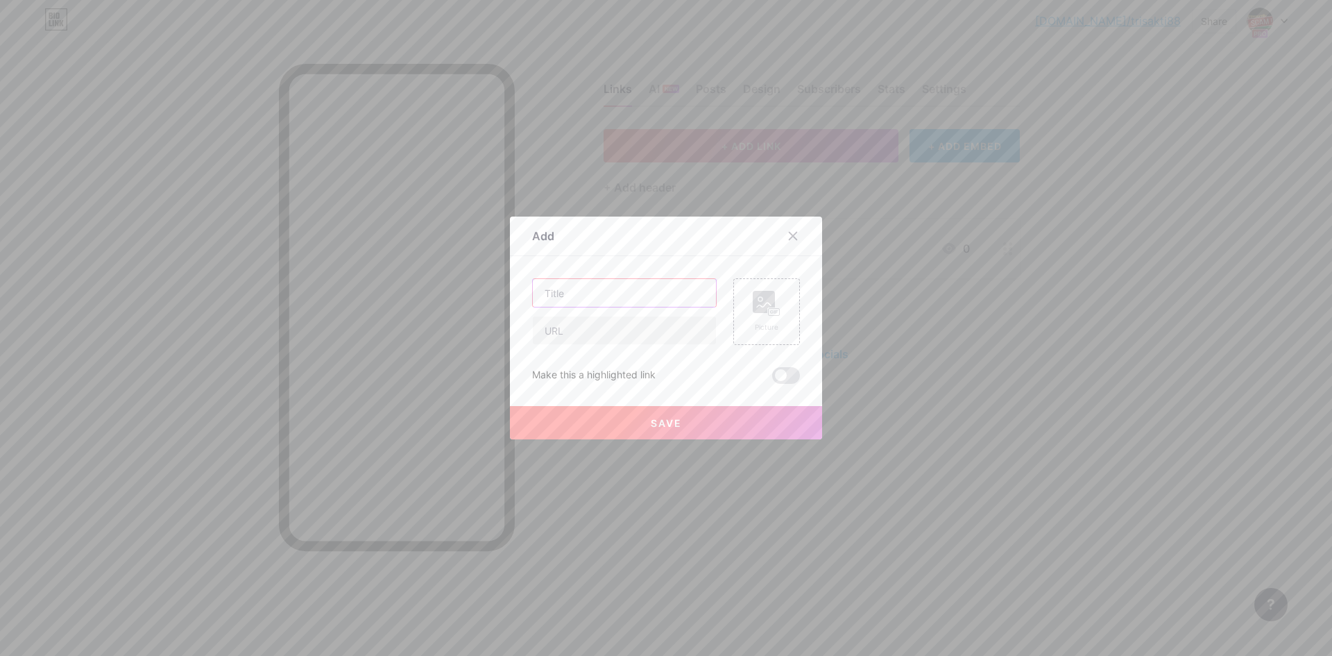
click at [631, 291] on input "text" at bounding box center [624, 293] width 183 height 28
paste input "Situs Bodong TRISAKTI88 Yang Tidak Membayar Membernya"
type input "Situs Bodong TRISAKTI88 Yang Tidak Membayar Membernya"
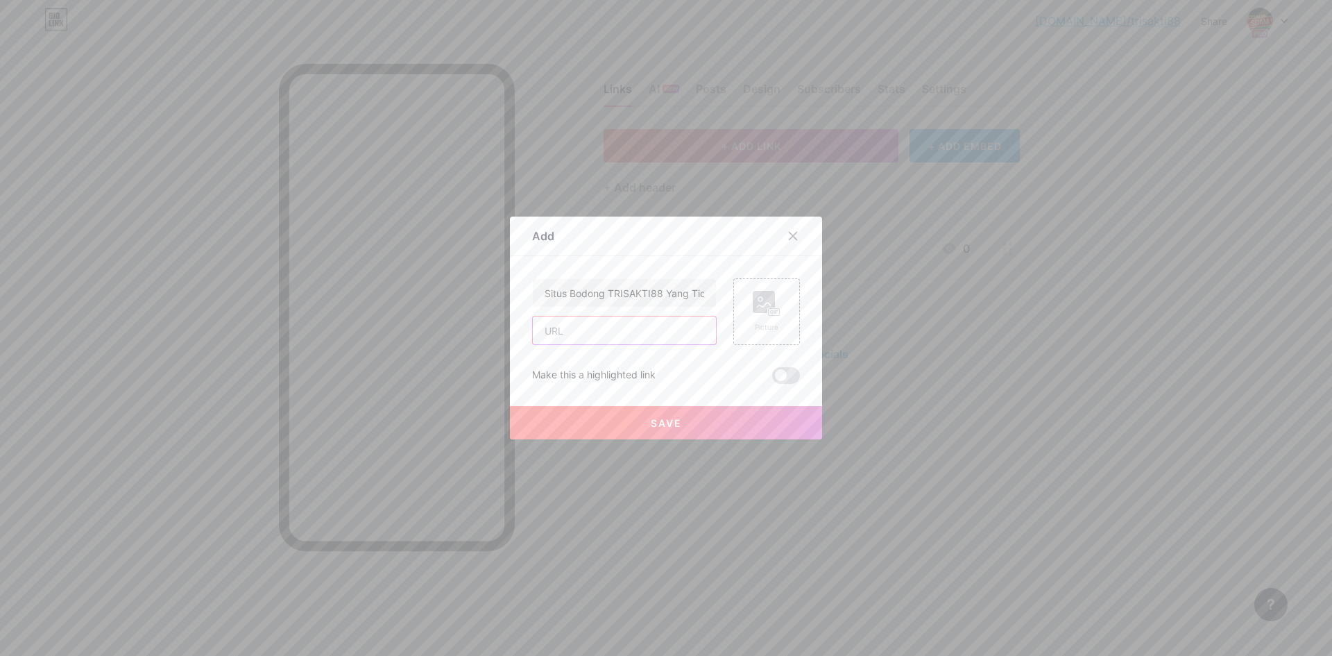
click at [659, 332] on input "text" at bounding box center [624, 330] width 183 height 28
paste input "https://foto.kontan.co.id/JL6nPlU3OMSdb954tR6omzzDY38=/smart/story/2022/06/16/1…"
type input "https://foto.kontan.co.id/JL6nPlU3OMSdb954tR6omzzDY38=/smart/story/2022/06/16/1…"
click at [776, 427] on button "Save" at bounding box center [666, 422] width 312 height 33
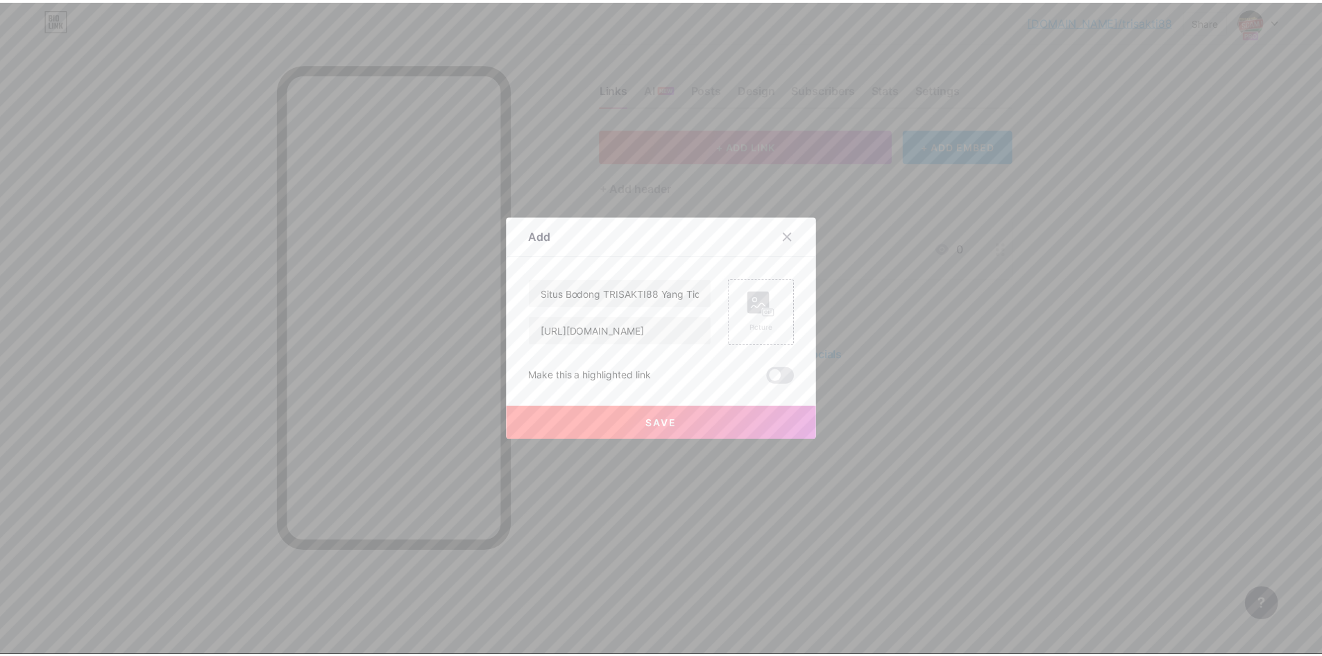
scroll to position [0, 0]
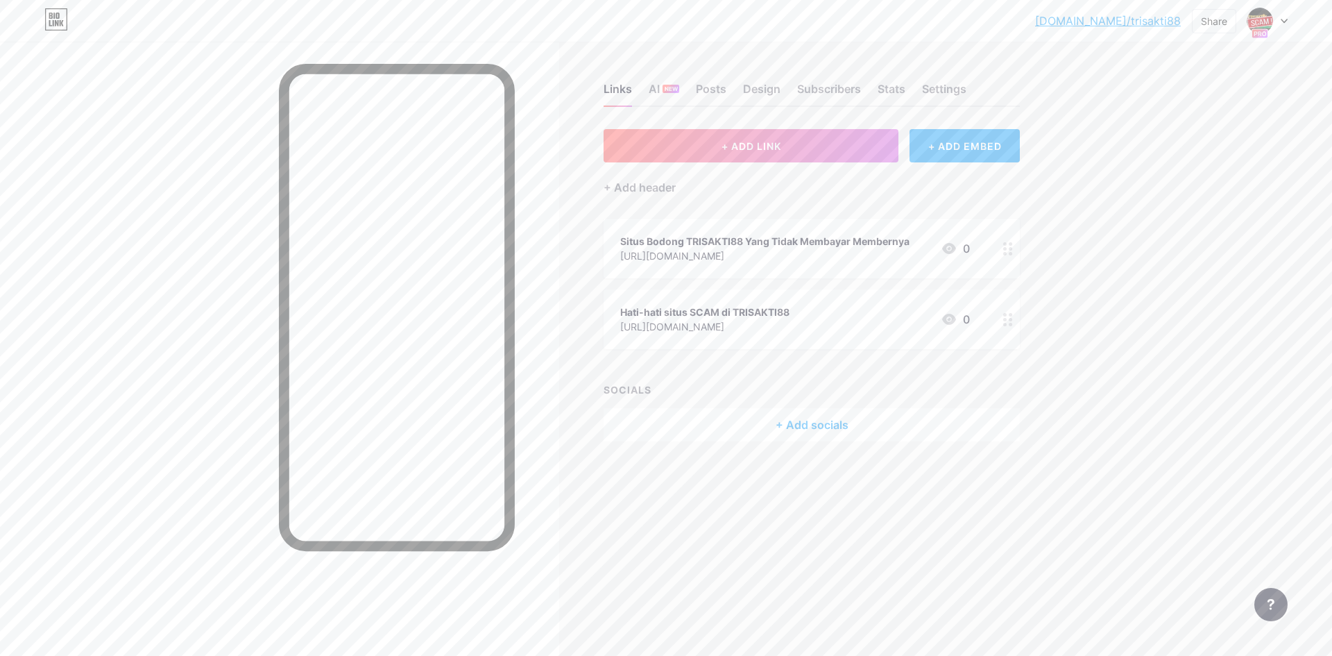
click at [1149, 22] on link "[DOMAIN_NAME]/trisakti88" at bounding box center [1108, 20] width 146 height 17
click at [721, 87] on div "Posts" at bounding box center [711, 92] width 31 height 25
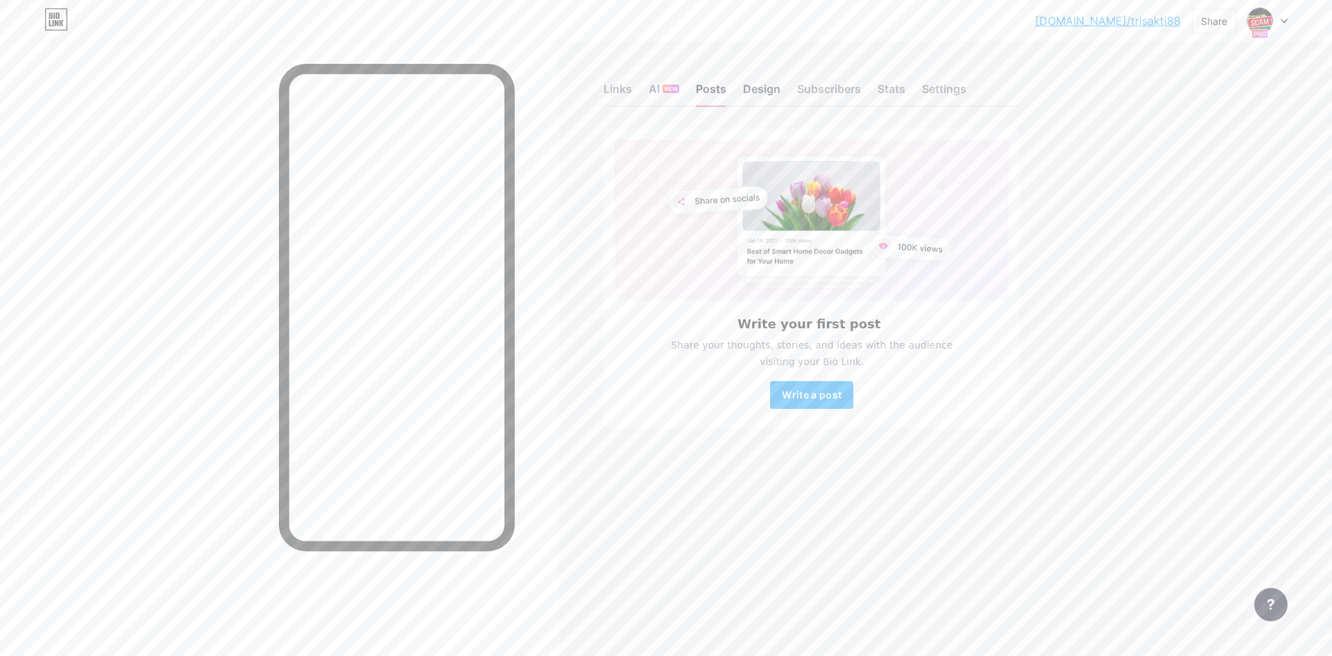
click at [767, 89] on div "Design" at bounding box center [761, 92] width 37 height 25
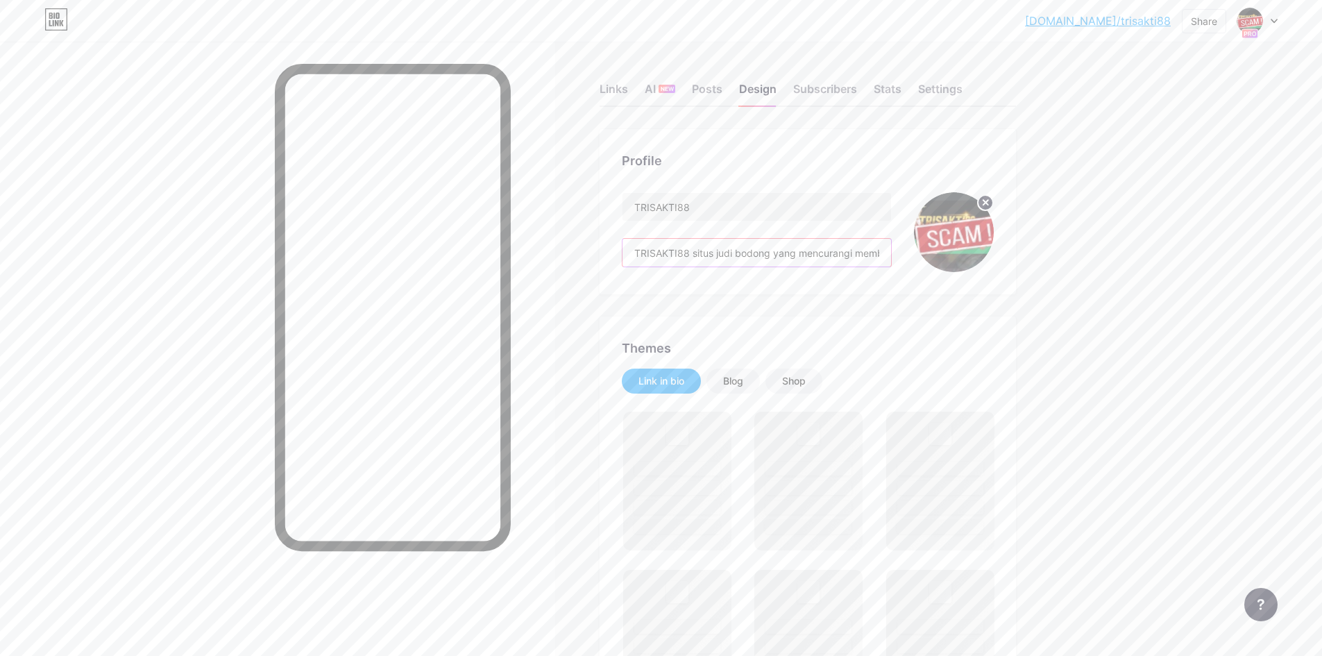
click at [746, 242] on input "TRISAKTI88 situs judi bodong yang mencurangi membernya dengan link login dan li…" at bounding box center [756, 253] width 268 height 28
paste input "SCAM"
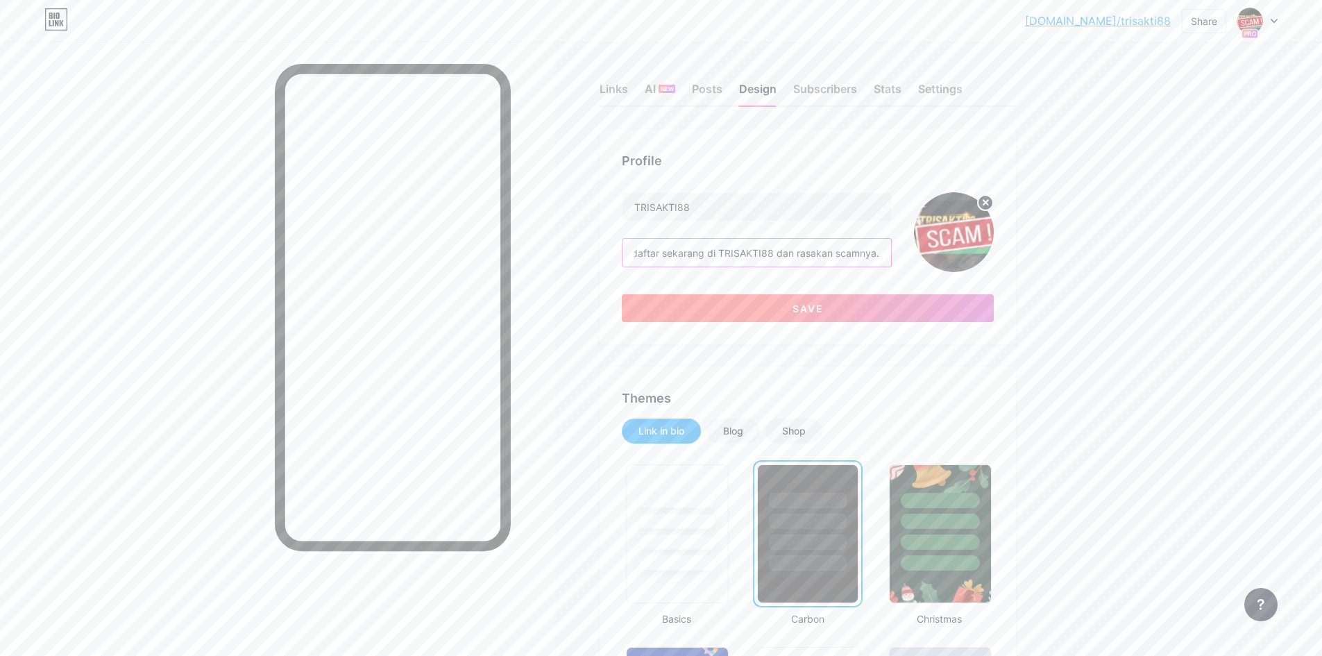
type input "TRISAKTI88 situs SCAM bodong yang mencurangi membernya dengan link login dan li…"
click at [883, 309] on button "Save" at bounding box center [808, 308] width 372 height 28
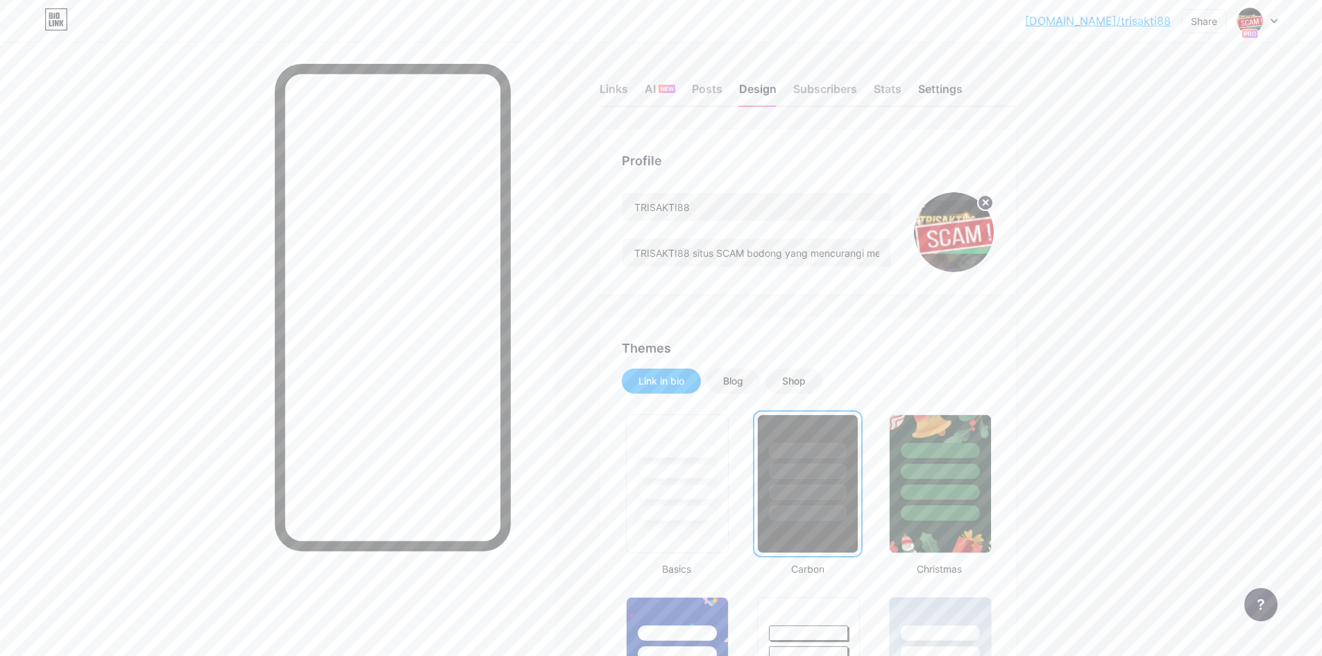
click at [941, 83] on div "Settings" at bounding box center [940, 92] width 44 height 25
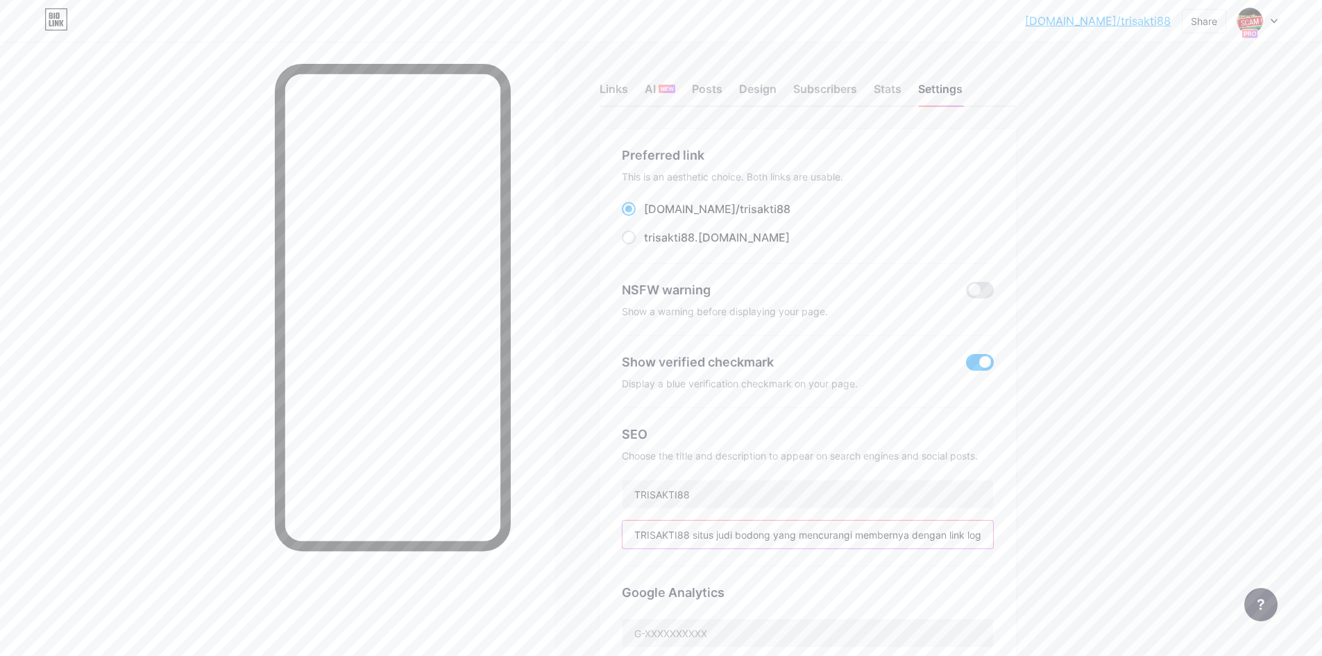
click at [733, 531] on input "TRISAKTI88 situs judi bodong yang mencurangi membernya dengan link login dan li…" at bounding box center [807, 534] width 370 height 28
paste input "SCAM"
type input "TRISAKTI88 situs SCAM bodong yang mencurangi membernya dengan link login dan li…"
click at [832, 586] on div "Google Analytics" at bounding box center [808, 592] width 372 height 19
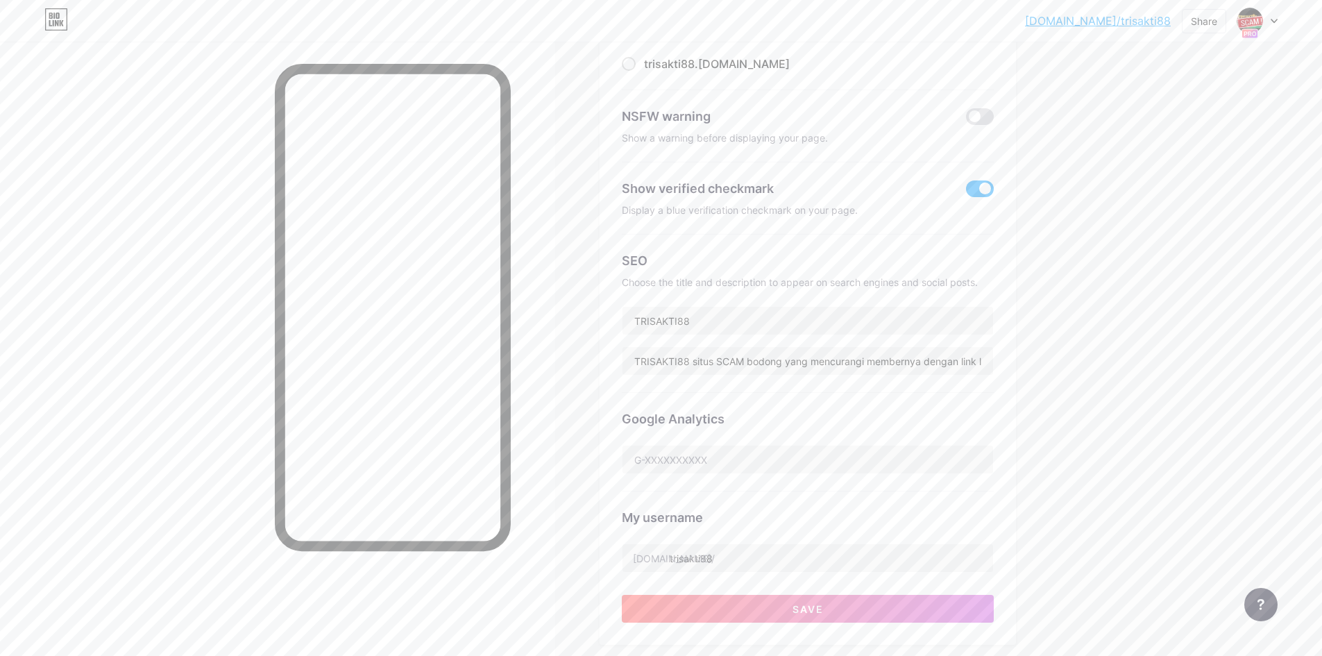
scroll to position [277, 0]
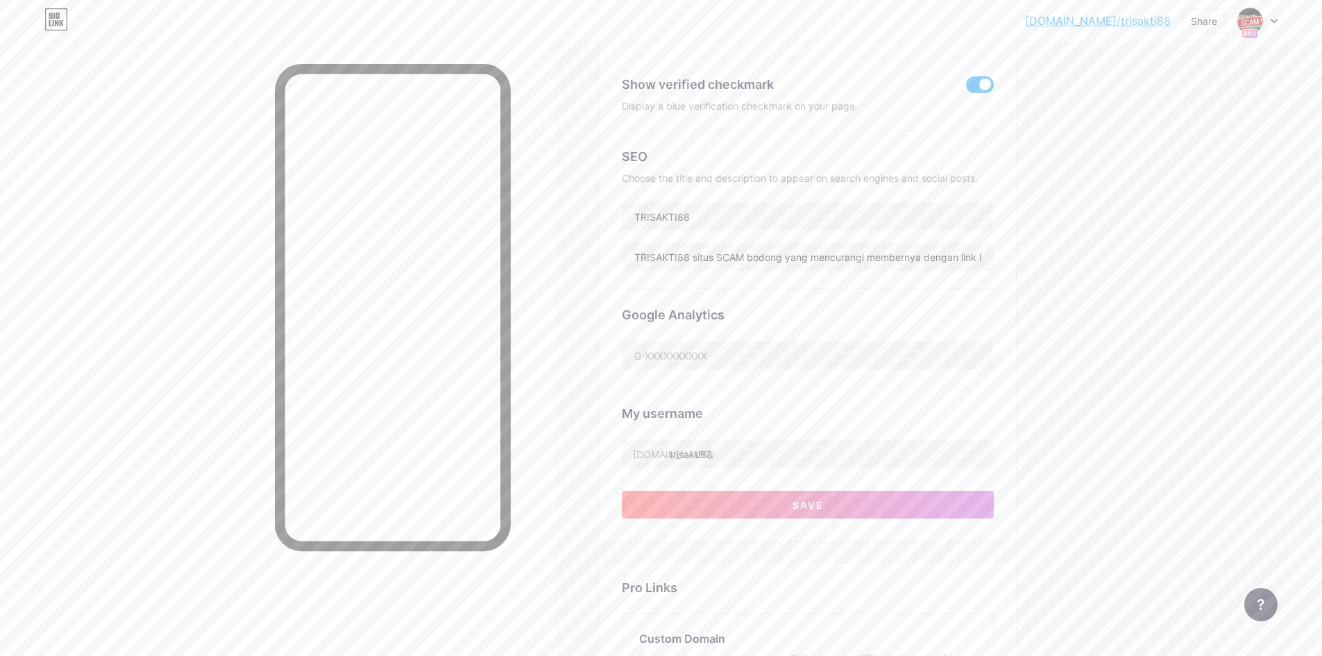
click at [869, 518] on div "Preferred link This is an aesthetic choice. Both links are usable. bio.link/ tr…" at bounding box center [807, 196] width 416 height 689
click at [866, 497] on button "Save" at bounding box center [808, 504] width 372 height 28
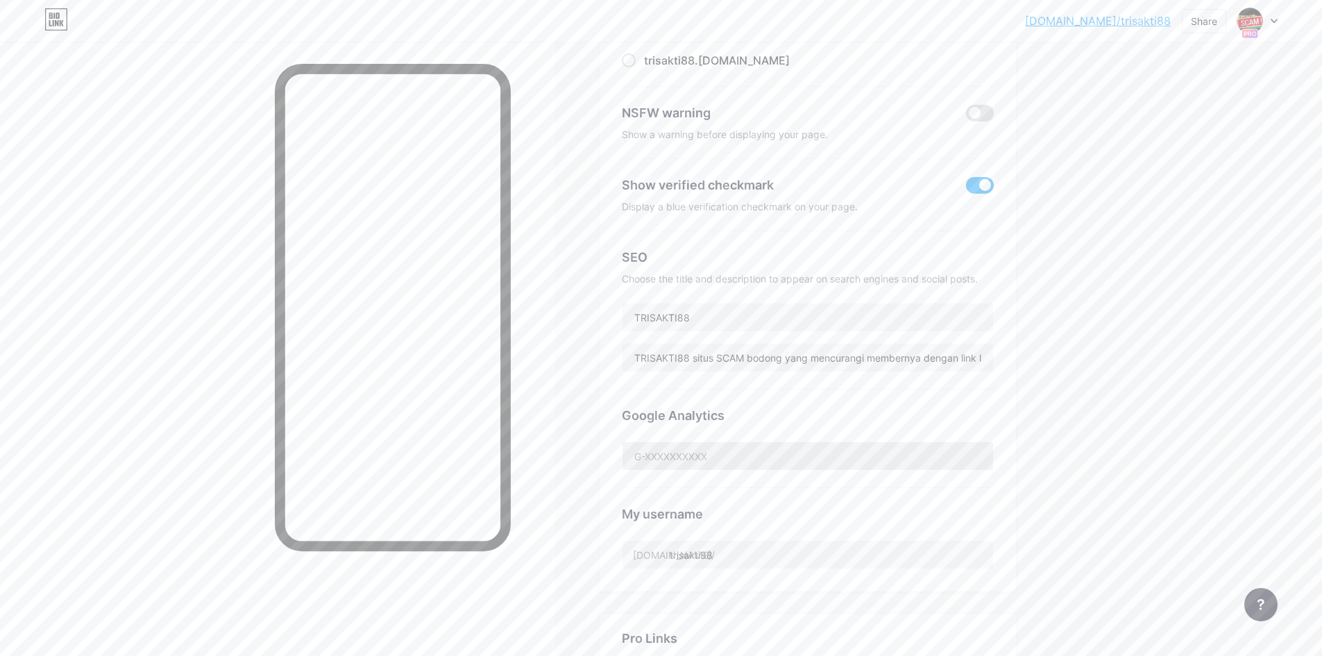
scroll to position [165, 0]
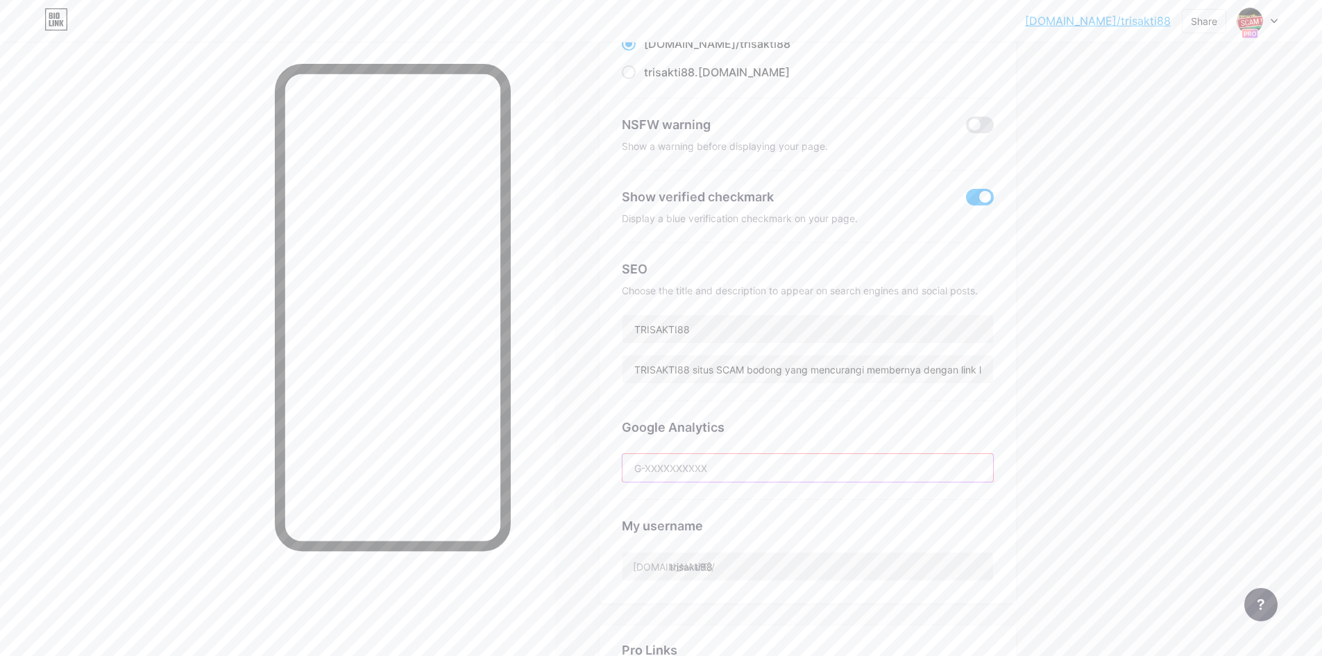
click at [780, 463] on input "text" at bounding box center [807, 468] width 370 height 28
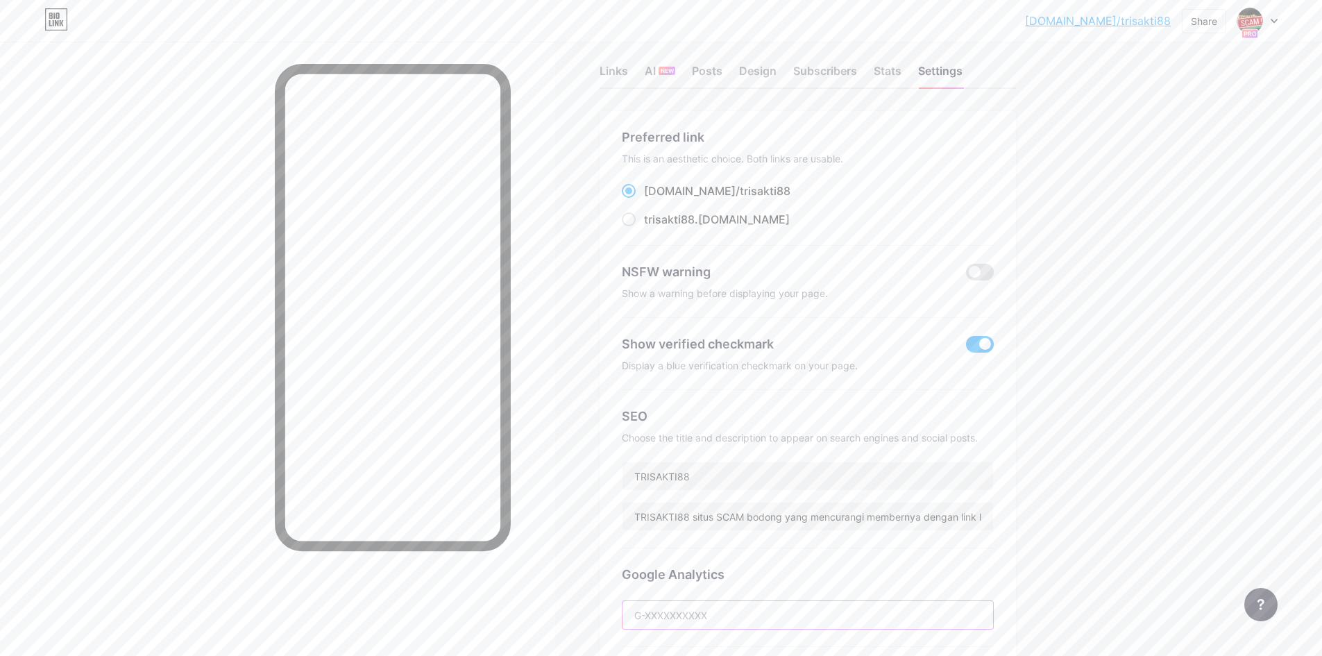
scroll to position [0, 0]
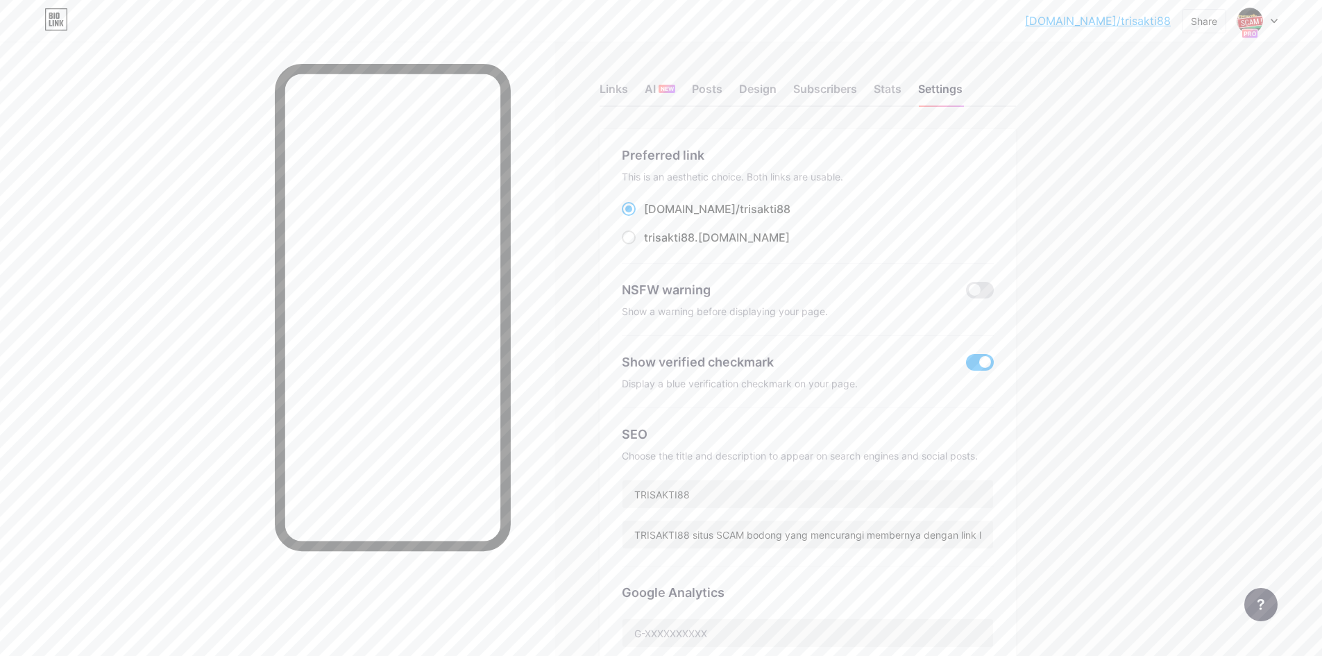
click at [1131, 16] on link "[DOMAIN_NAME]/trisakti88" at bounding box center [1098, 20] width 146 height 17
click at [1249, 26] on img at bounding box center [1249, 21] width 22 height 22
click at [1174, 158] on link "Account settings" at bounding box center [1190, 157] width 172 height 37
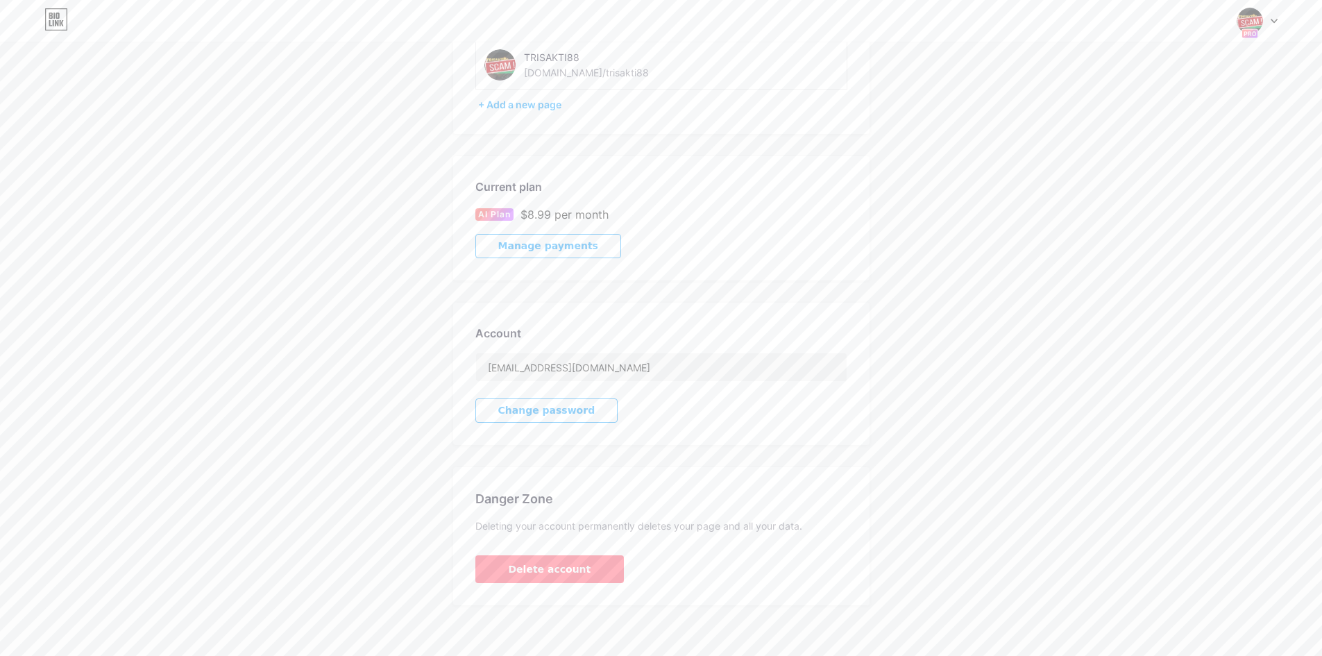
scroll to position [120, 0]
click at [560, 238] on span "Manage payments" at bounding box center [548, 241] width 100 height 12
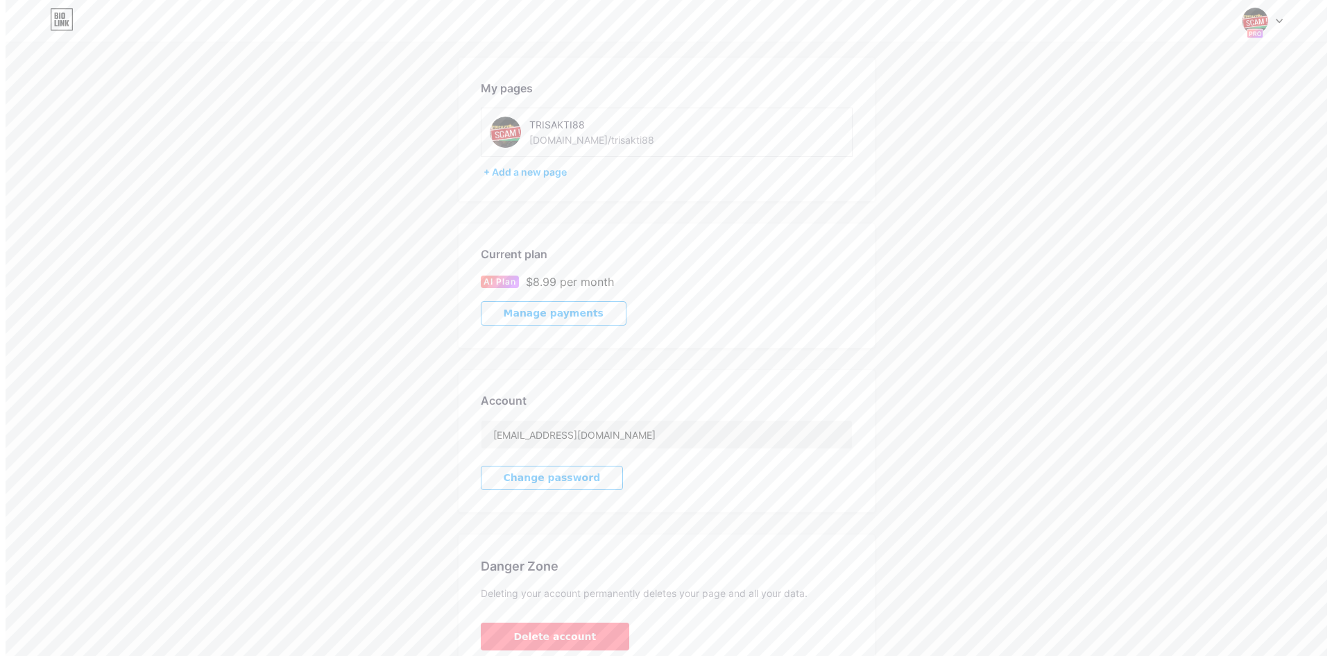
scroll to position [0, 0]
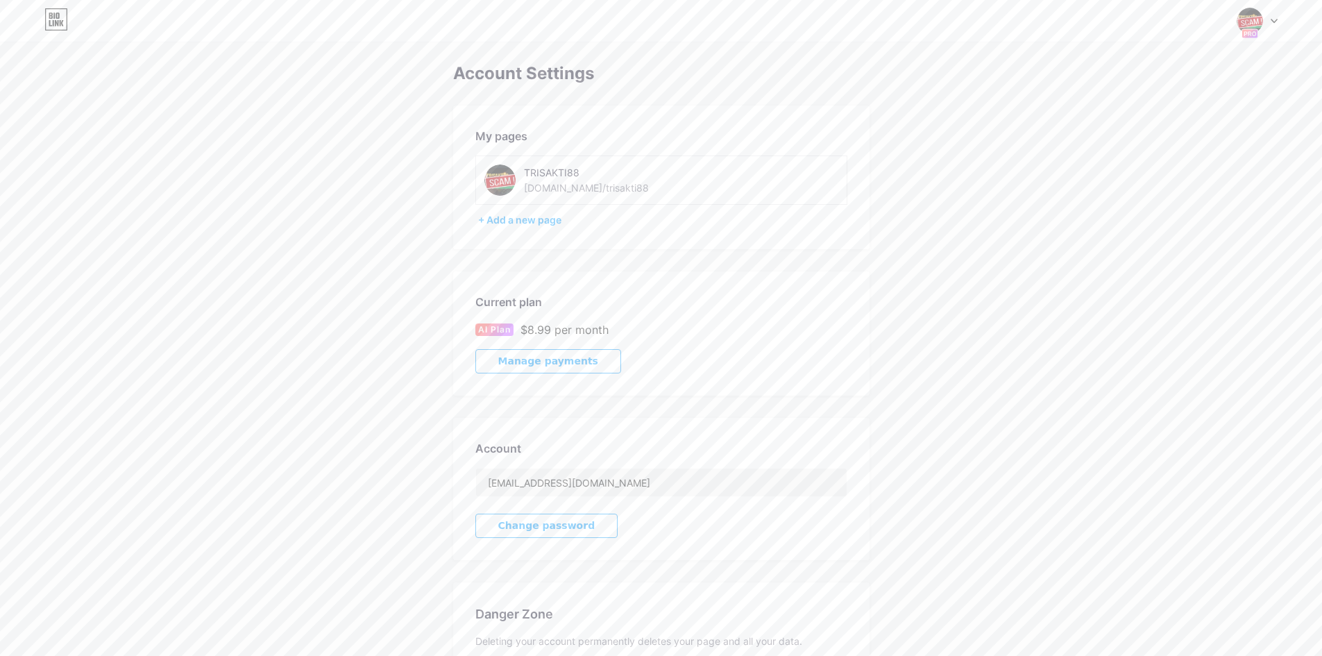
click at [58, 26] on icon at bounding box center [56, 19] width 24 height 22
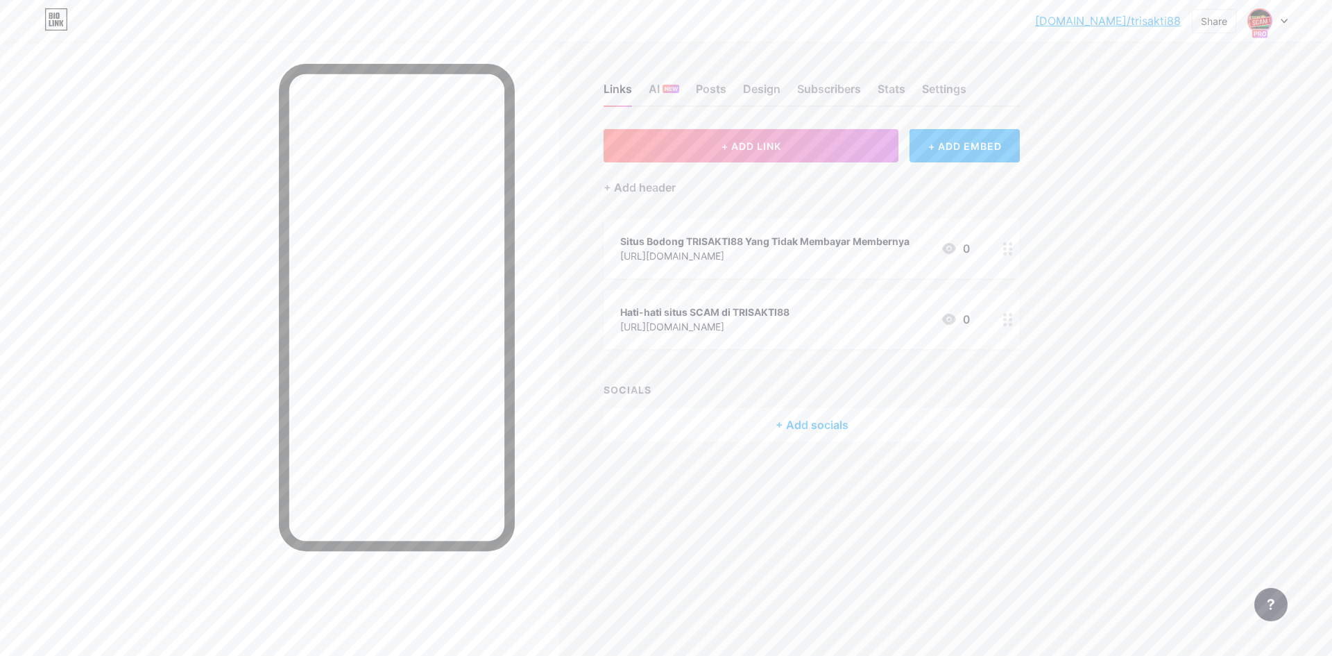
click at [1260, 24] on img at bounding box center [1260, 21] width 22 height 22
click at [1196, 122] on div "+ Add a new page" at bounding box center [1202, 120] width 155 height 14
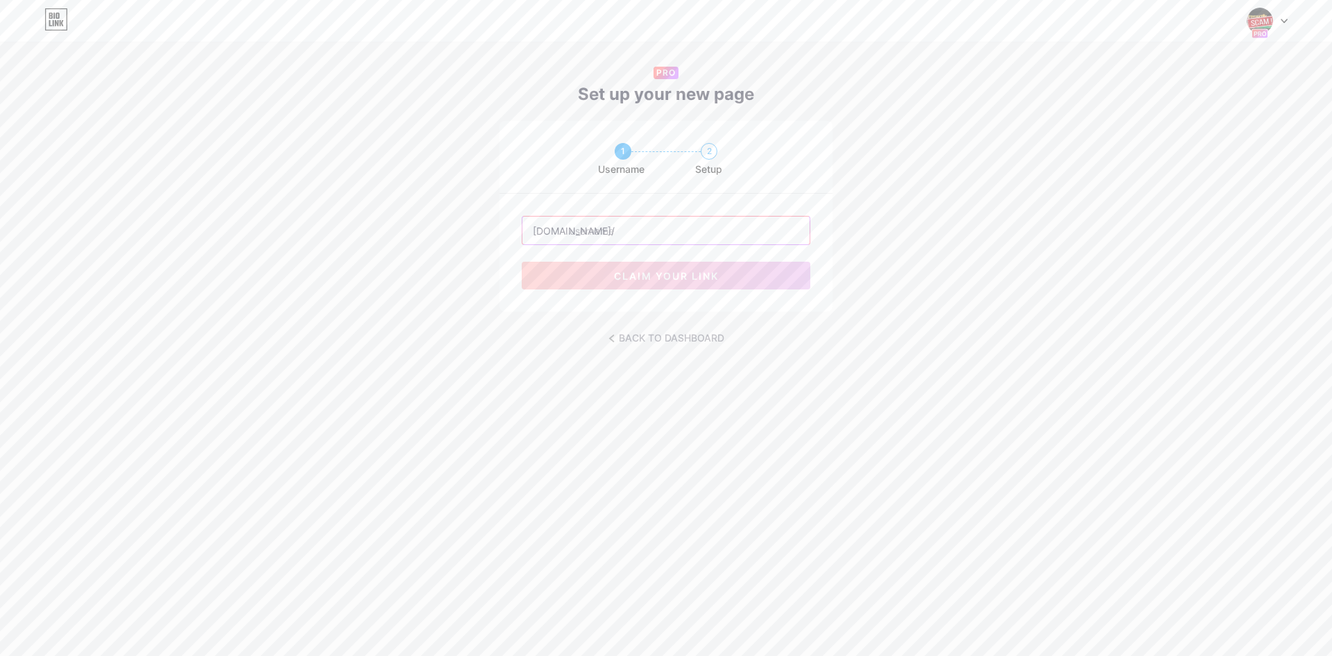
click at [651, 230] on input "text" at bounding box center [665, 230] width 287 height 28
type input "kaki268"
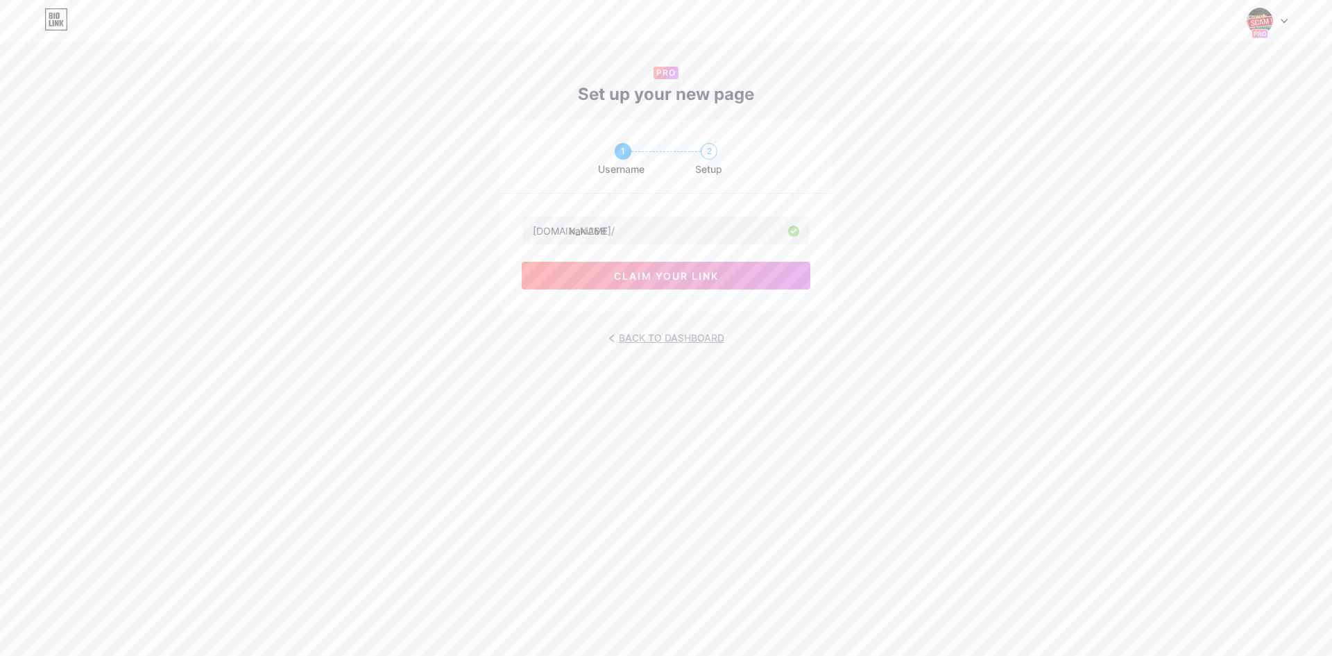
click at [609, 339] on icon at bounding box center [611, 338] width 6 height 8
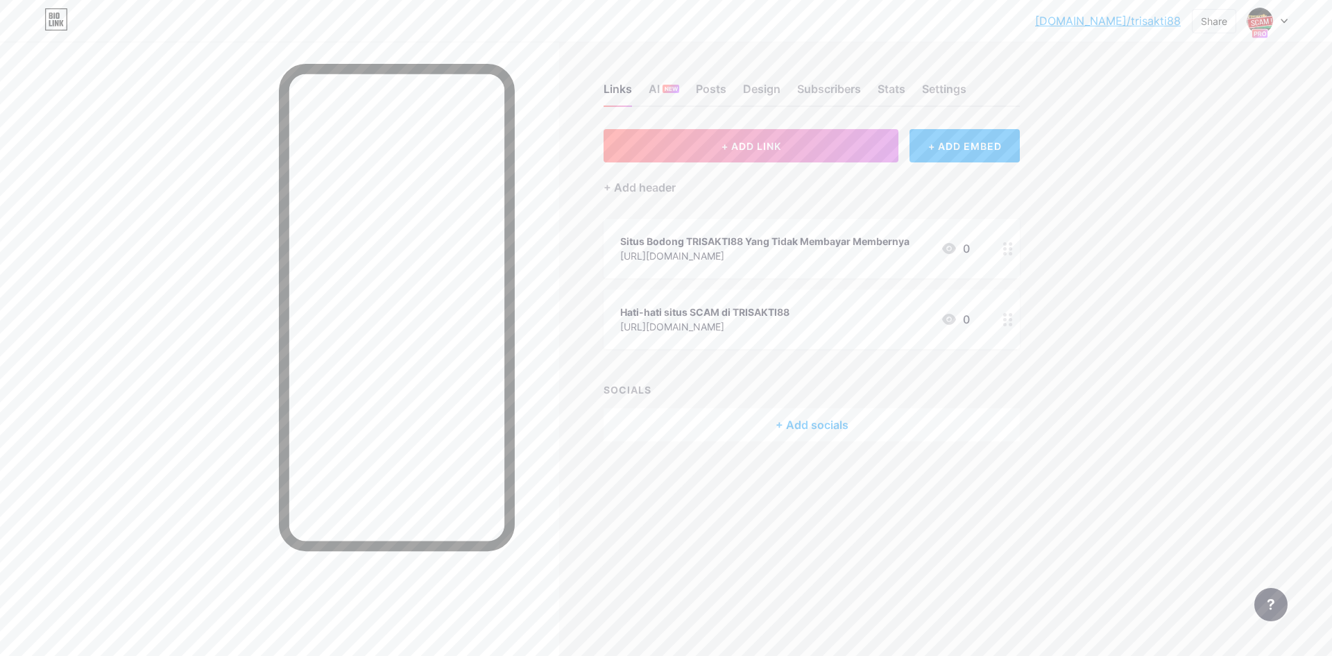
click at [1277, 26] on div at bounding box center [1267, 20] width 40 height 25
click at [1172, 122] on div "+ Add a new page" at bounding box center [1202, 120] width 155 height 14
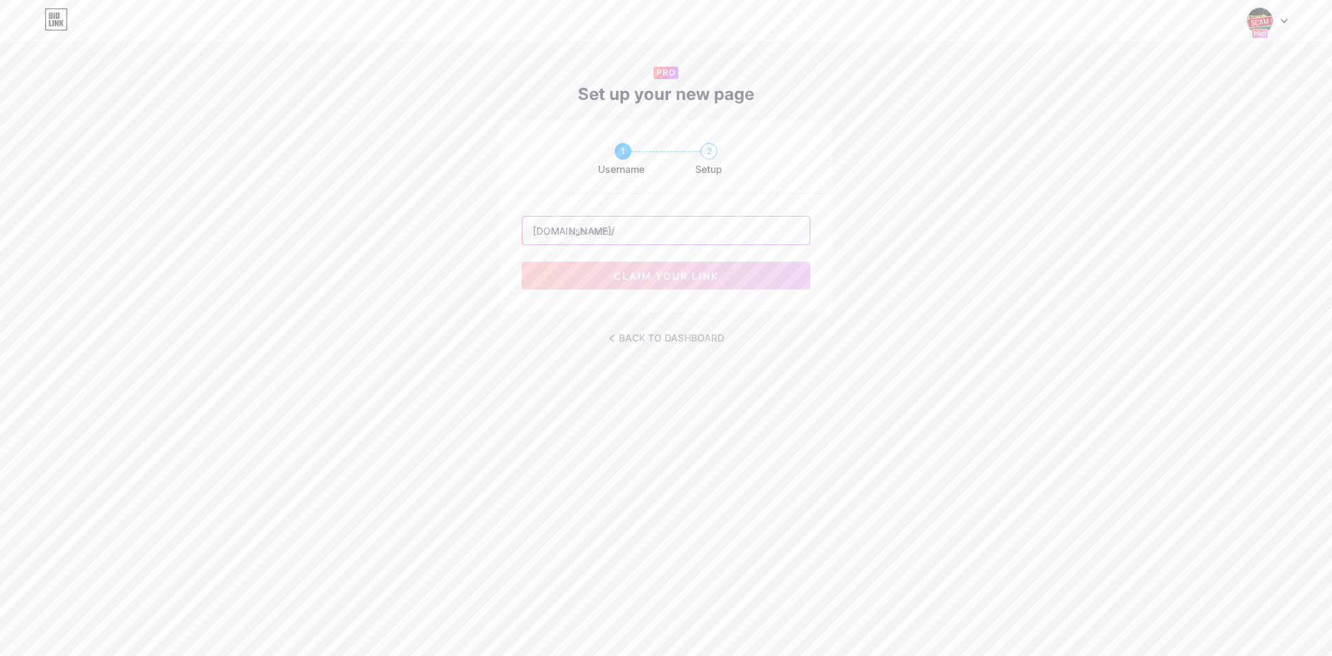
click at [621, 232] on input "text" at bounding box center [665, 230] width 287 height 28
type input "tes123"
click at [823, 265] on div "bio.link/ tes123 claim your link" at bounding box center [665, 253] width 333 height 118
click at [744, 279] on button "claim your link" at bounding box center [666, 276] width 289 height 28
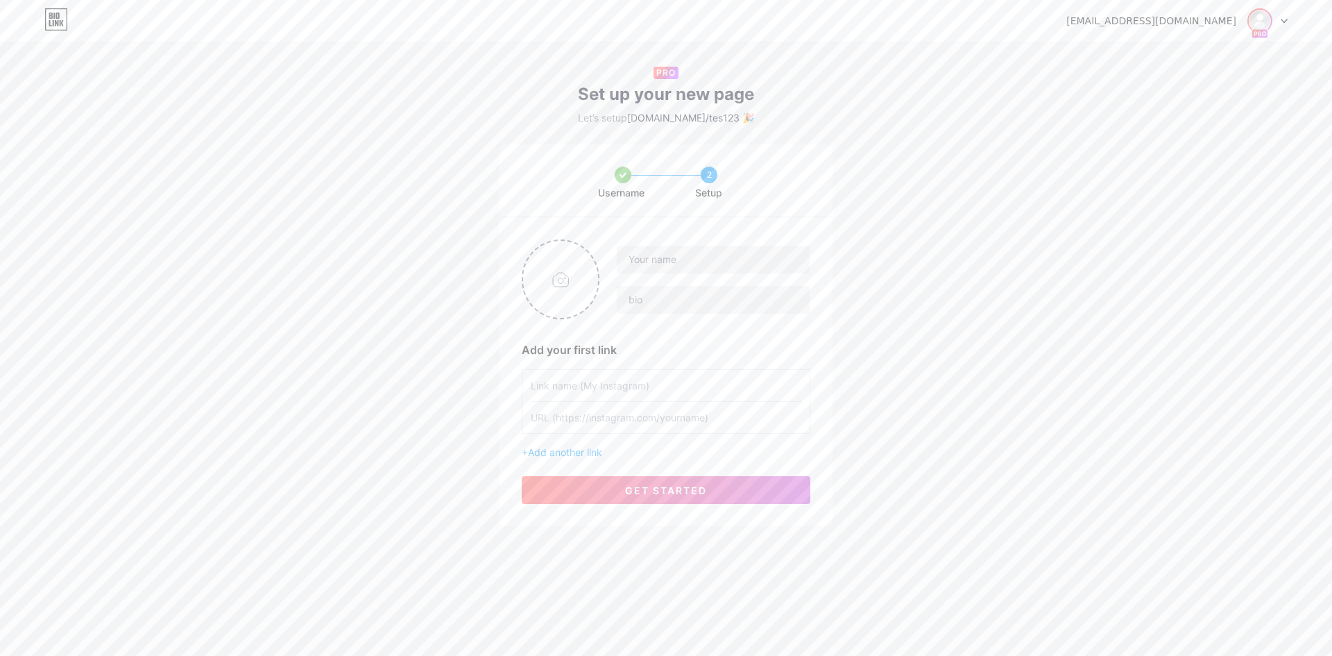
click at [1260, 23] on img at bounding box center [1260, 21] width 22 height 22
click at [669, 259] on input "text" at bounding box center [713, 260] width 193 height 28
type input "tes123"
click at [656, 303] on input "text" at bounding box center [713, 300] width 193 height 28
type input "tes123"
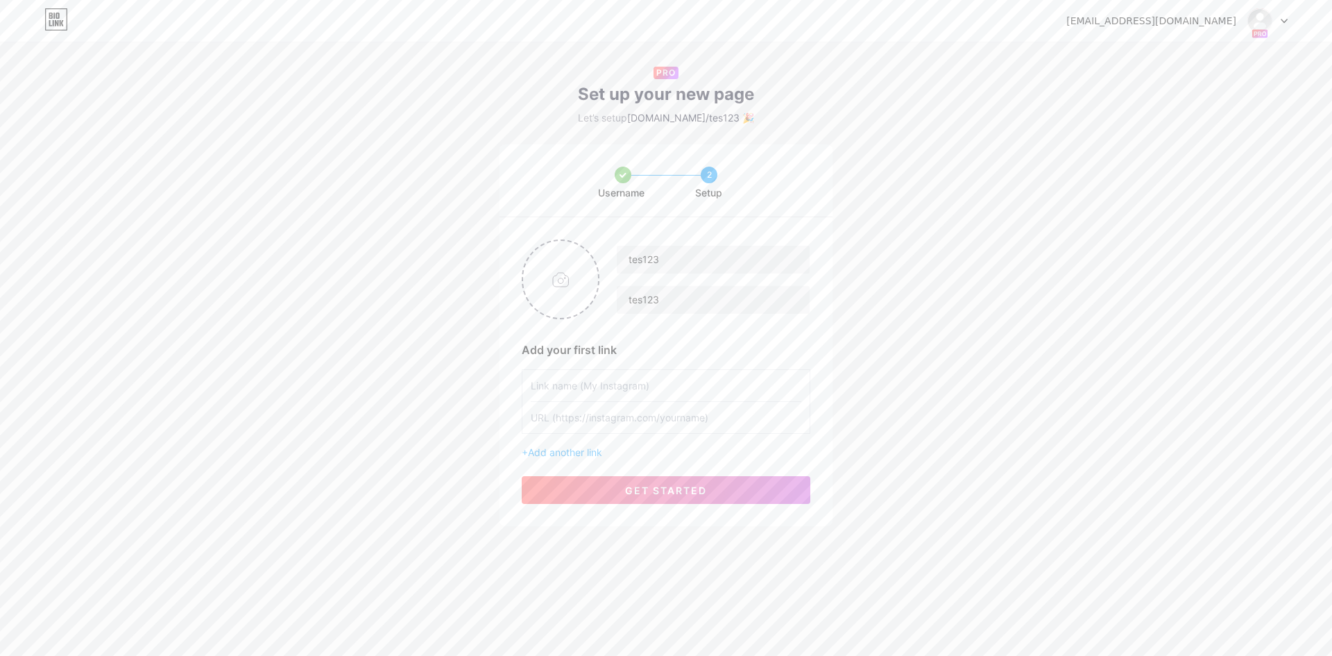
click at [687, 490] on span "get started" at bounding box center [666, 490] width 82 height 12
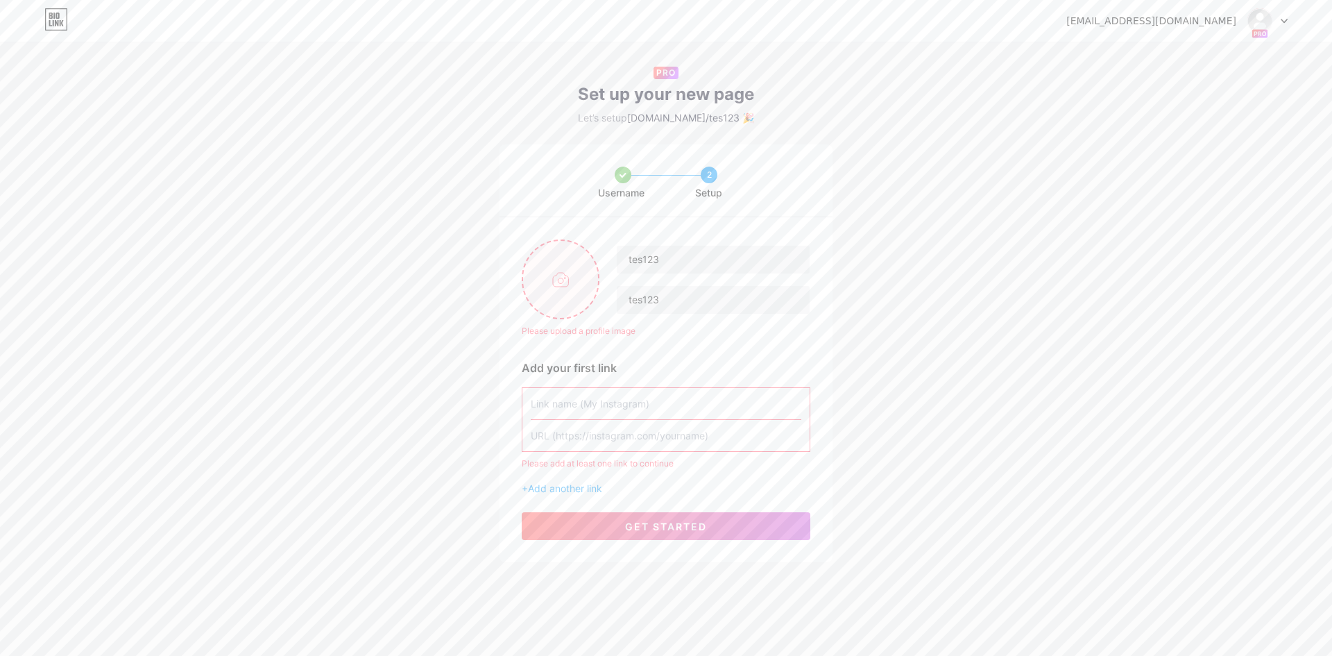
click at [578, 286] on input "file" at bounding box center [560, 279] width 75 height 77
type input "C:\fakepath\890a364e2dd0e45e033efb5560a1706a_high.webp"
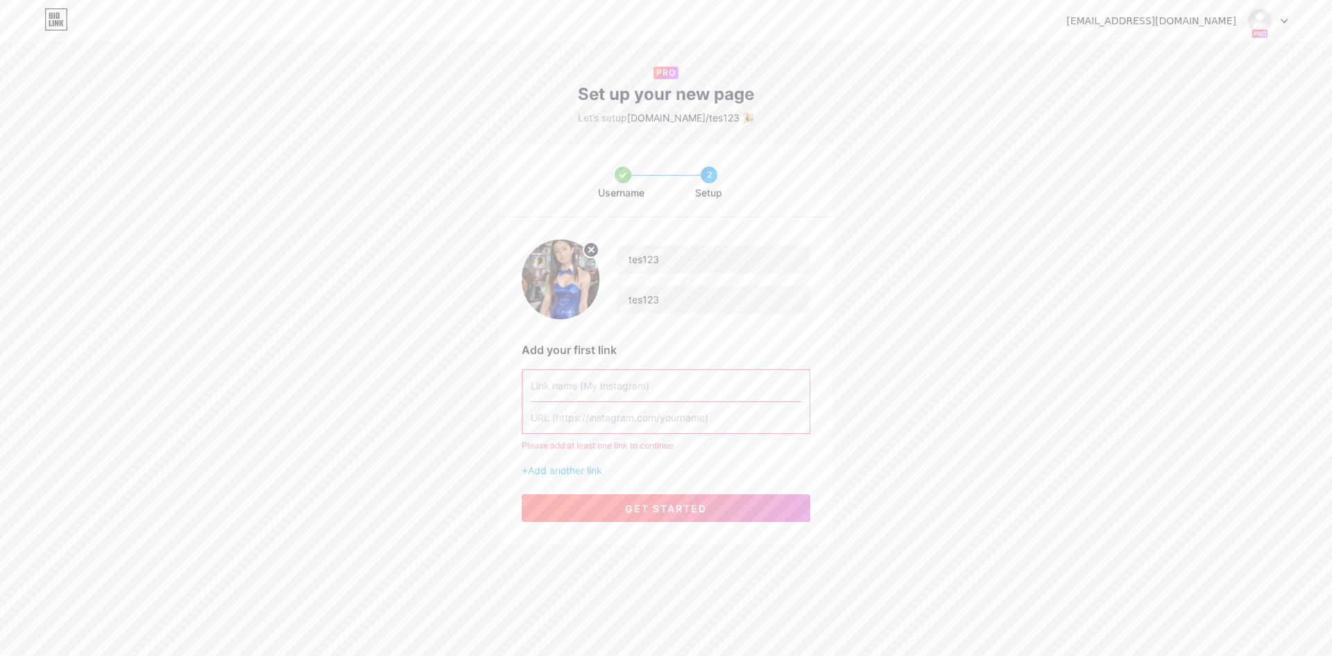
click at [697, 513] on span "get started" at bounding box center [666, 508] width 82 height 12
click at [647, 389] on input "text" at bounding box center [666, 385] width 271 height 31
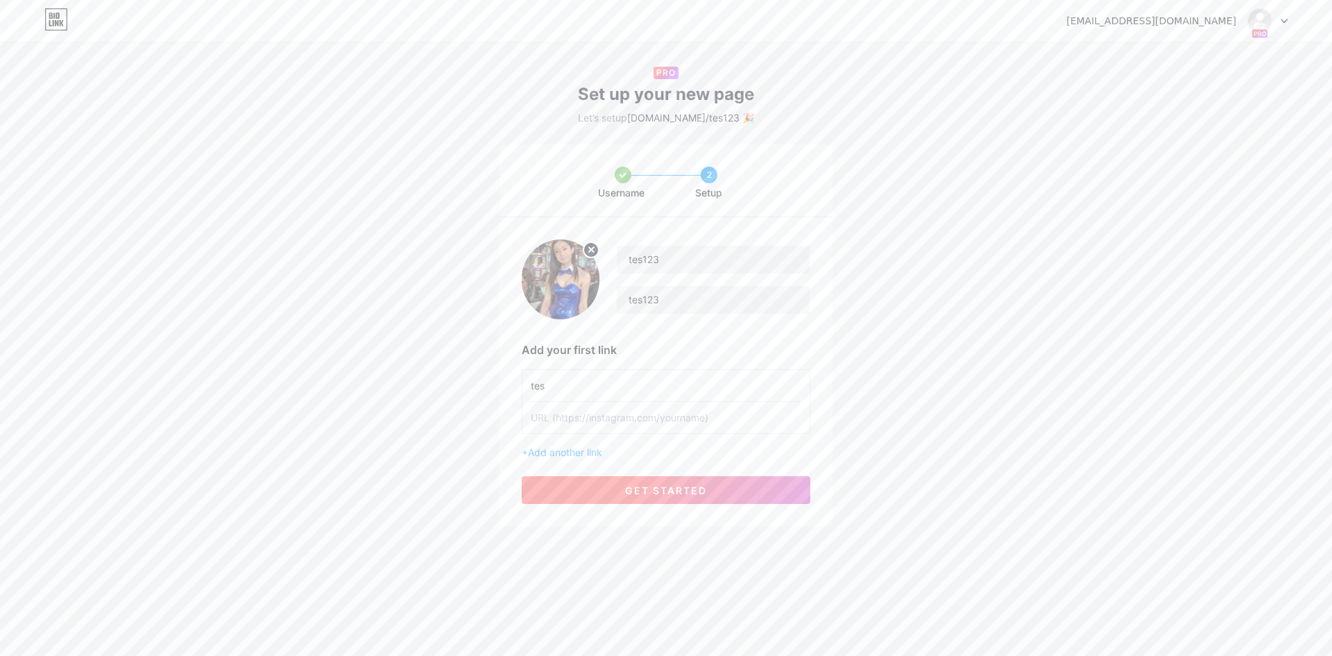
type input "tes"
click at [644, 485] on span "get started" at bounding box center [666, 490] width 82 height 12
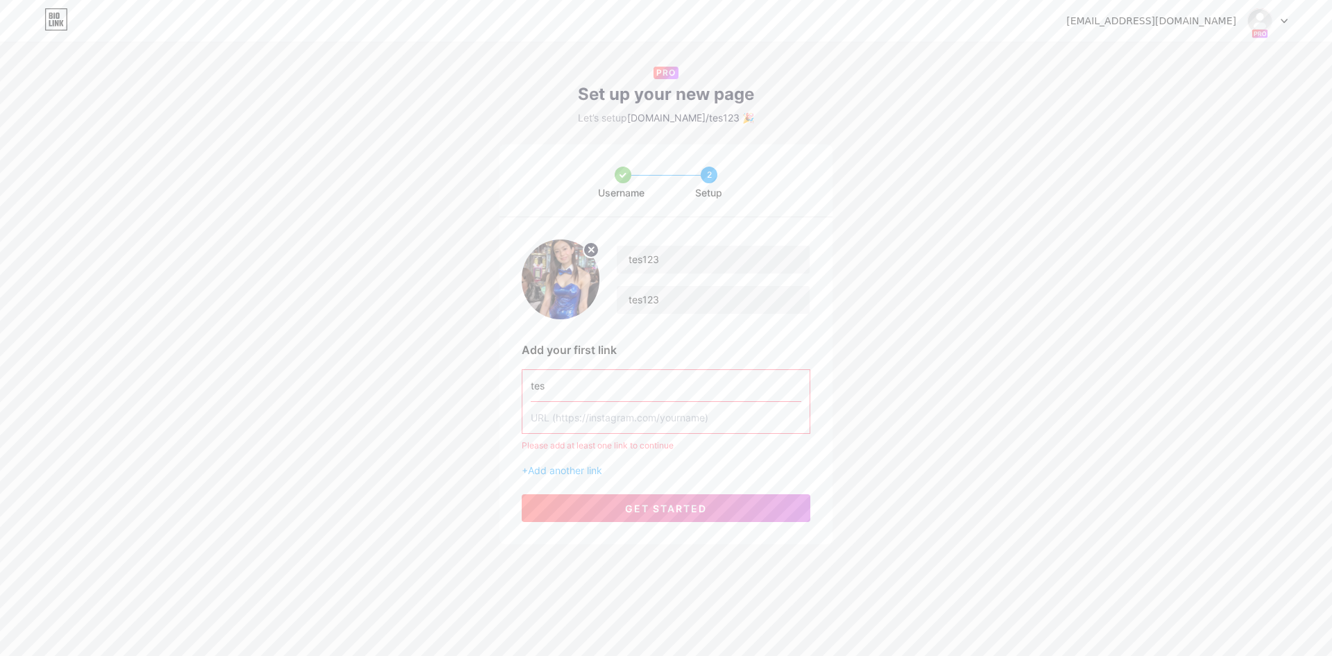
click at [659, 414] on input "text" at bounding box center [666, 417] width 271 height 31
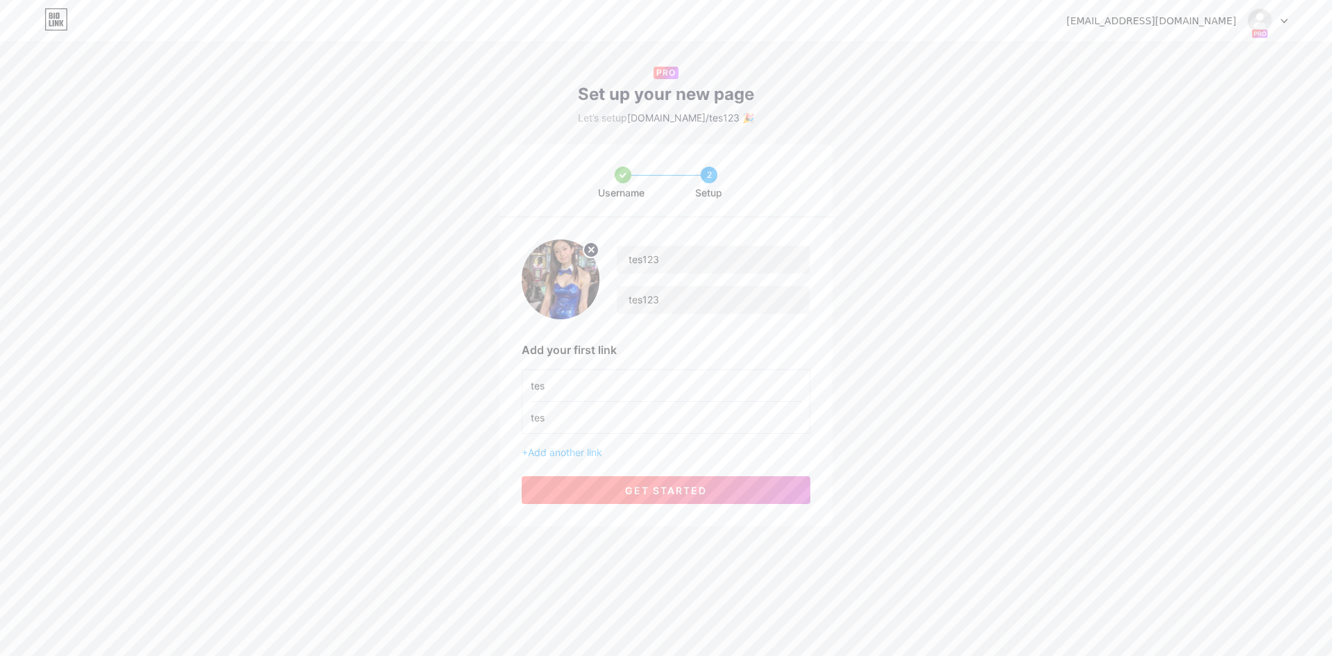
type input "tes"
click at [659, 488] on span "get started" at bounding box center [666, 490] width 82 height 12
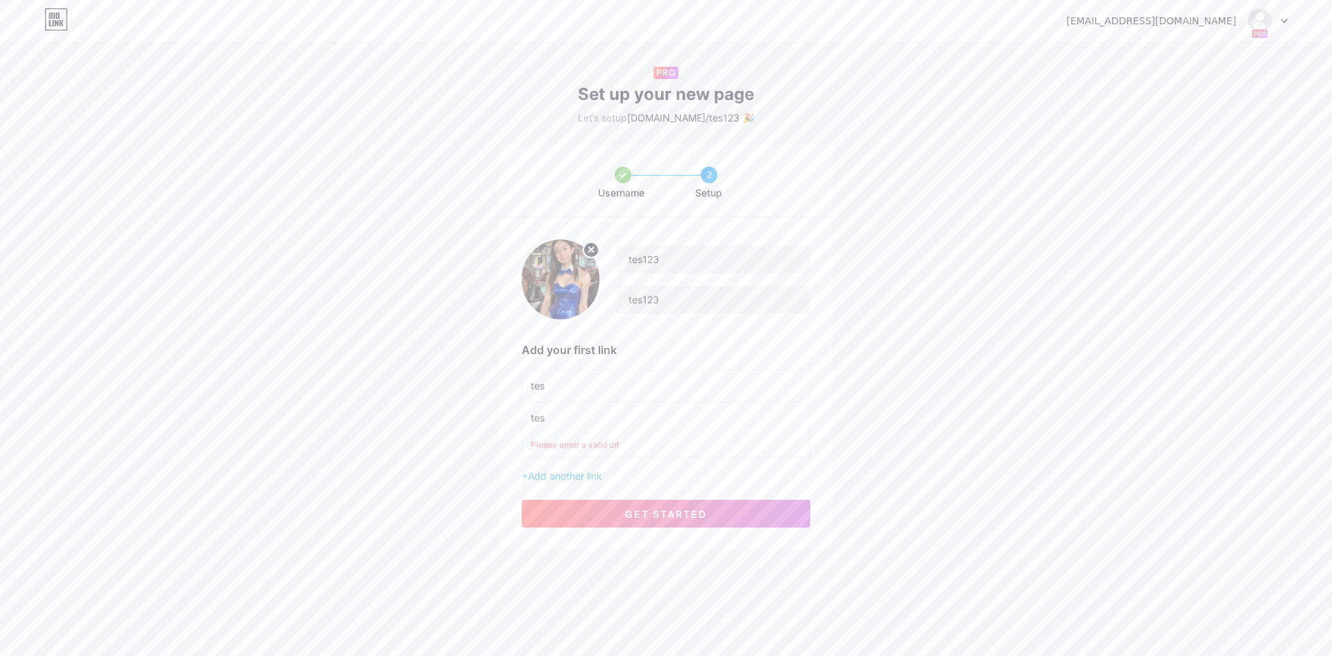
click at [577, 400] on input "tes" at bounding box center [666, 385] width 271 height 31
click at [565, 416] on input "tes" at bounding box center [666, 417] width 271 height 31
click at [464, 413] on div "Username 2 Setup tes123 tes123 Add your first link tes tes Please enter a valid…" at bounding box center [666, 346] width 1332 height 405
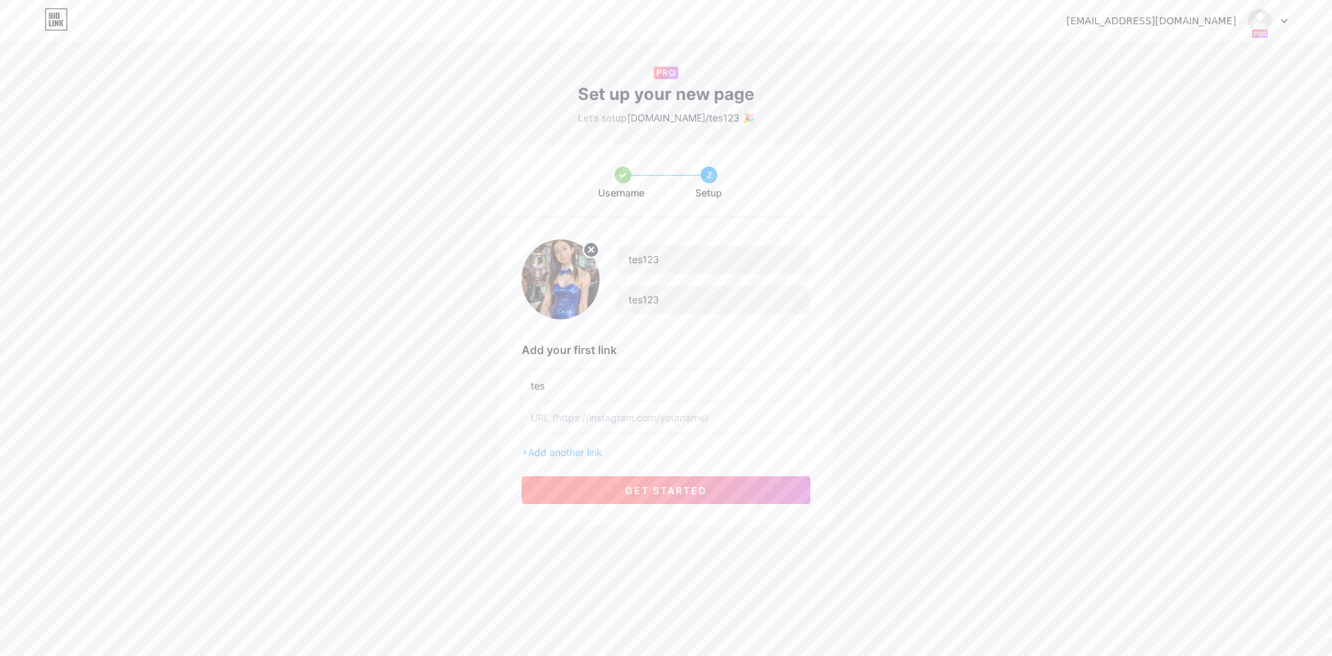
click at [629, 499] on button "get started" at bounding box center [666, 490] width 289 height 28
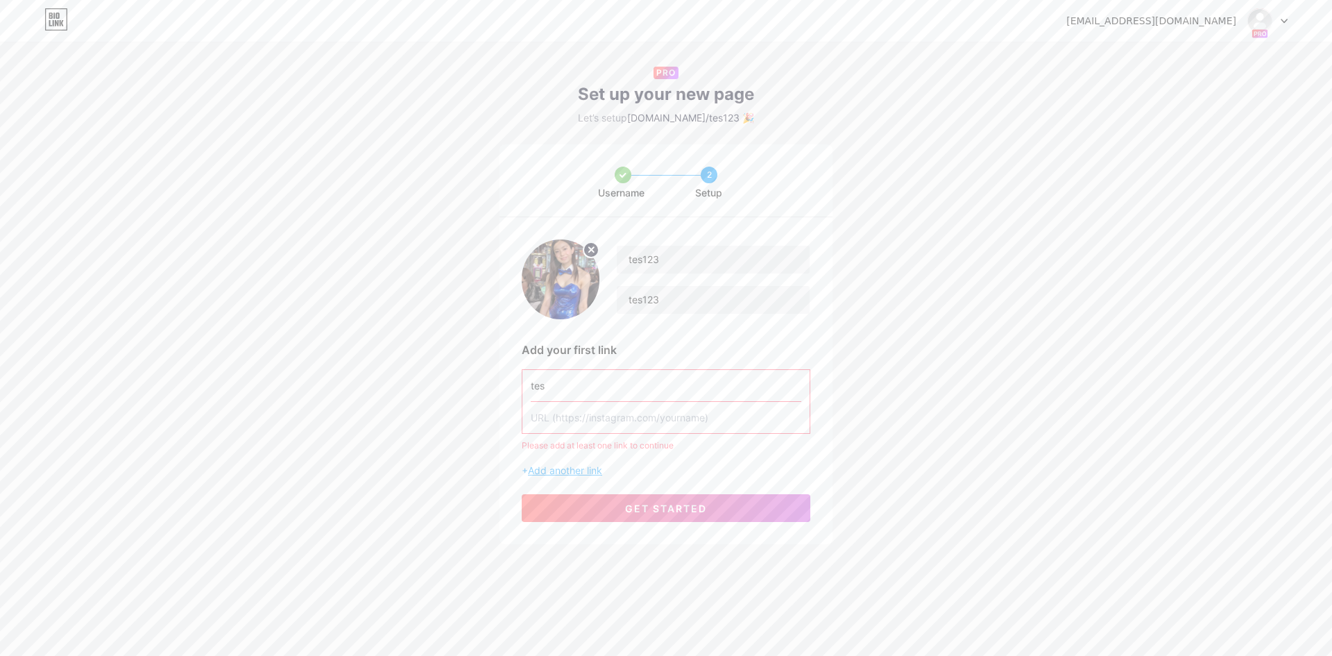
click at [587, 470] on span "Add another link" at bounding box center [565, 470] width 74 height 12
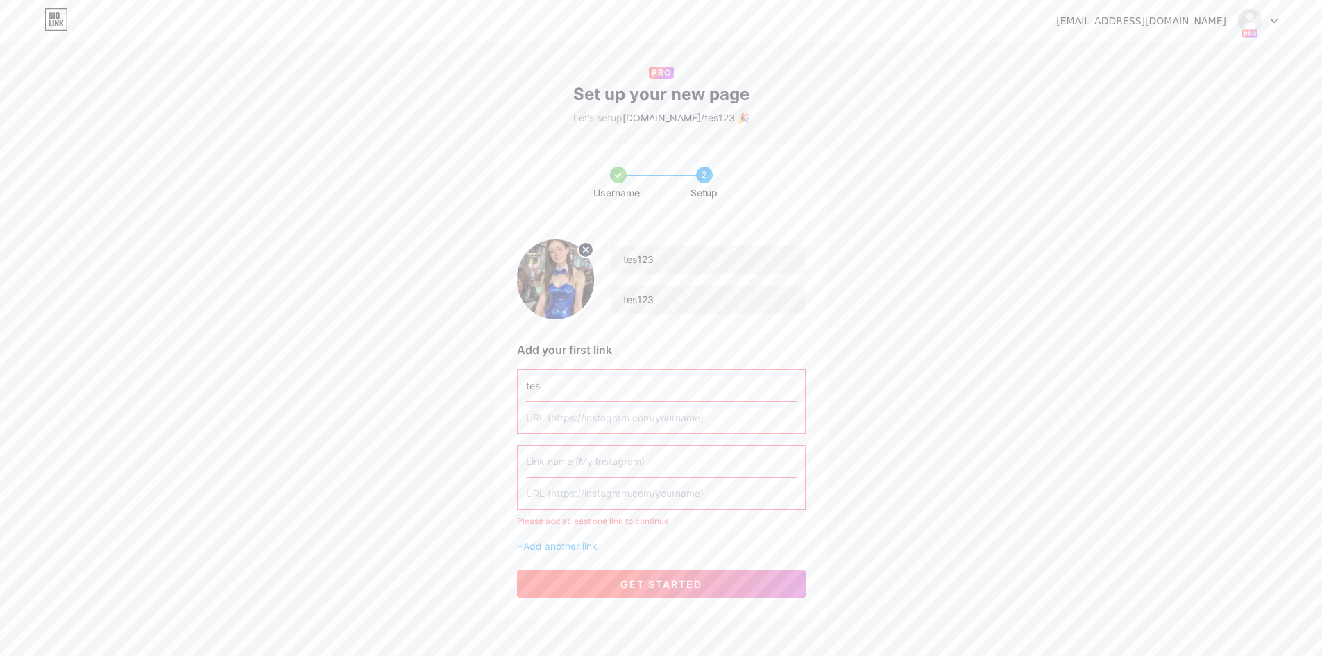
click at [615, 576] on button "get started" at bounding box center [661, 584] width 289 height 28
click at [635, 582] on span "get started" at bounding box center [661, 584] width 82 height 12
click at [636, 582] on span "get started" at bounding box center [661, 584] width 82 height 12
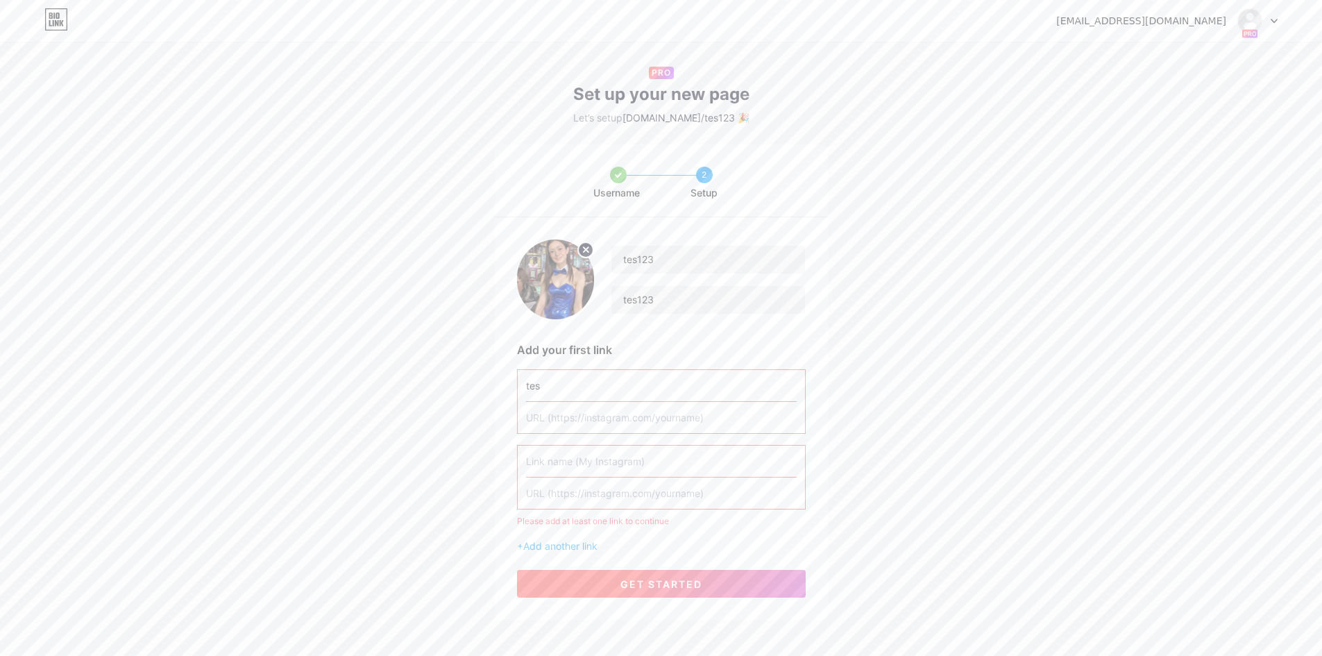
click at [637, 582] on span "get started" at bounding box center [661, 584] width 82 height 12
click at [638, 581] on span "get started" at bounding box center [661, 584] width 82 height 12
click at [638, 580] on span "get started" at bounding box center [661, 584] width 82 height 12
click at [638, 579] on span "get started" at bounding box center [661, 584] width 82 height 12
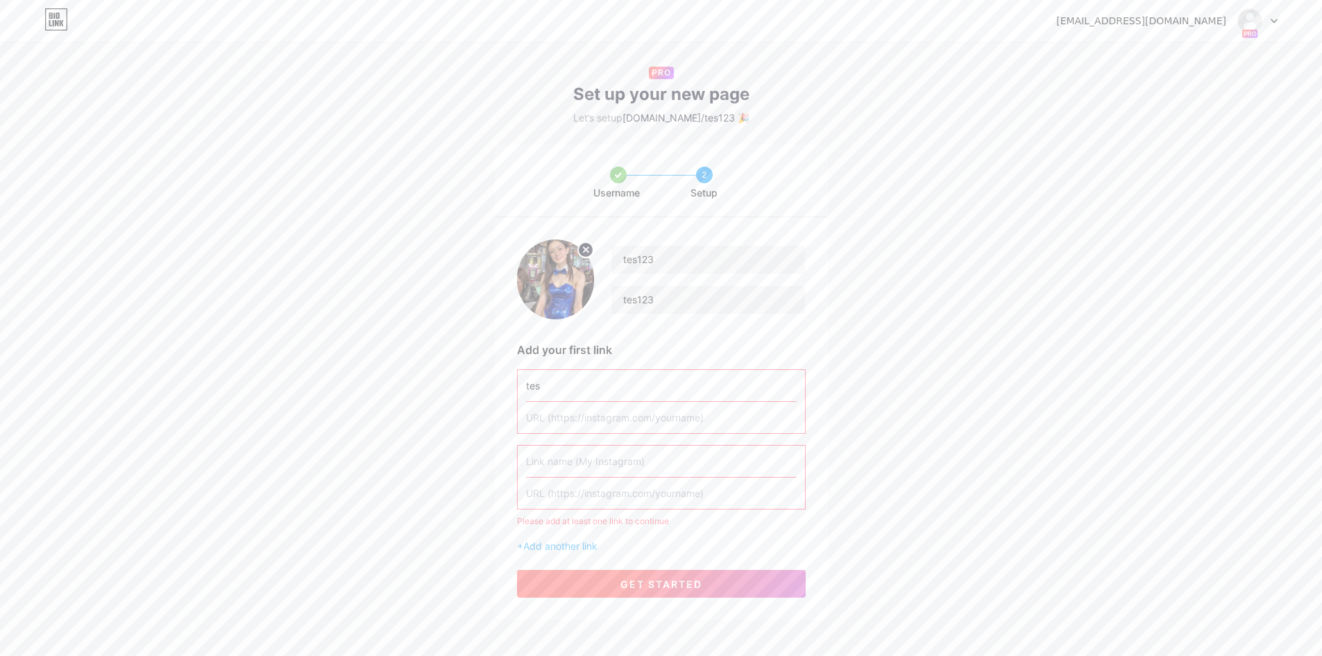
click at [638, 579] on span "get started" at bounding box center [661, 584] width 82 height 12
click at [637, 580] on span "get started" at bounding box center [661, 584] width 82 height 12
click at [626, 461] on input "text" at bounding box center [661, 460] width 271 height 31
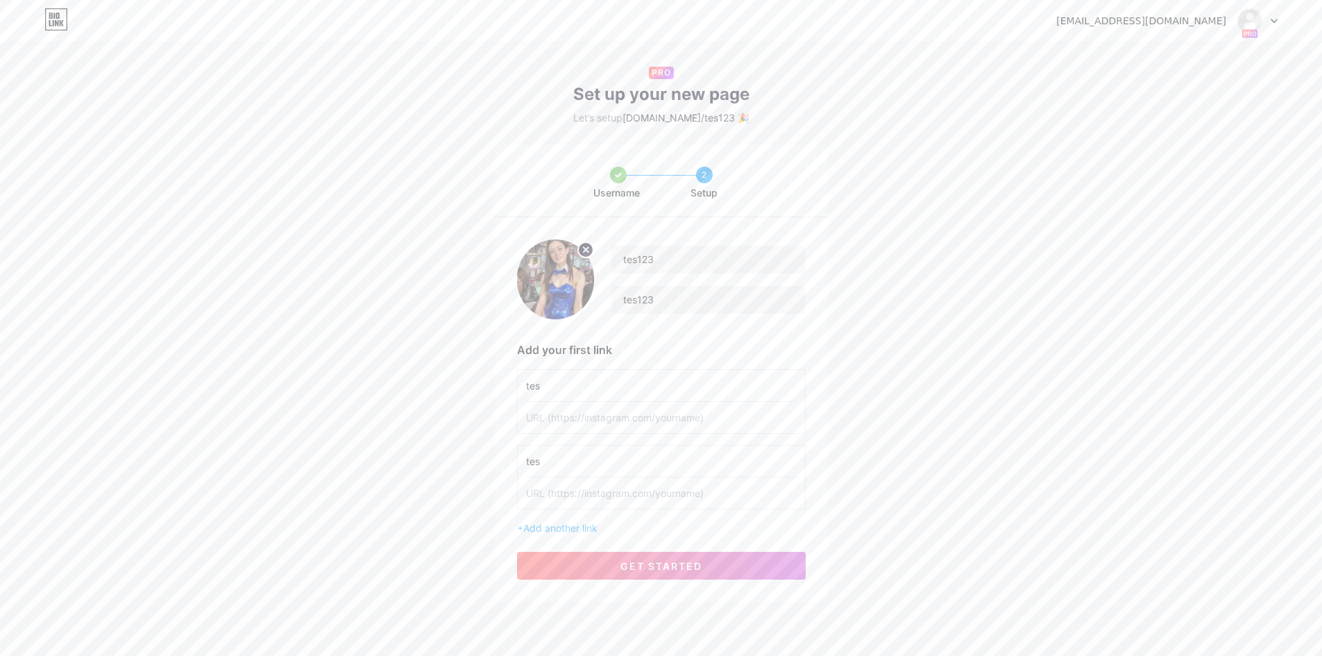
type input "tes"
click at [628, 493] on input "text" at bounding box center [661, 492] width 271 height 31
type input "https://instagram/tes1"
click at [601, 416] on input "text" at bounding box center [661, 417] width 271 height 31
paste input "https://instagram/tes1"
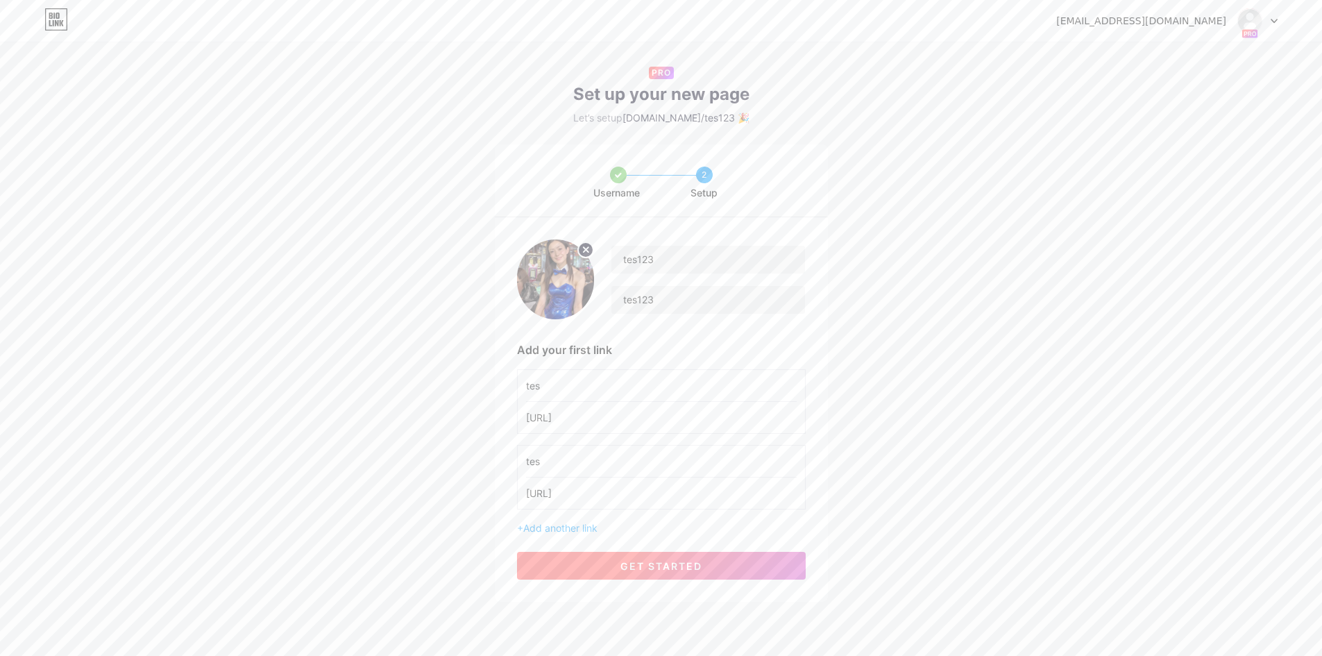
type input "https://instagram/tes2"
click at [634, 568] on span "get started" at bounding box center [661, 566] width 82 height 12
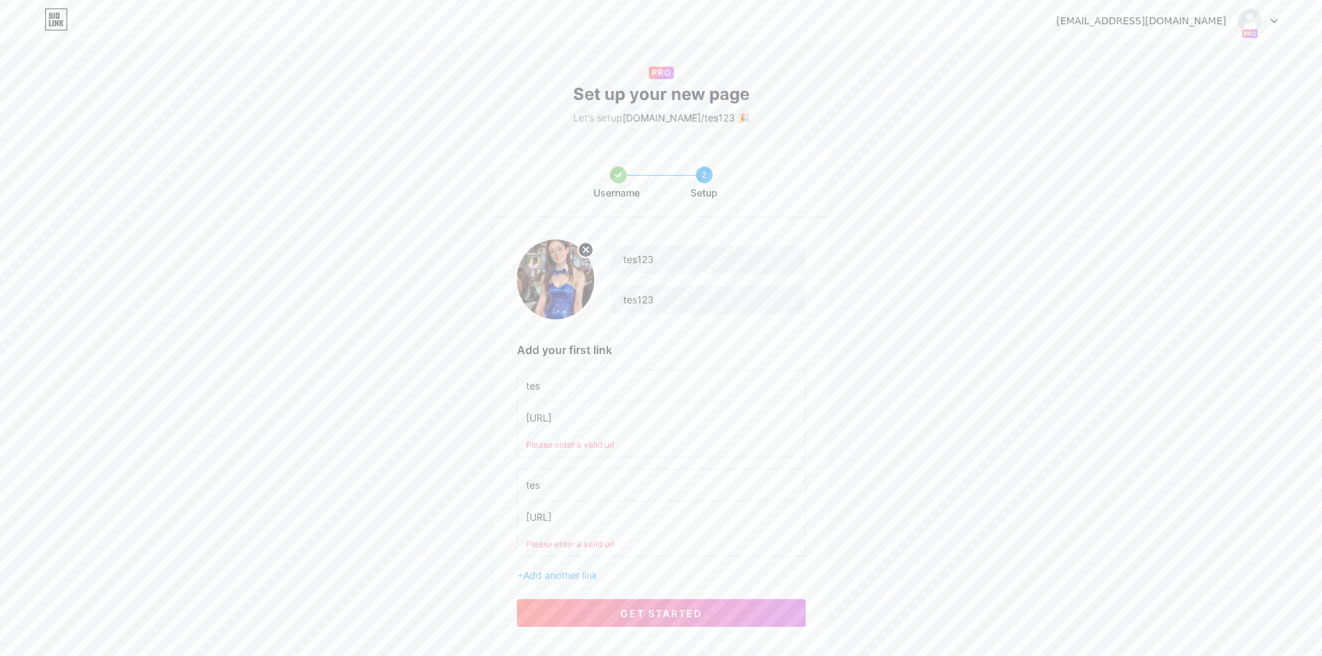
drag, startPoint x: 652, startPoint y: 421, endPoint x: 346, endPoint y: 404, distance: 306.4
click at [325, 399] on div "Username 2 Setup tes123 tes123 Add your first link tes https://instagram/tes2 P…" at bounding box center [661, 396] width 1322 height 504
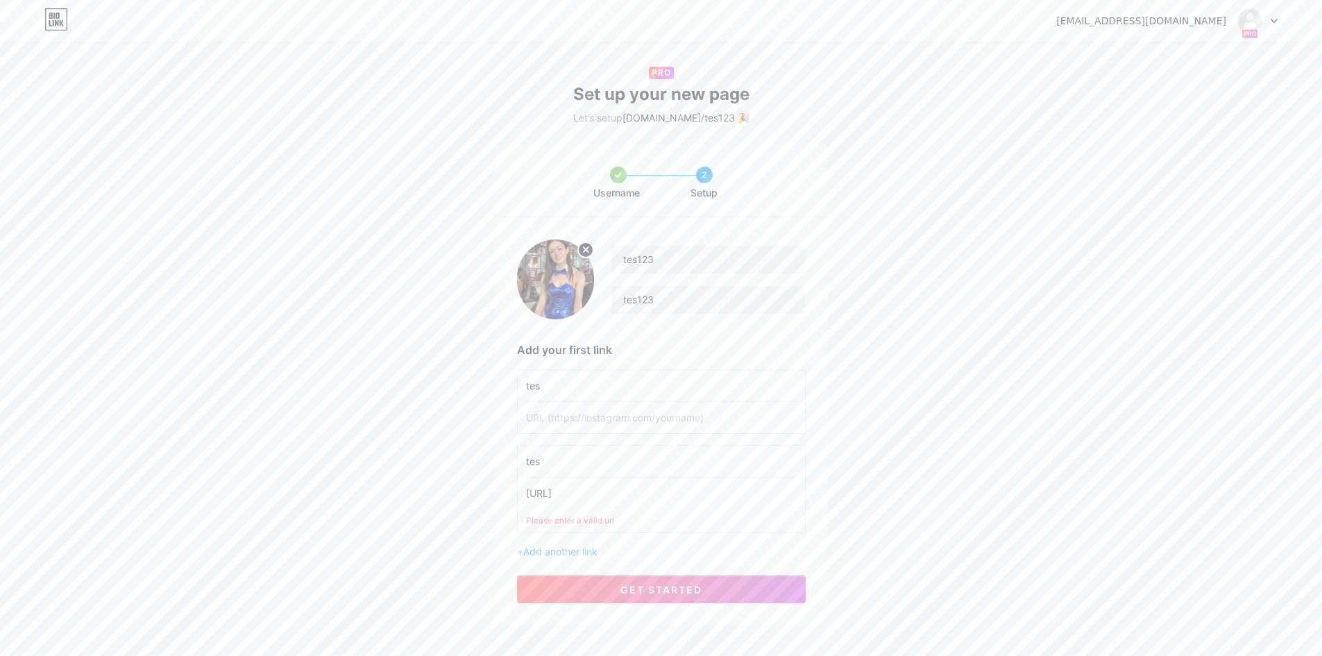
paste input "https://instagram/tes1"
click at [605, 422] on input "https://instagram/tes1" at bounding box center [661, 417] width 271 height 31
type input "[URL][DOMAIN_NAME]"
click at [638, 498] on input "https://instagram/tes1" at bounding box center [661, 492] width 271 height 31
paste input ".com"
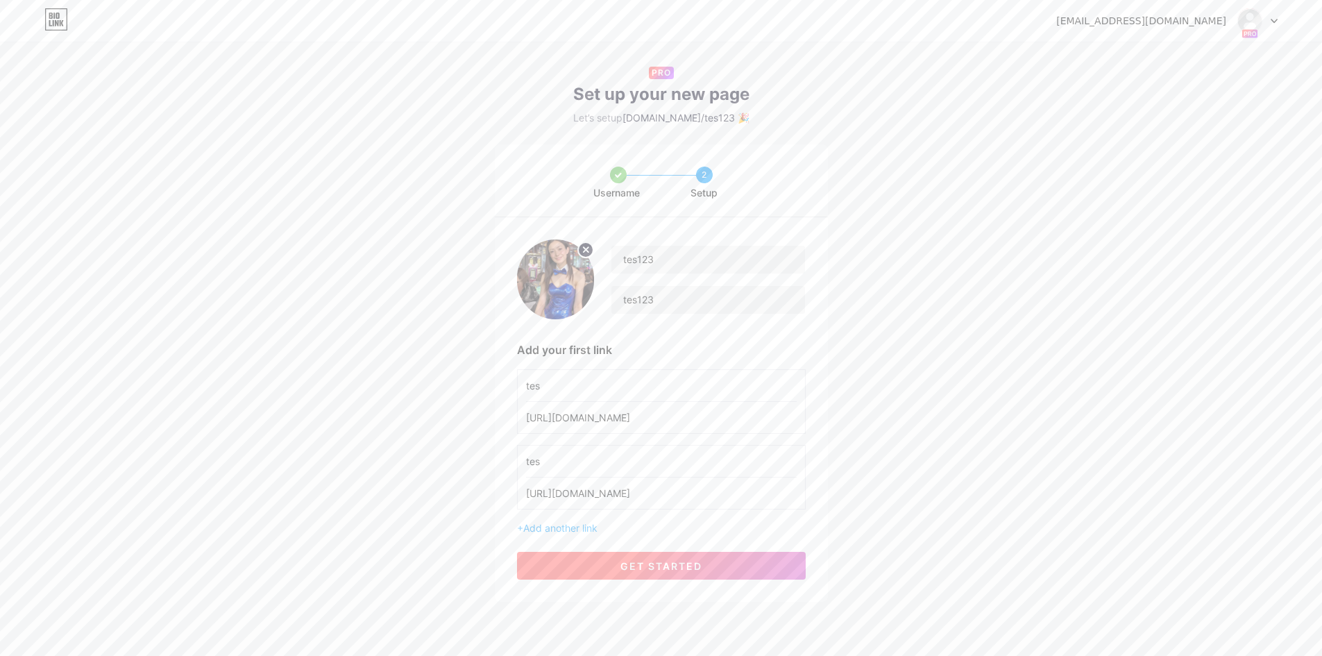
type input "[URL][DOMAIN_NAME]"
click at [647, 569] on span "get started" at bounding box center [661, 566] width 82 height 12
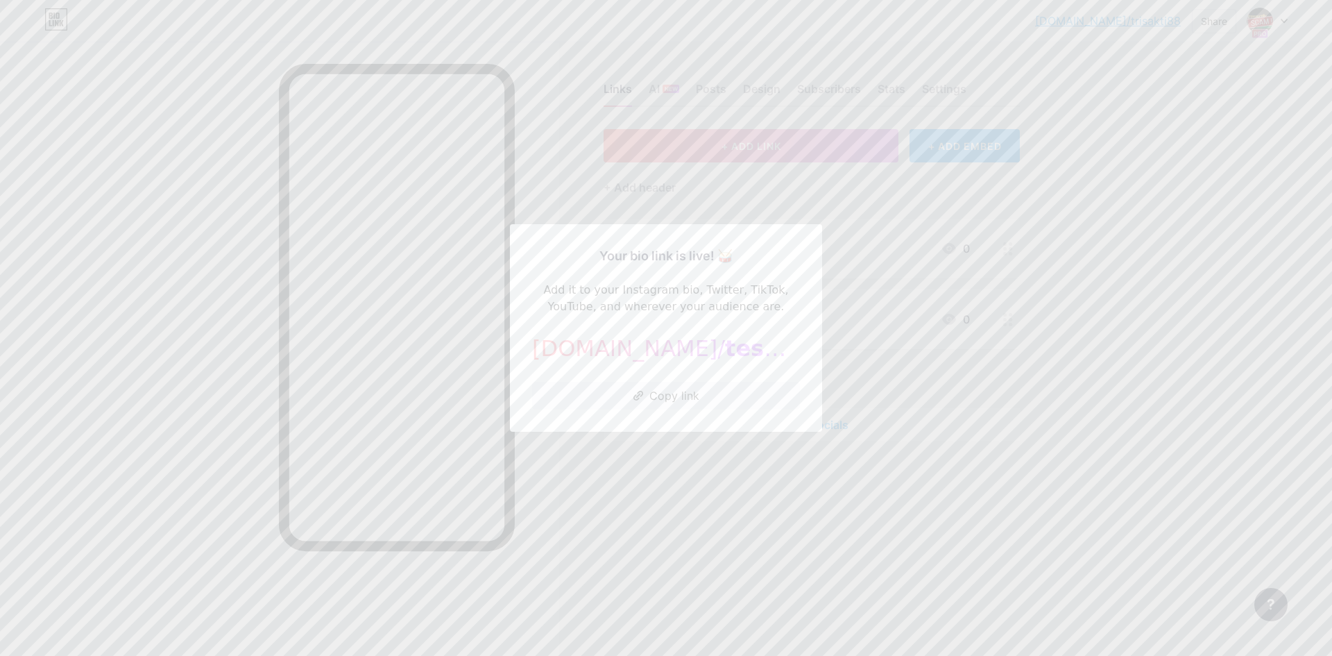
drag, startPoint x: 910, startPoint y: 441, endPoint x: 1095, endPoint y: 291, distance: 238.2
click at [912, 441] on div at bounding box center [666, 328] width 1332 height 656
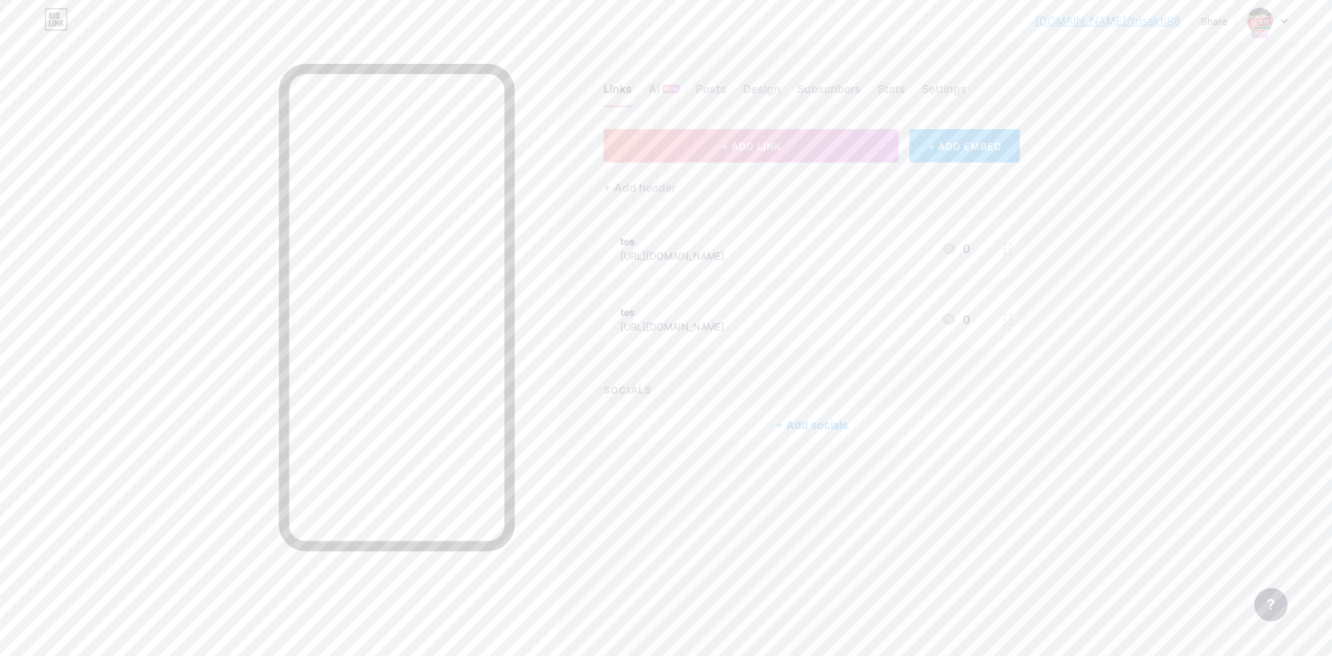
click at [1285, 23] on icon at bounding box center [1284, 21] width 7 height 5
click at [1199, 131] on div "[DOMAIN_NAME]/tes123" at bounding box center [1206, 135] width 103 height 11
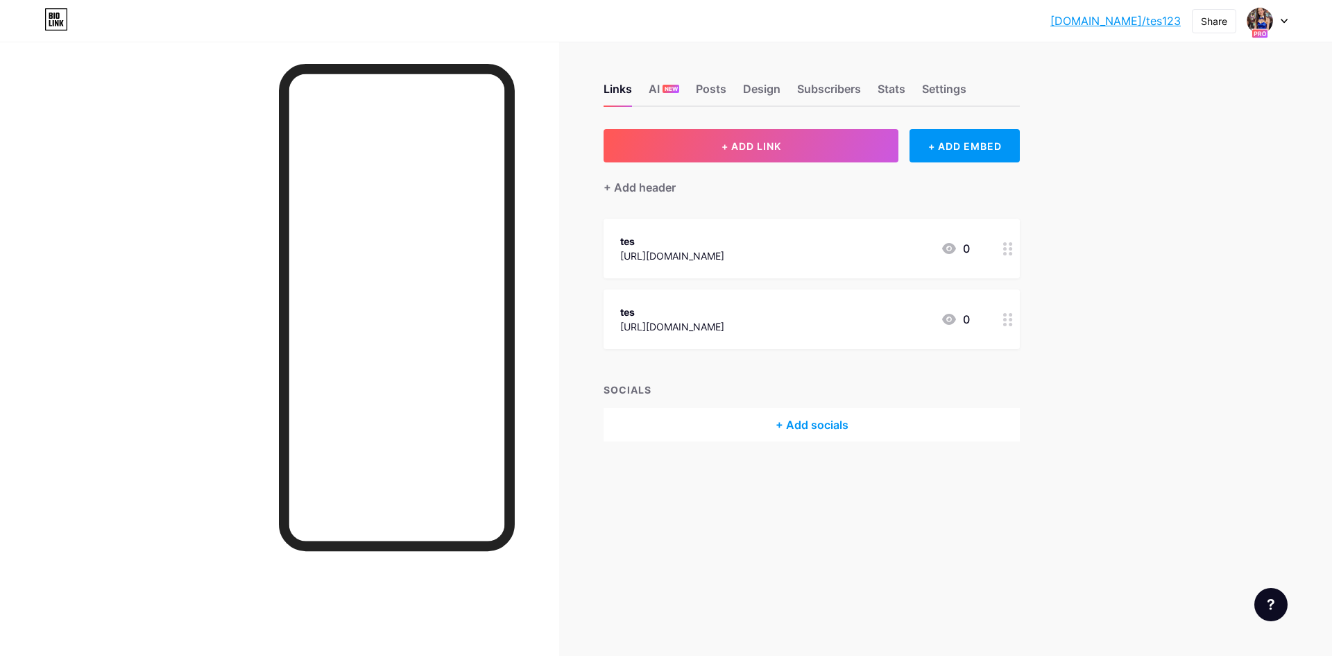
click at [1156, 22] on link "[DOMAIN_NAME]/tes123" at bounding box center [1115, 20] width 130 height 17
click at [1275, 19] on div at bounding box center [1267, 20] width 40 height 25
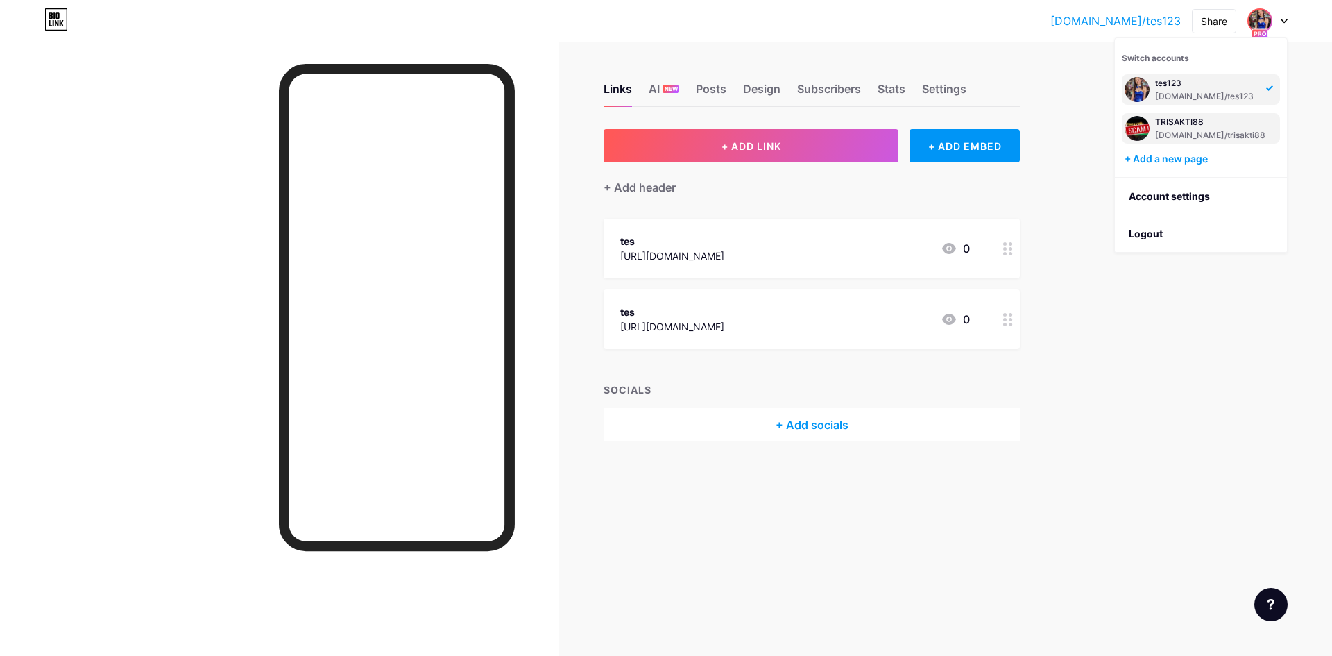
click at [1171, 128] on div "TRISAKTI88 [DOMAIN_NAME]/trisakti88" at bounding box center [1210, 128] width 110 height 25
